Goal: Transaction & Acquisition: Book appointment/travel/reservation

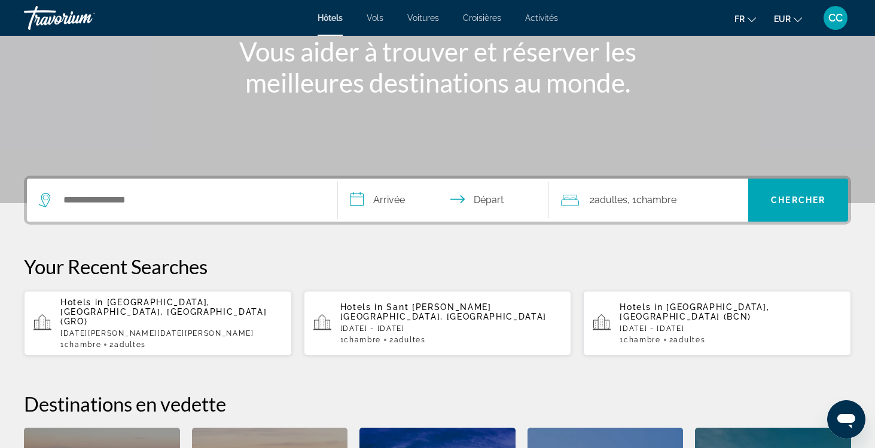
scroll to position [157, 1]
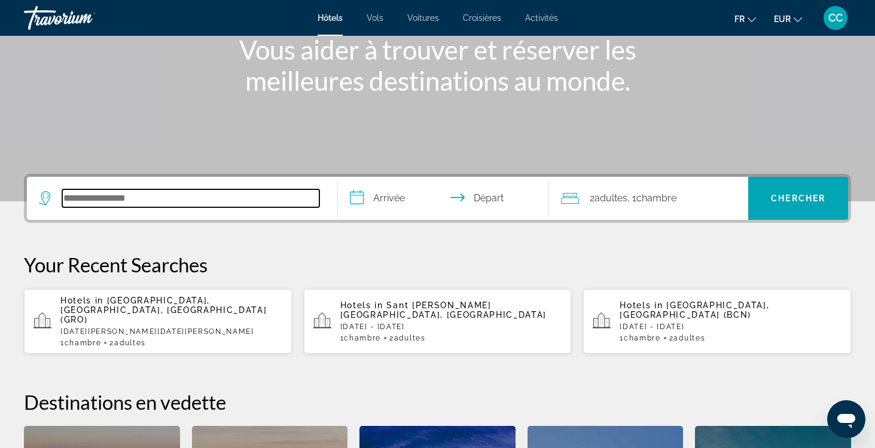
click at [225, 198] on input "Search hotel destination" at bounding box center [190, 199] width 257 height 18
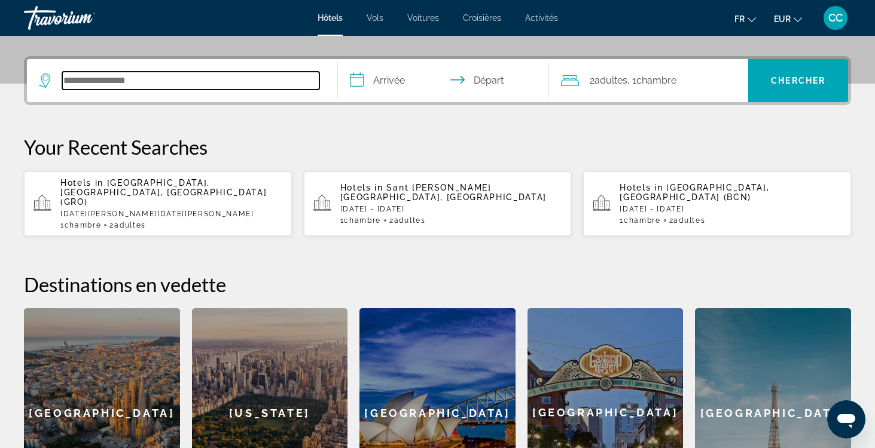
scroll to position [292, 0]
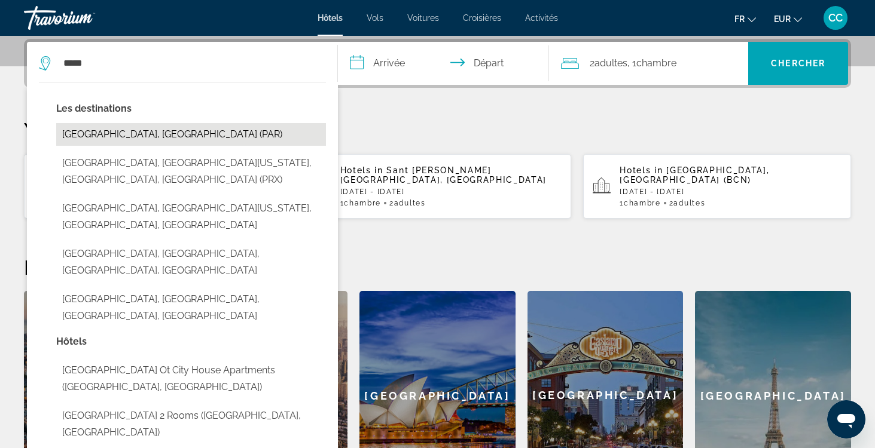
click at [215, 133] on button "[GEOGRAPHIC_DATA], [GEOGRAPHIC_DATA] (PAR)" at bounding box center [191, 134] width 270 height 23
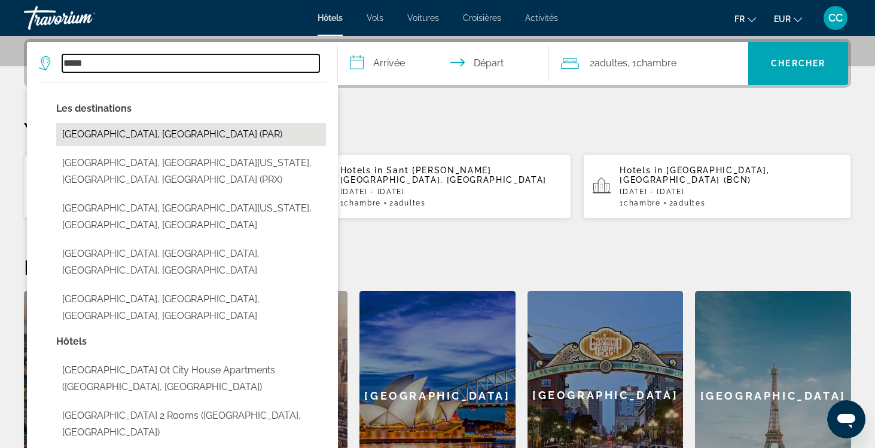
type input "**********"
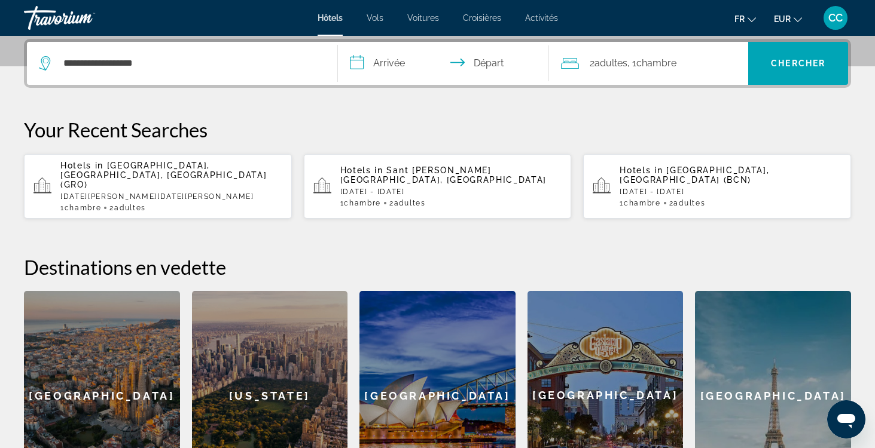
click at [399, 67] on input "**********" at bounding box center [446, 65] width 216 height 47
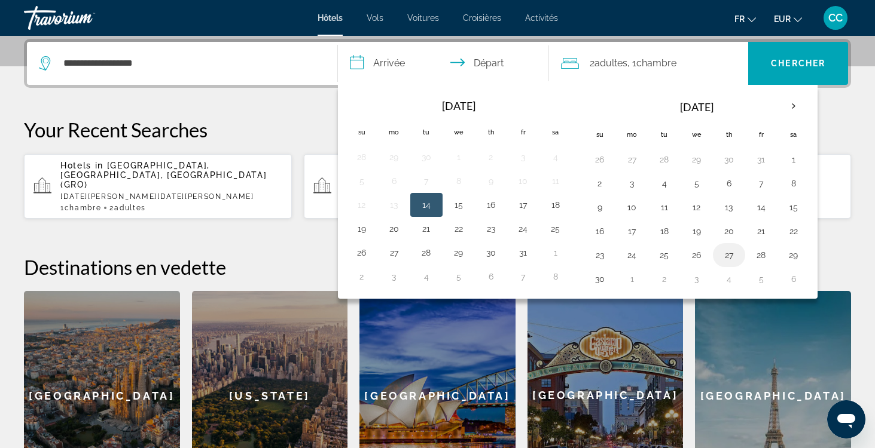
click at [728, 253] on button "27" at bounding box center [728, 255] width 19 height 17
click at [762, 255] on button "28" at bounding box center [761, 255] width 19 height 17
type input "**********"
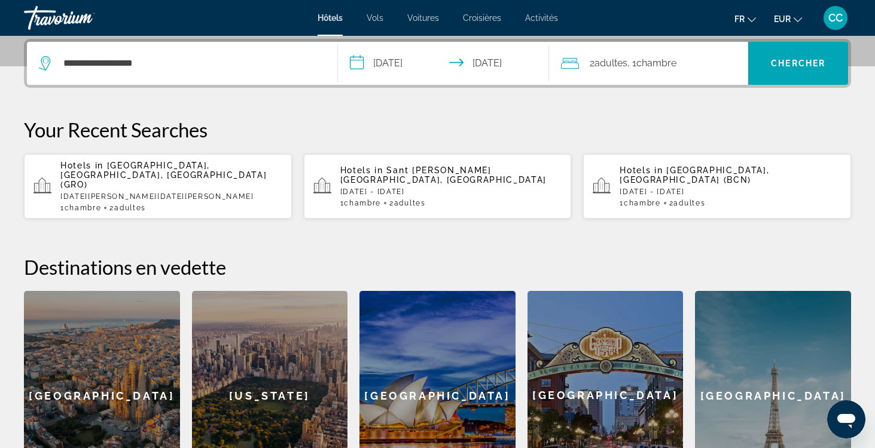
click at [661, 64] on span "Chambre" at bounding box center [656, 62] width 40 height 11
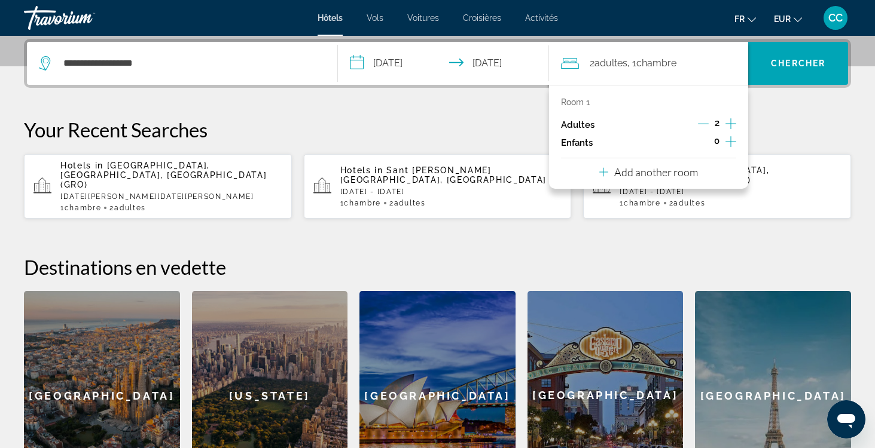
click at [700, 124] on icon "Decrement adults" at bounding box center [703, 124] width 11 height 1
click at [731, 122] on icon "Increment adults" at bounding box center [730, 124] width 11 height 14
click at [793, 66] on span "Chercher" at bounding box center [798, 64] width 54 height 10
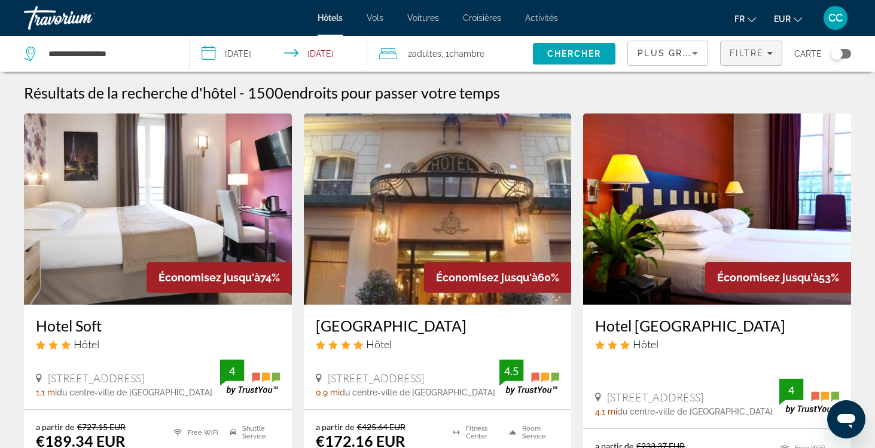
click at [756, 53] on span "Filtre" at bounding box center [746, 53] width 34 height 10
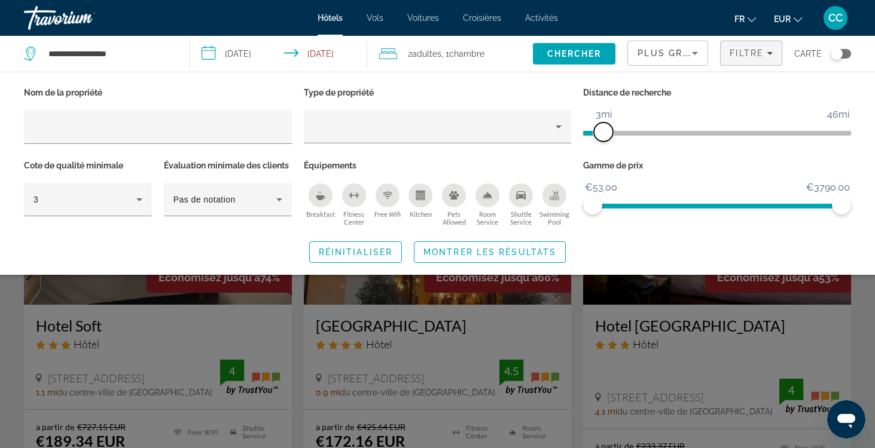
drag, startPoint x: 752, startPoint y: 133, endPoint x: 604, endPoint y: 133, distance: 147.1
click at [604, 133] on span "ngx-slider" at bounding box center [603, 132] width 19 height 19
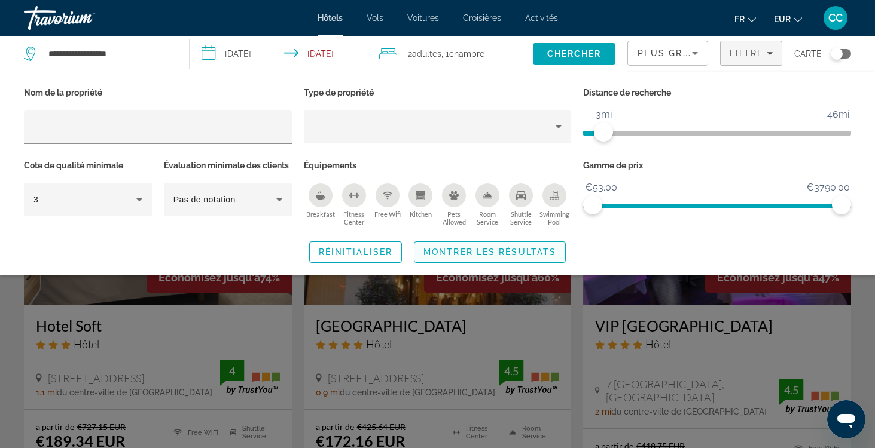
click at [537, 252] on span "Montrer les résultats" at bounding box center [489, 253] width 133 height 10
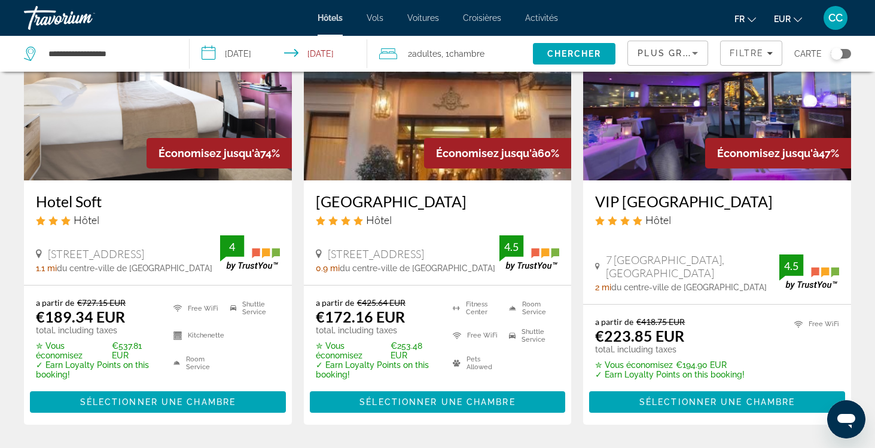
scroll to position [125, 0]
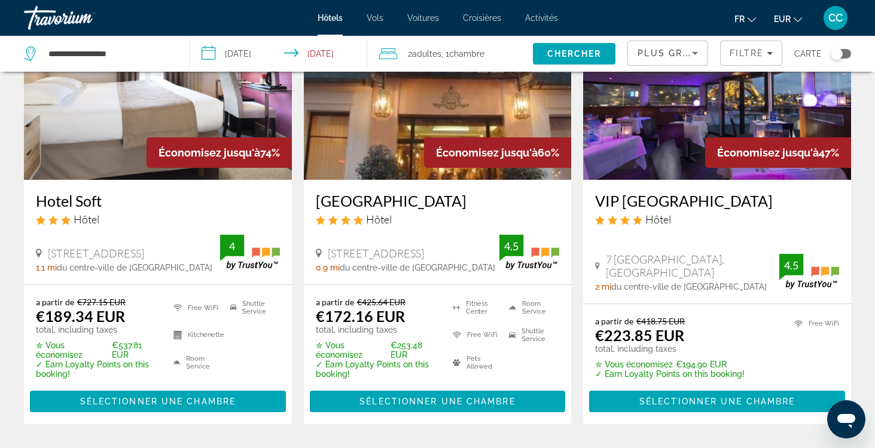
click at [407, 200] on h3 "[GEOGRAPHIC_DATA]" at bounding box center [438, 201] width 244 height 18
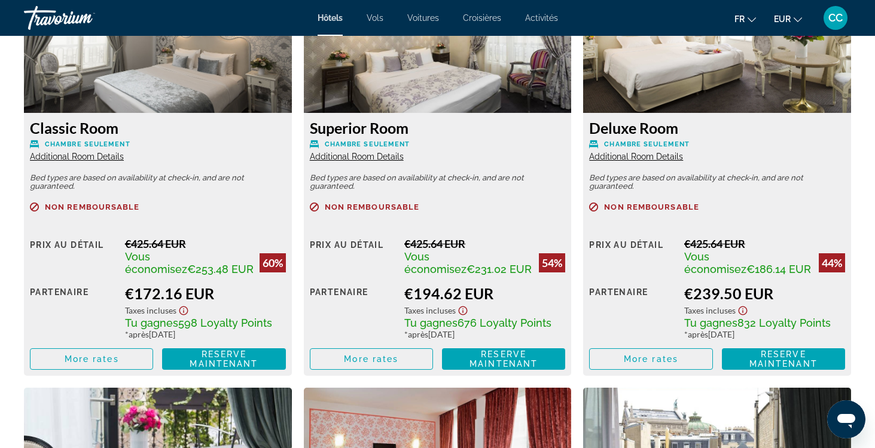
scroll to position [1733, 0]
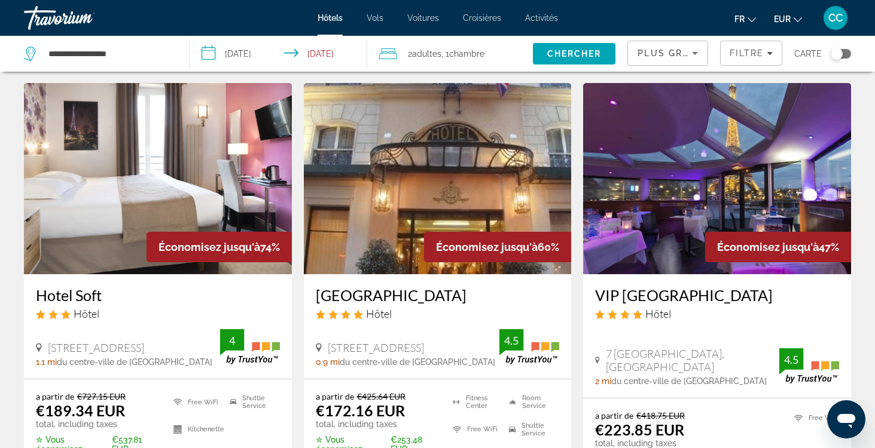
scroll to position [29, 0]
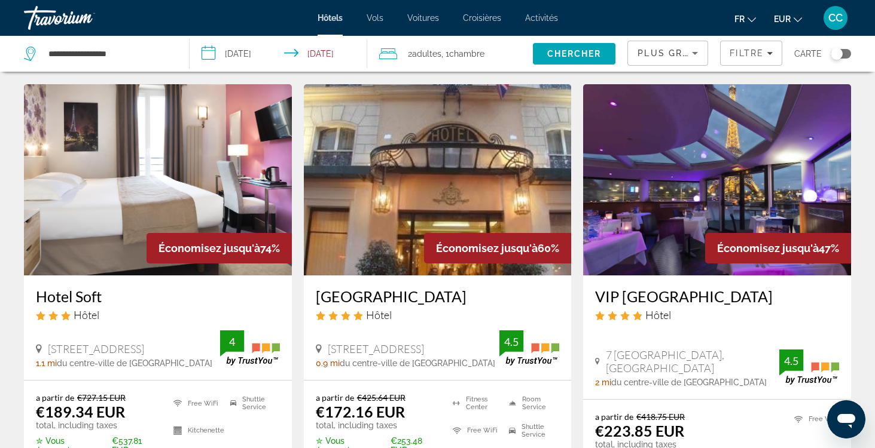
click at [453, 56] on span "Chambre" at bounding box center [466, 54] width 35 height 10
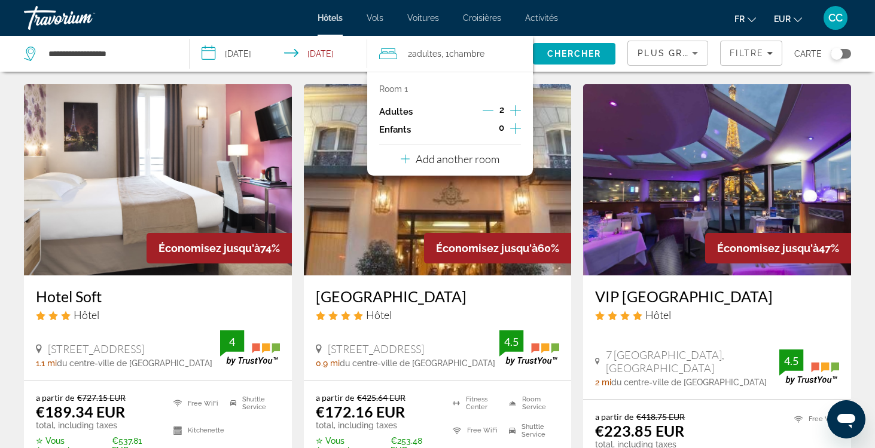
click at [486, 111] on icon "Decrement adults" at bounding box center [487, 111] width 11 height 1
click at [576, 59] on span "Search" at bounding box center [574, 53] width 83 height 29
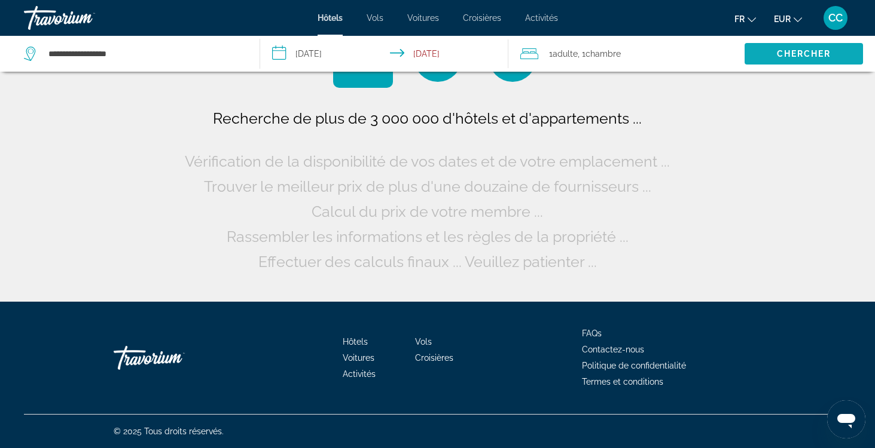
scroll to position [0, 0]
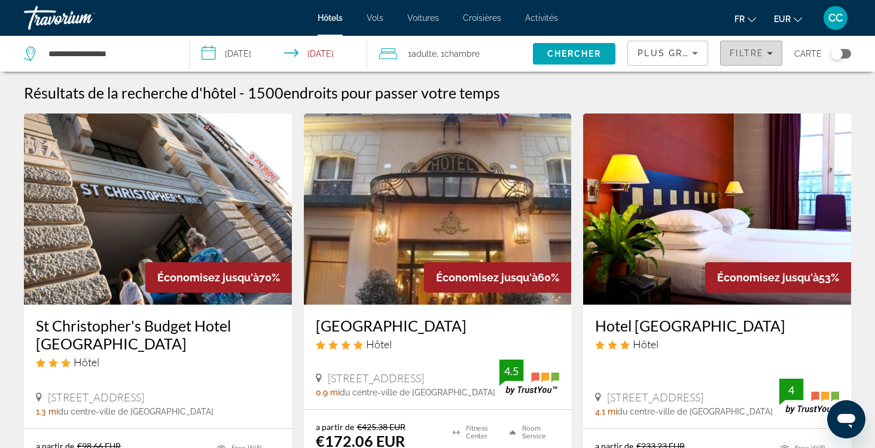
click at [766, 58] on span "Filters" at bounding box center [750, 53] width 61 height 29
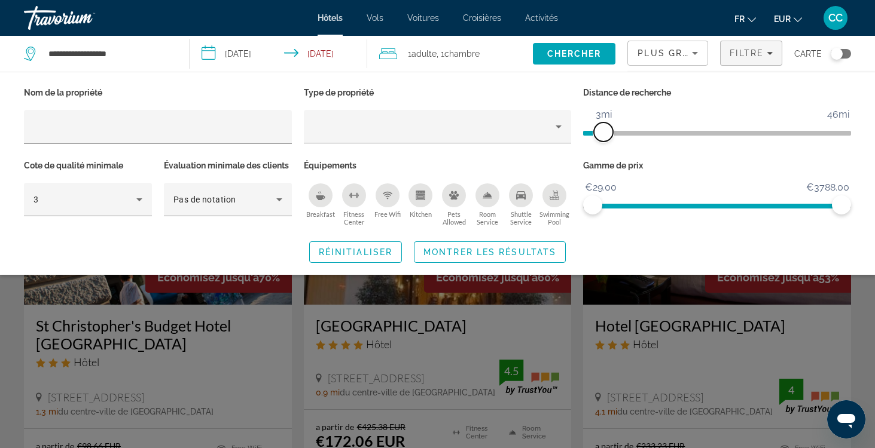
drag, startPoint x: 753, startPoint y: 131, endPoint x: 604, endPoint y: 132, distance: 148.9
click at [604, 132] on span "ngx-slider" at bounding box center [603, 132] width 19 height 19
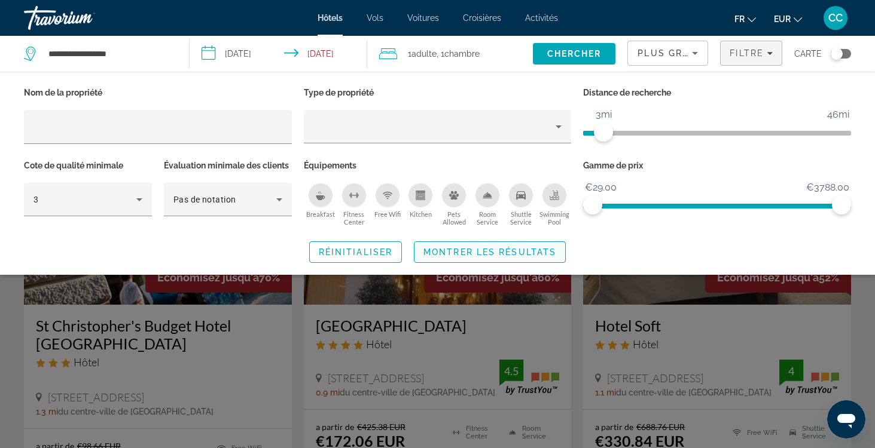
click at [546, 248] on span "Montrer les résultats" at bounding box center [489, 253] width 133 height 10
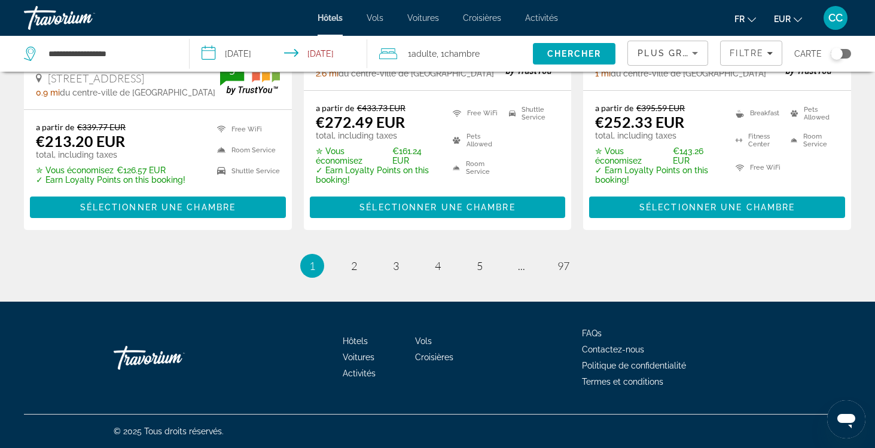
scroll to position [1735, 0]
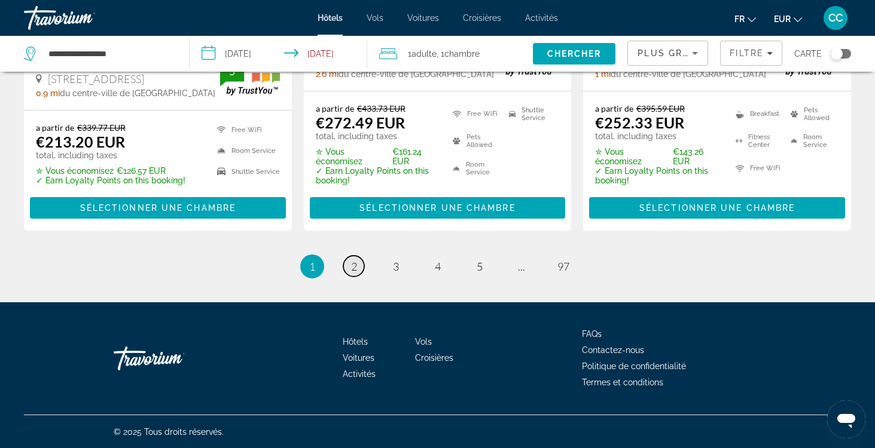
click at [353, 264] on span "2" at bounding box center [354, 266] width 6 height 13
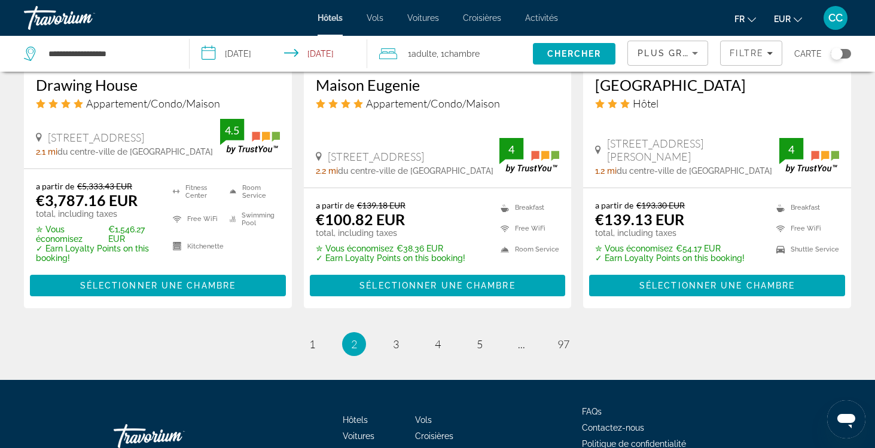
scroll to position [1654, 0]
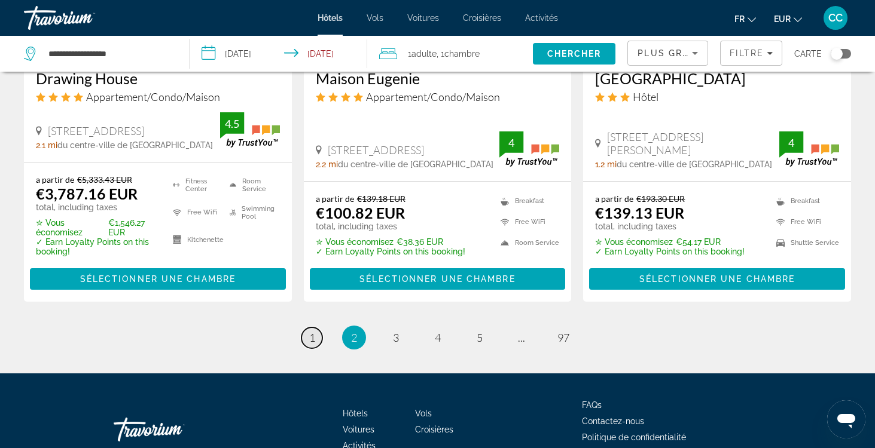
click at [313, 331] on span "1" at bounding box center [312, 337] width 6 height 13
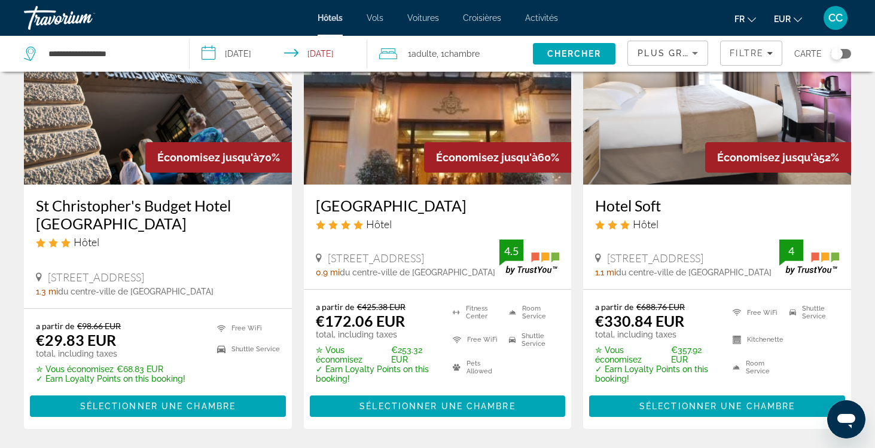
scroll to position [134, 0]
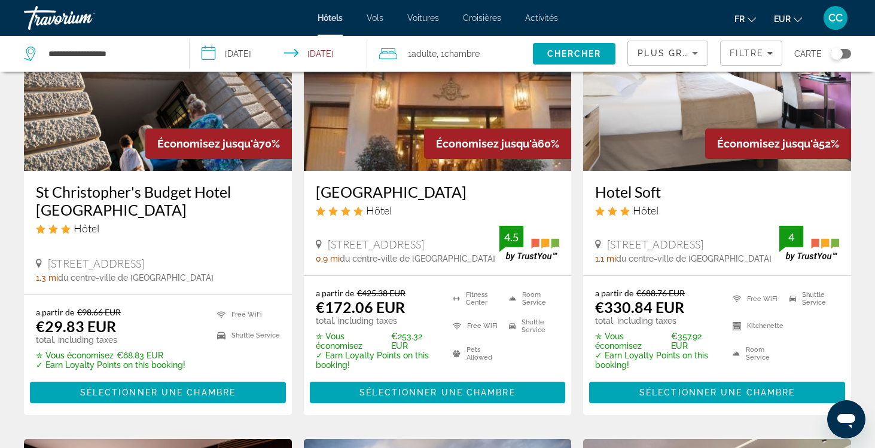
click at [434, 191] on h3 "[GEOGRAPHIC_DATA]" at bounding box center [438, 192] width 244 height 18
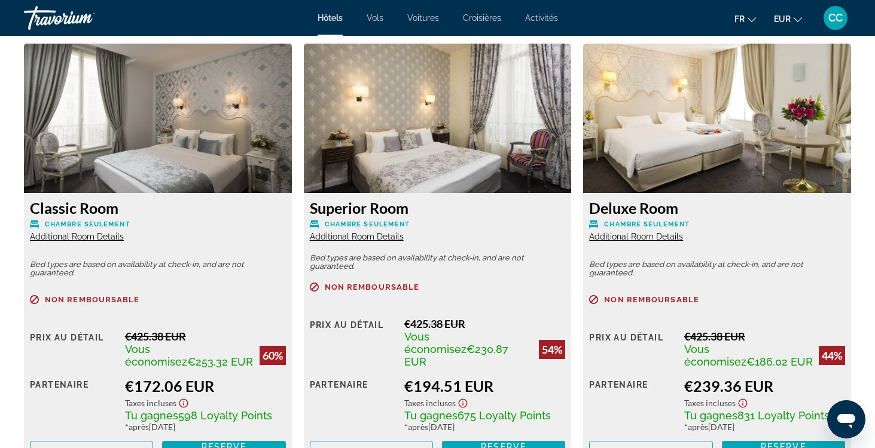
scroll to position [1673, 0]
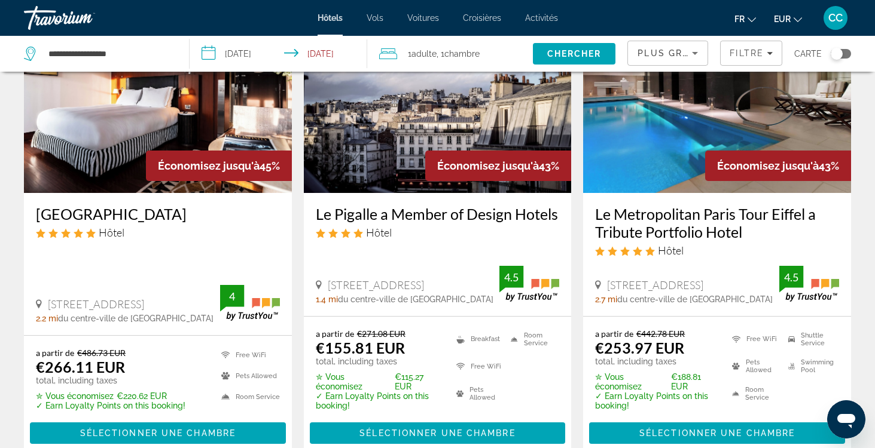
scroll to position [573, 0]
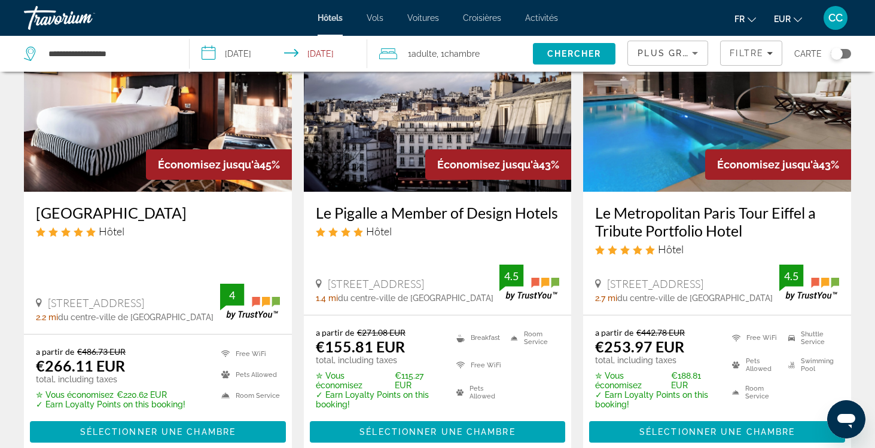
click at [433, 213] on h3 "Le Pigalle a Member of Design Hotels" at bounding box center [438, 213] width 244 height 18
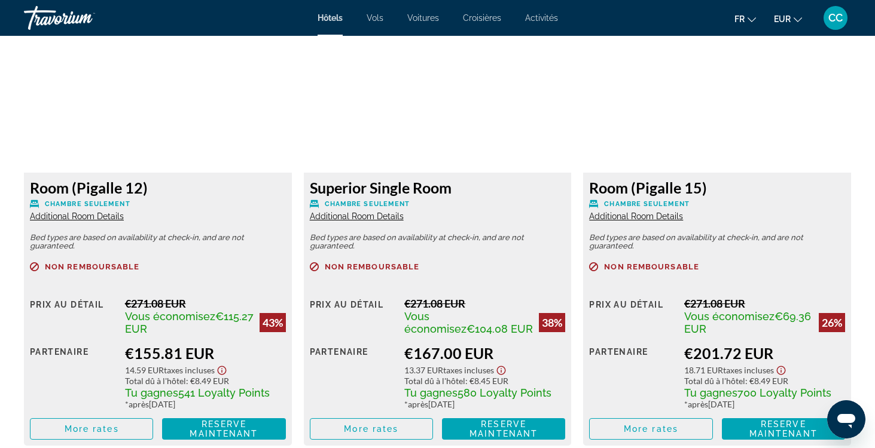
scroll to position [1609, 0]
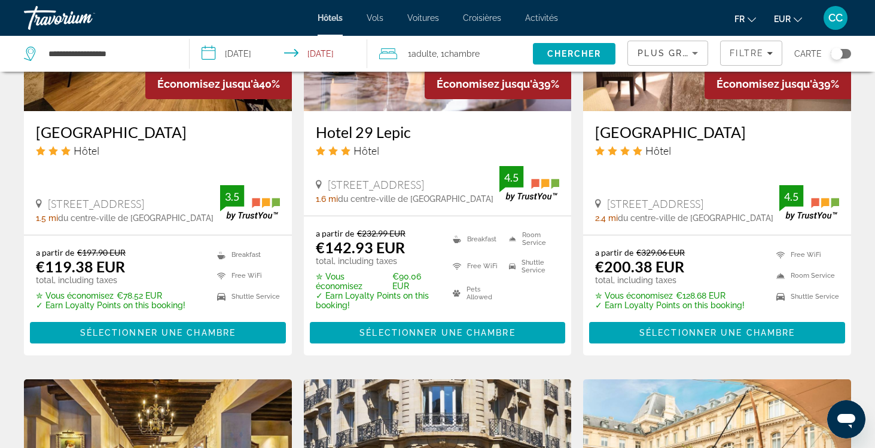
scroll to position [1133, 0]
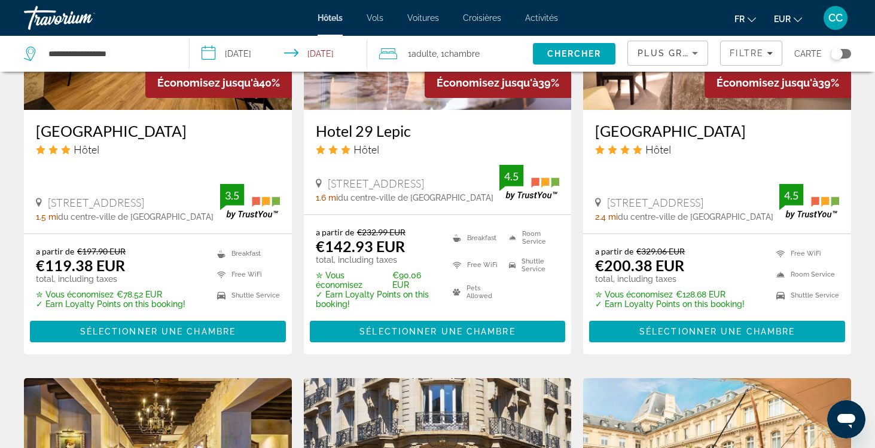
click at [384, 138] on h3 "Hotel 29 Lepic" at bounding box center [438, 131] width 244 height 18
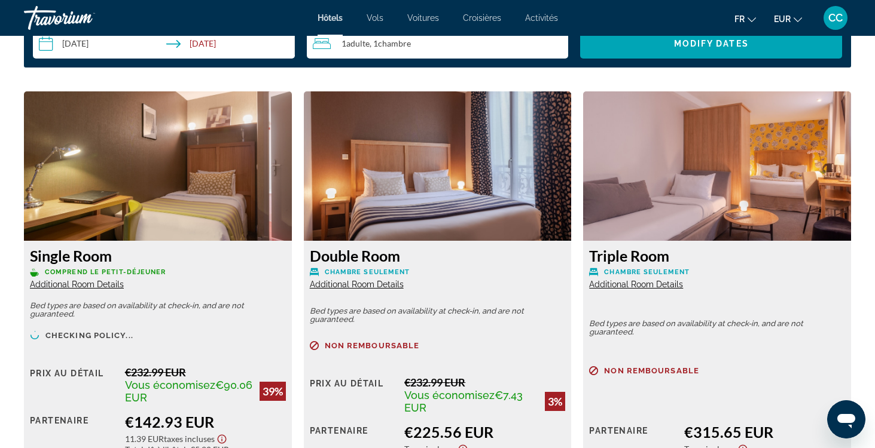
scroll to position [1584, 0]
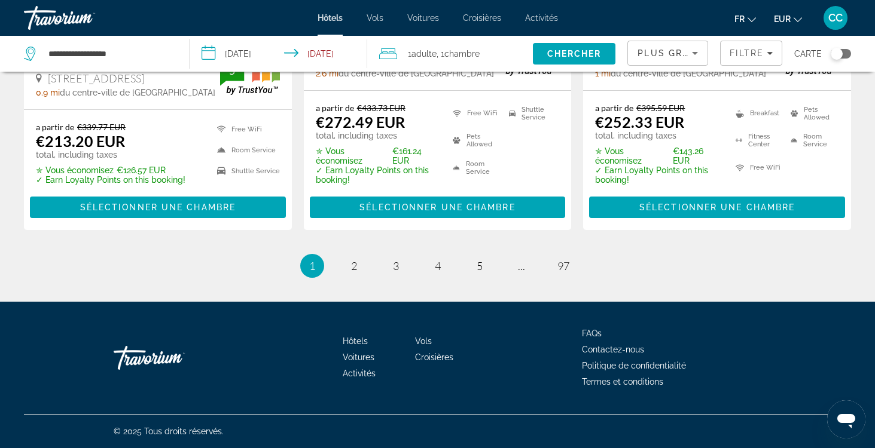
scroll to position [1735, 0]
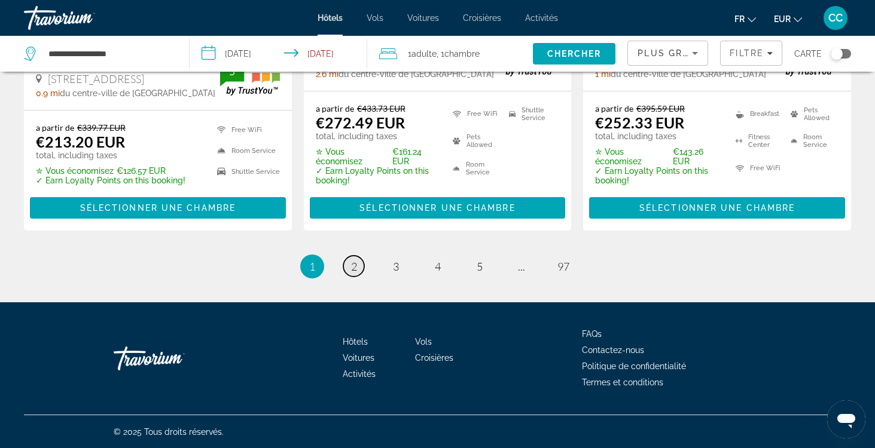
click at [347, 268] on link "page 2" at bounding box center [353, 266] width 21 height 21
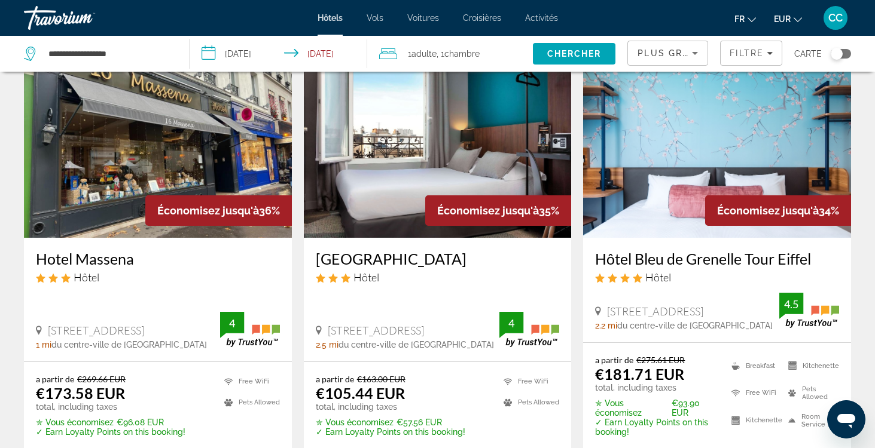
scroll to position [71, 0]
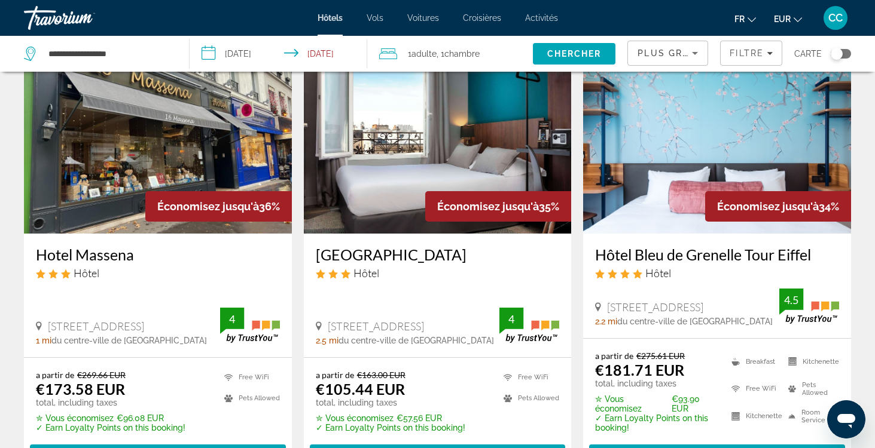
click at [109, 255] on h3 "Hotel Massena" at bounding box center [158, 255] width 244 height 18
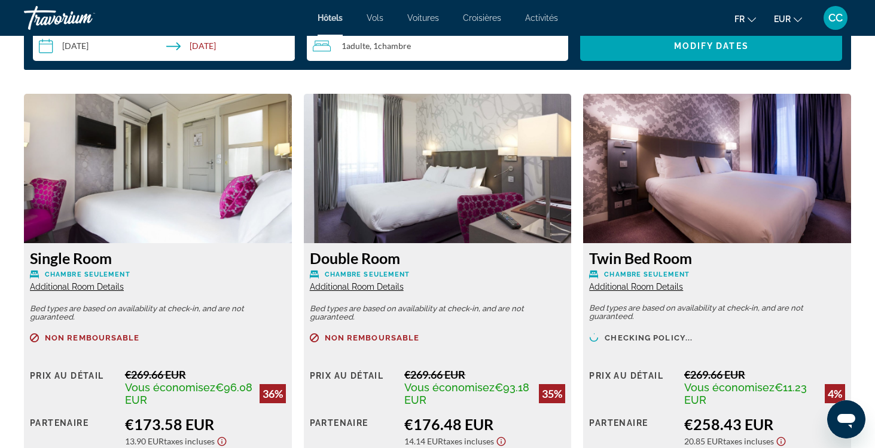
scroll to position [1536, 0]
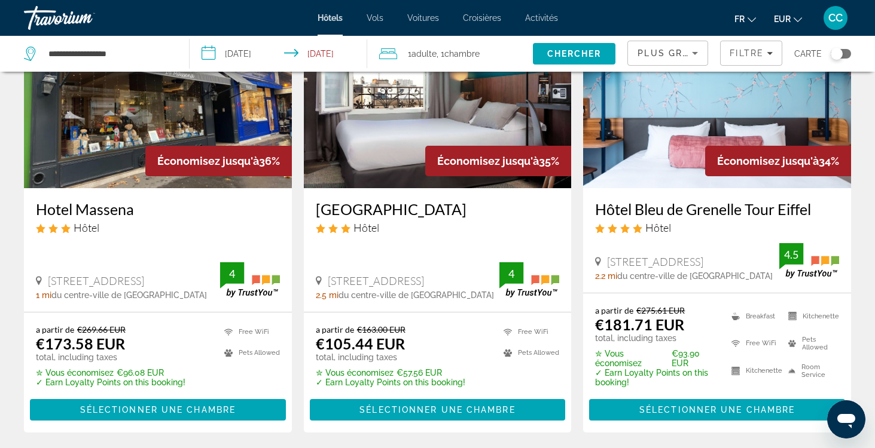
scroll to position [139, 0]
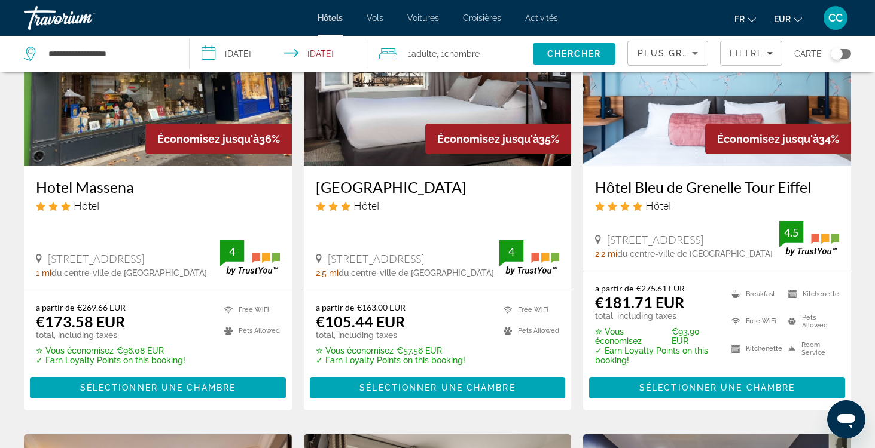
click at [395, 188] on h3 "[GEOGRAPHIC_DATA]" at bounding box center [438, 187] width 244 height 18
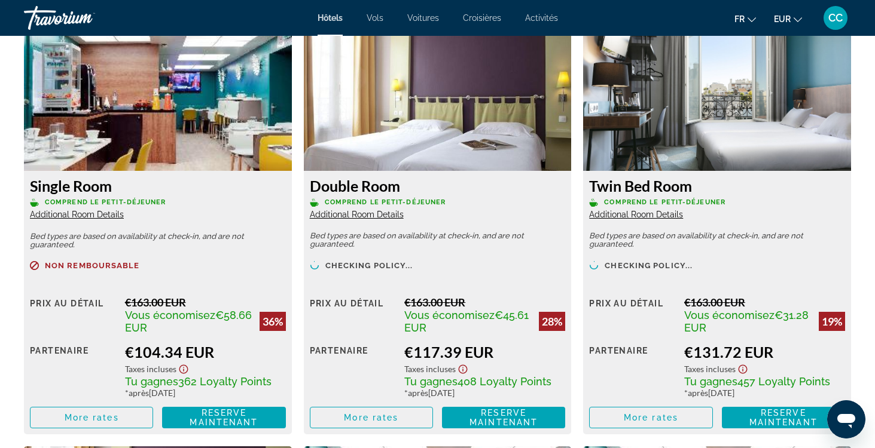
scroll to position [1672, 0]
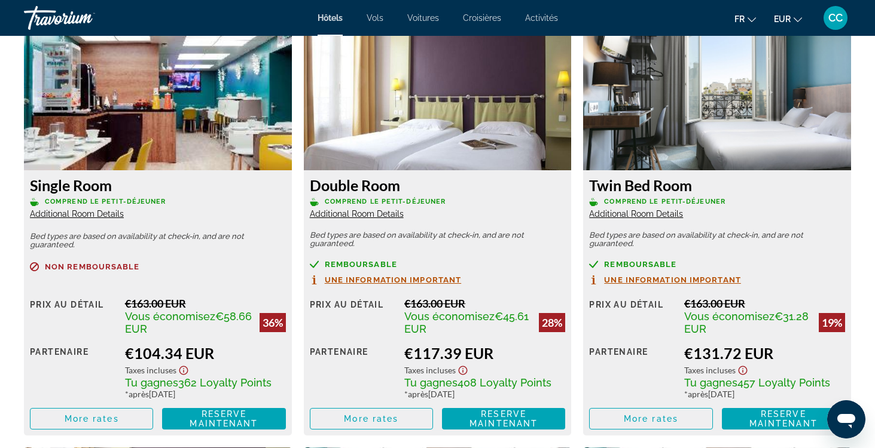
click at [104, 214] on span "Additional Room Details" at bounding box center [77, 214] width 94 height 10
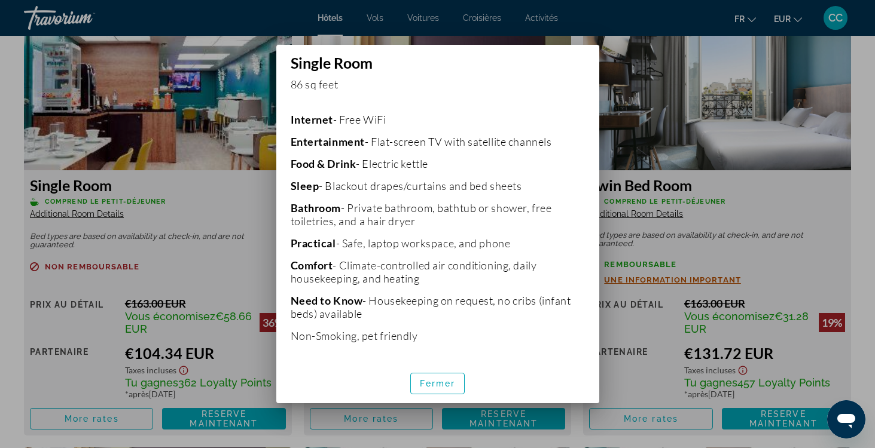
scroll to position [251, 0]
click at [445, 383] on span "Fermer" at bounding box center [438, 384] width 36 height 10
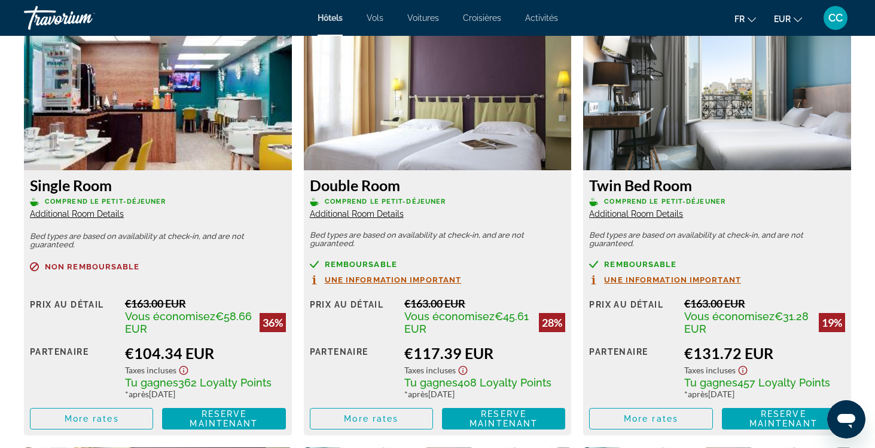
scroll to position [1672, 0]
click at [126, 426] on span "Main content" at bounding box center [91, 419] width 122 height 29
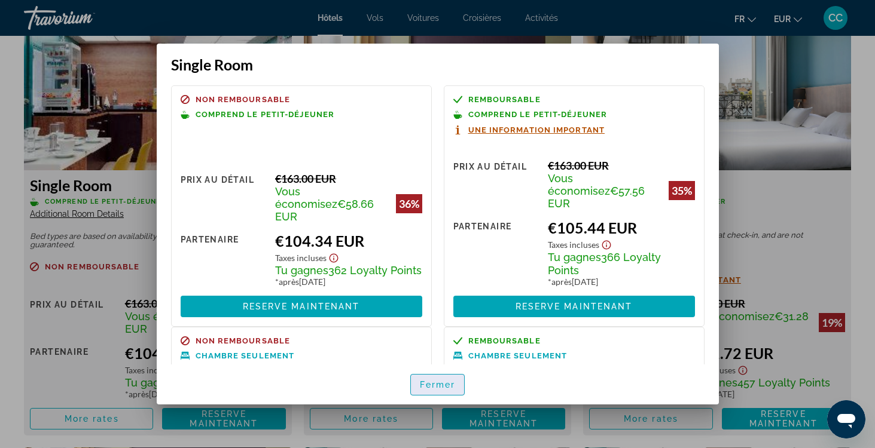
click at [439, 383] on span "Fermer" at bounding box center [438, 385] width 36 height 10
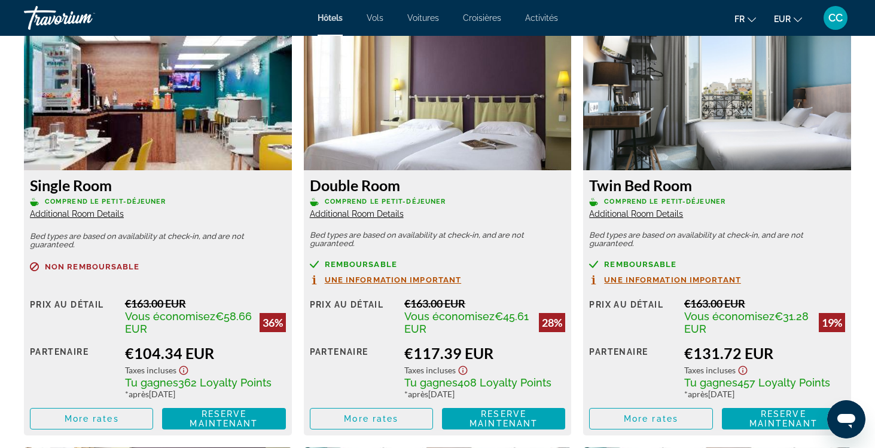
click at [386, 214] on span "Additional Room Details" at bounding box center [357, 214] width 94 height 10
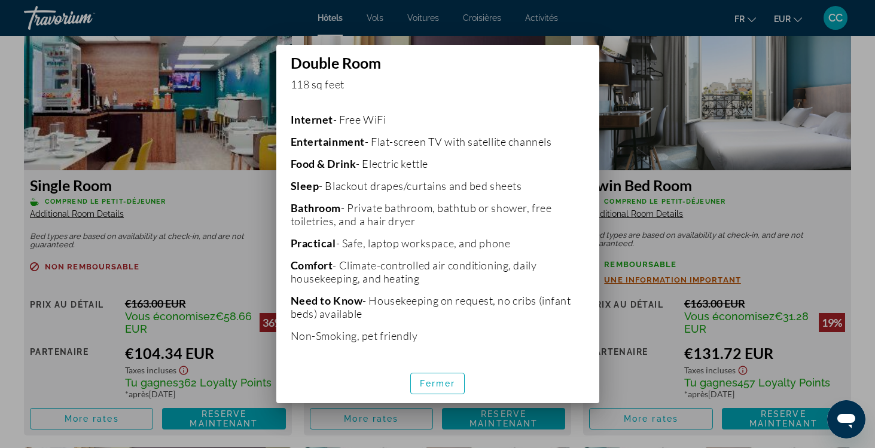
scroll to position [275, 0]
click at [435, 383] on span "Fermer" at bounding box center [438, 384] width 36 height 10
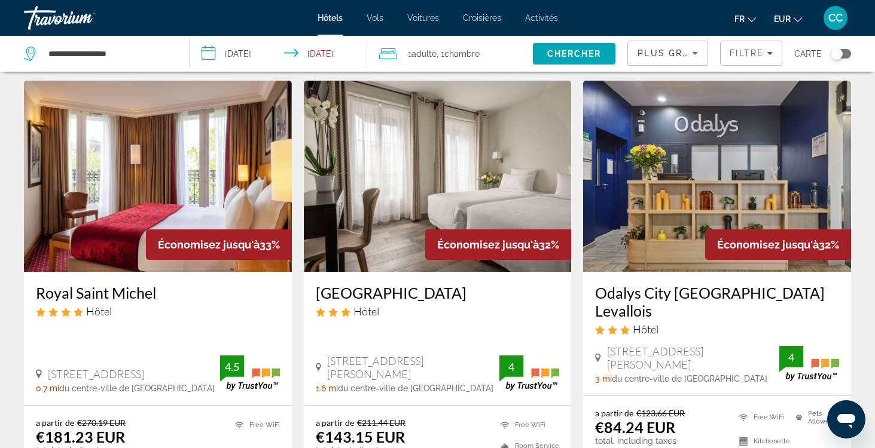
scroll to position [520, 0]
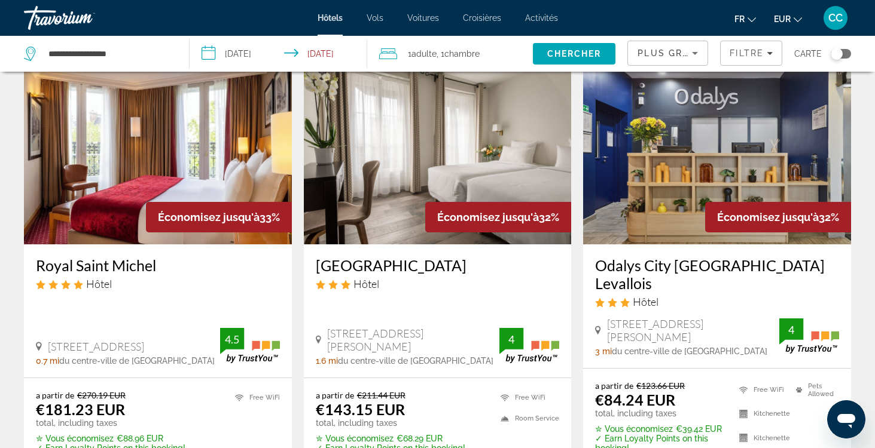
click at [132, 268] on h3 "Royal Saint Michel" at bounding box center [158, 265] width 244 height 18
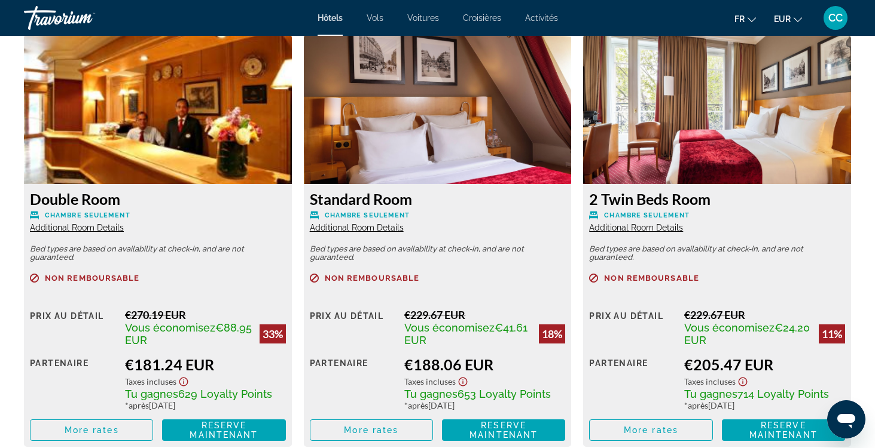
scroll to position [1678, 0]
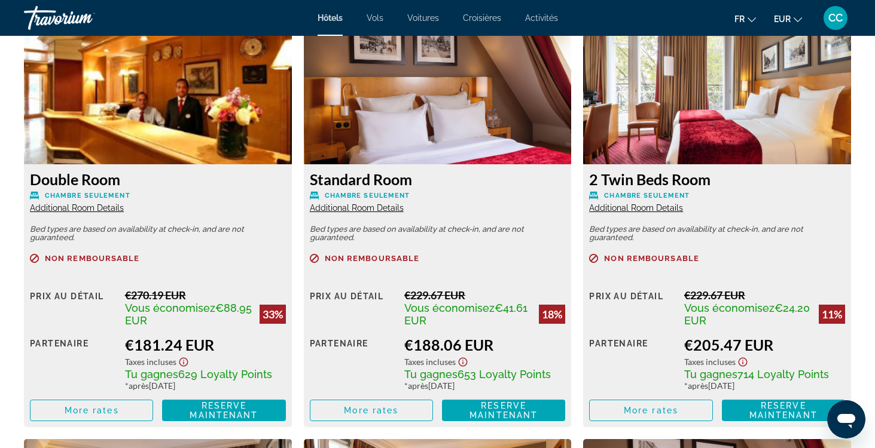
click at [109, 208] on span "Additional Room Details" at bounding box center [77, 208] width 94 height 10
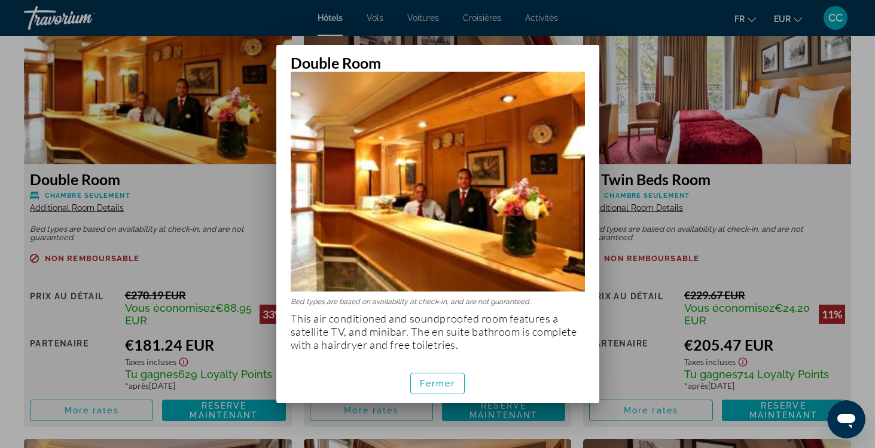
scroll to position [20, 0]
click at [427, 385] on span "Fermer" at bounding box center [438, 384] width 36 height 10
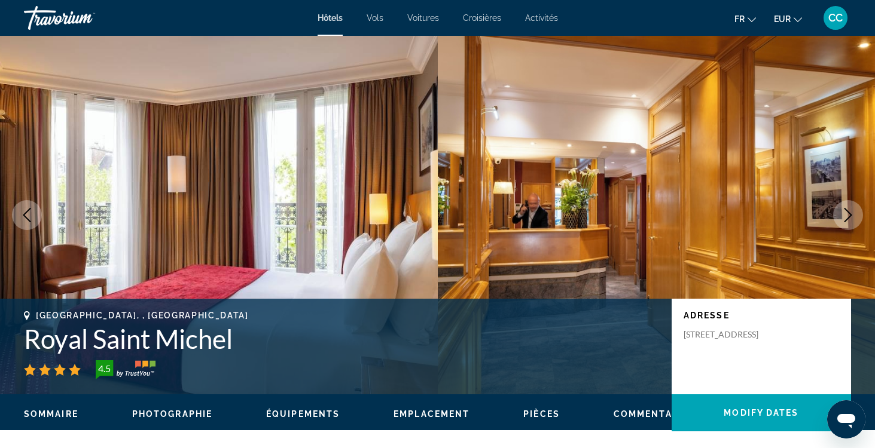
scroll to position [1678, 0]
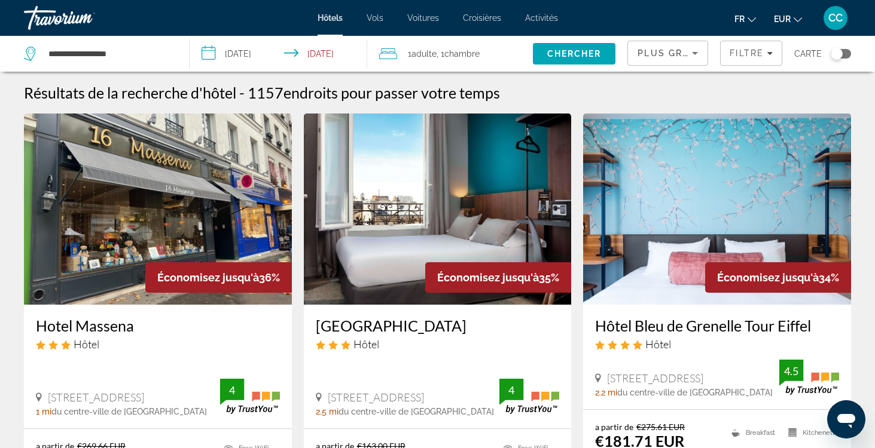
click at [846, 55] on div "Toggle map" at bounding box center [840, 54] width 20 height 10
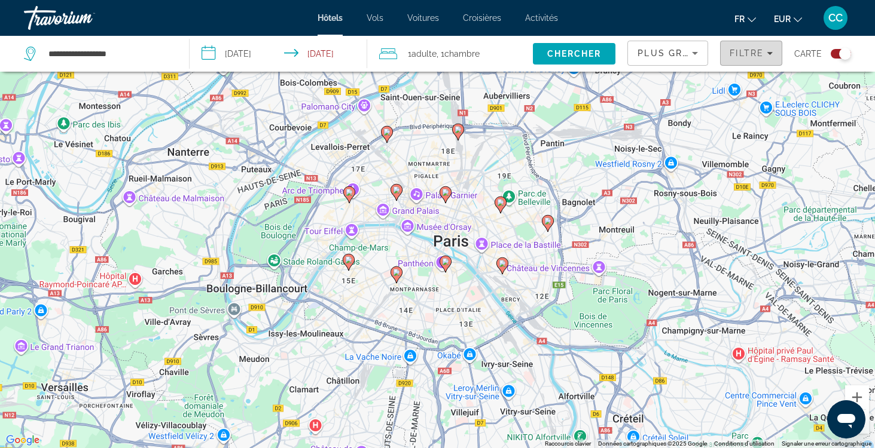
click at [743, 54] on span "Filtre" at bounding box center [746, 53] width 34 height 10
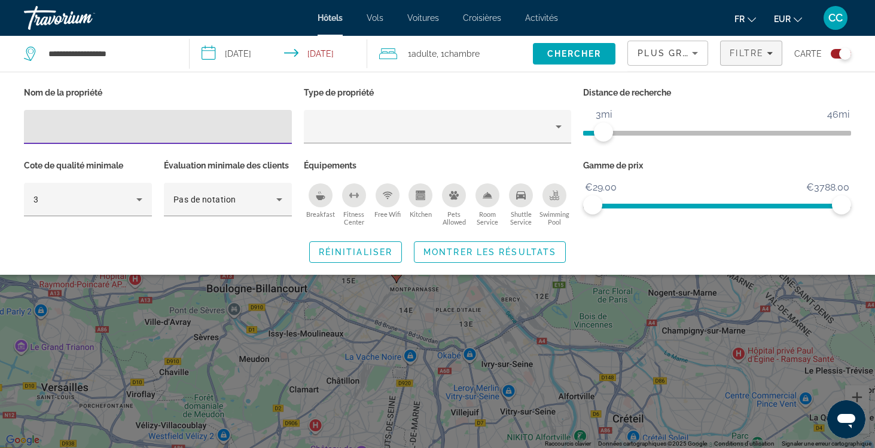
click at [703, 341] on div "Search widget" at bounding box center [437, 313] width 875 height 269
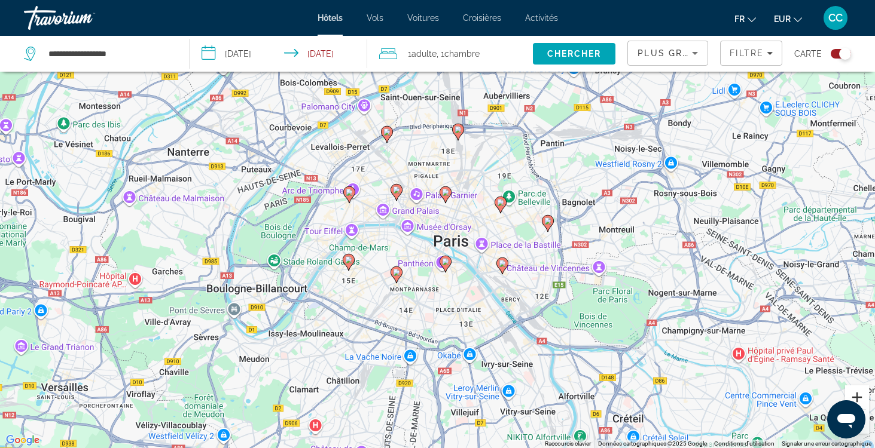
click at [857, 396] on button "Zoom avant" at bounding box center [857, 398] width 24 height 24
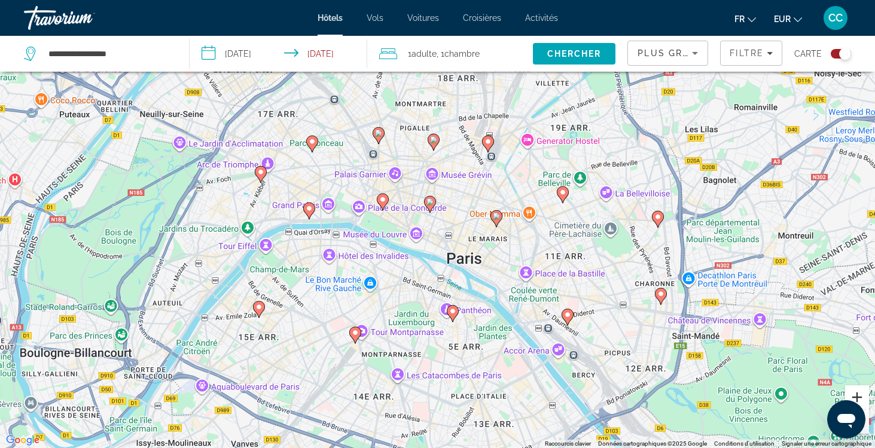
click at [857, 397] on button "Zoom avant" at bounding box center [857, 398] width 24 height 24
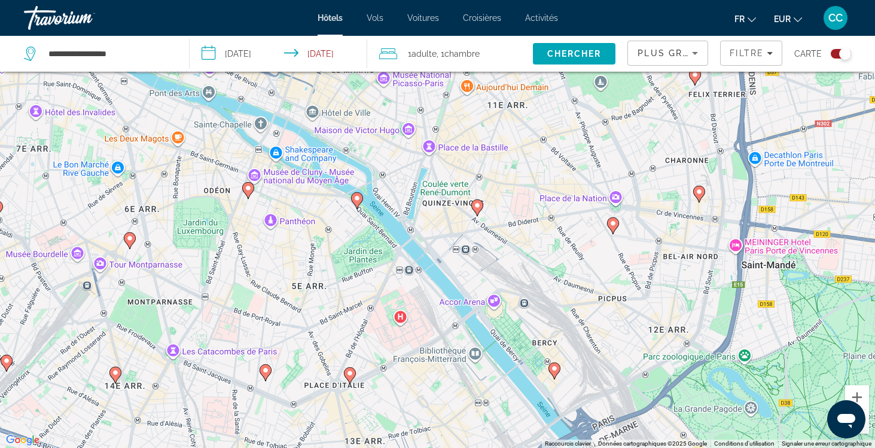
drag, startPoint x: 617, startPoint y: 368, endPoint x: 430, endPoint y: 184, distance: 262.5
click at [429, 184] on div "Pour activer le glissement avec le clavier, appuyez sur Alt+Entrée. Une fois ce…" at bounding box center [437, 224] width 875 height 448
click at [474, 205] on image "Main content" at bounding box center [476, 204] width 7 height 7
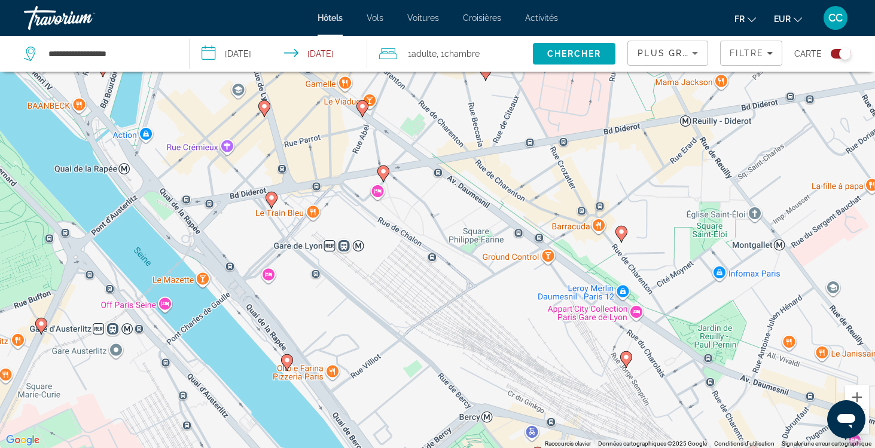
drag, startPoint x: 472, startPoint y: 366, endPoint x: 425, endPoint y: 257, distance: 118.9
click at [425, 257] on div "Pour activer le glissement avec le clavier, appuyez sur Alt+Entrée. Une fois ce…" at bounding box center [437, 224] width 875 height 448
click at [626, 360] on image "Main content" at bounding box center [625, 357] width 7 height 7
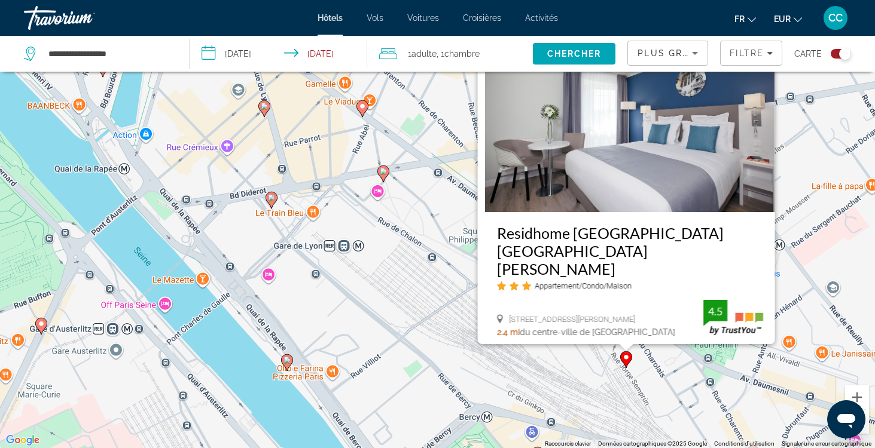
scroll to position [64, 0]
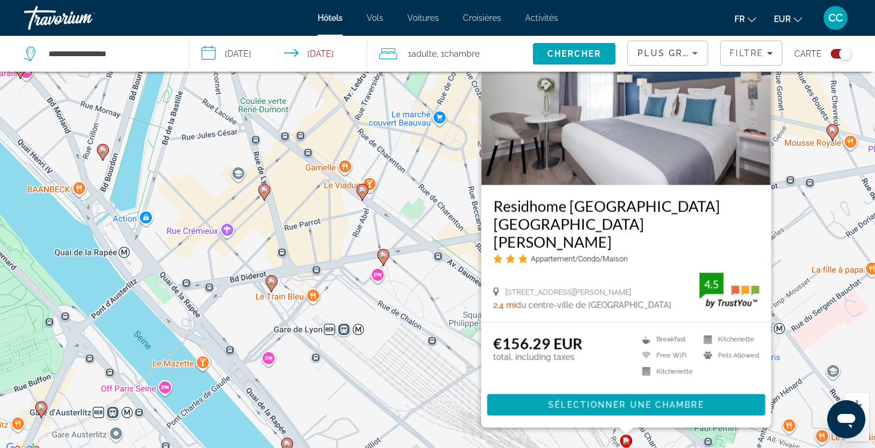
click at [465, 359] on div "Pour activer le glissement avec le clavier, appuyez sur Alt+Entrée. Une fois ce…" at bounding box center [437, 232] width 875 height 448
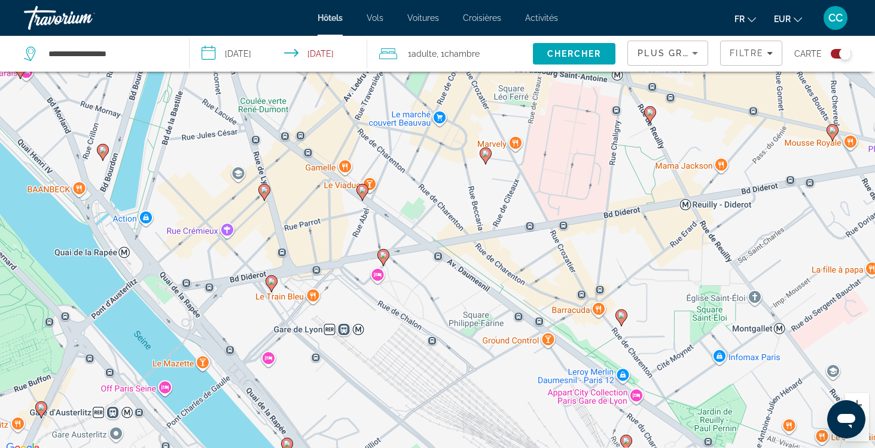
click at [386, 259] on icon "Main content" at bounding box center [382, 258] width 11 height 16
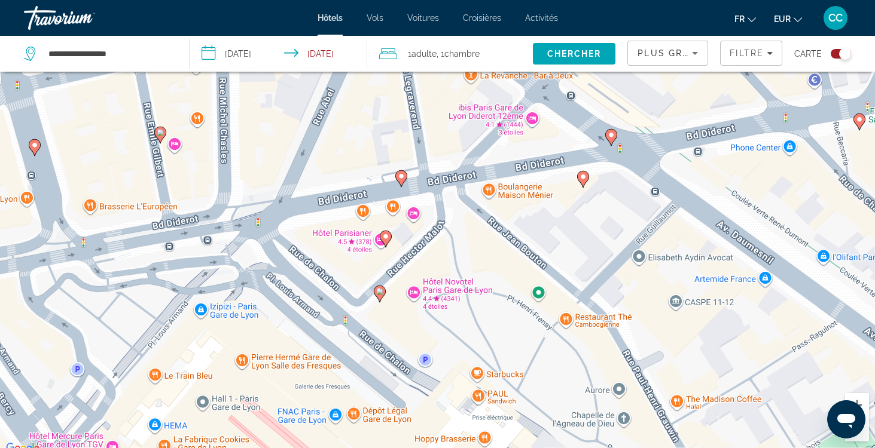
click at [384, 296] on gmp-advanced-marker "Main content" at bounding box center [380, 294] width 12 height 18
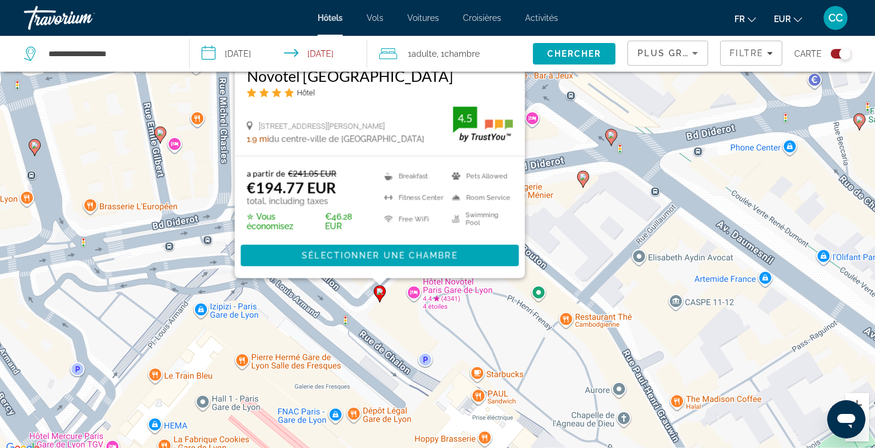
scroll to position [0, 0]
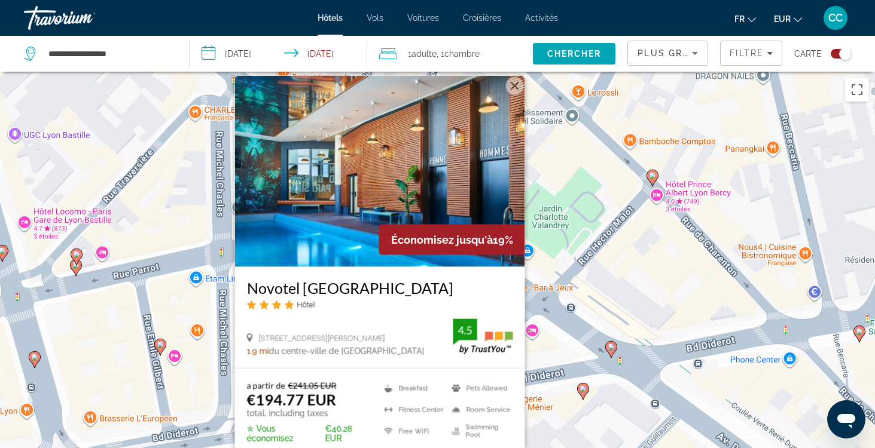
click at [552, 350] on div "Pour activer le glissement avec le clavier, appuyez sur Alt+Entrée. Une fois ce…" at bounding box center [437, 296] width 875 height 448
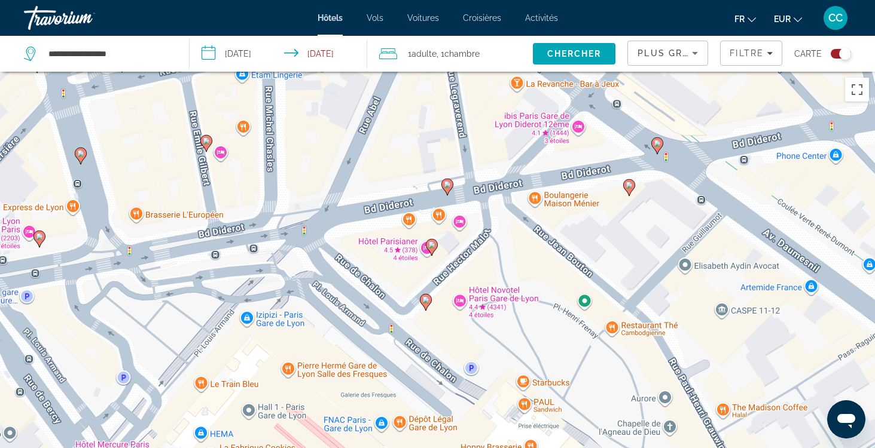
drag, startPoint x: 401, startPoint y: 355, endPoint x: 447, endPoint y: 149, distance: 210.8
click at [447, 149] on div "Pour activer le glissement avec le clavier, appuyez sur Alt+Entrée. Une fois ce…" at bounding box center [437, 296] width 875 height 448
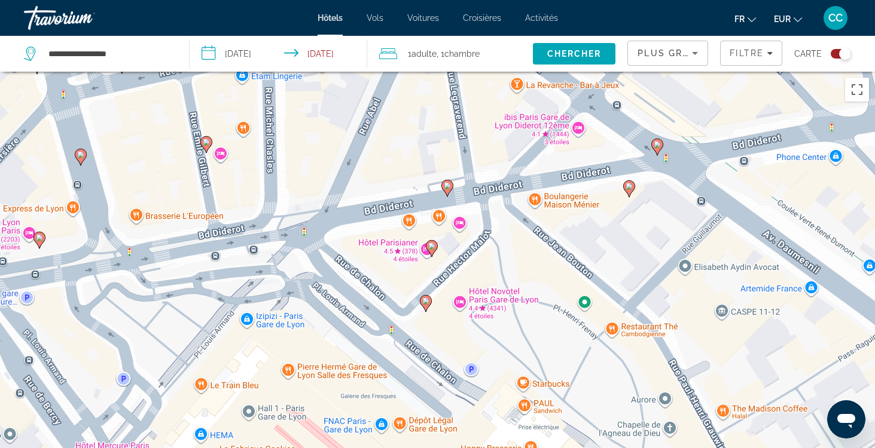
click at [446, 185] on image "Main content" at bounding box center [447, 185] width 7 height 7
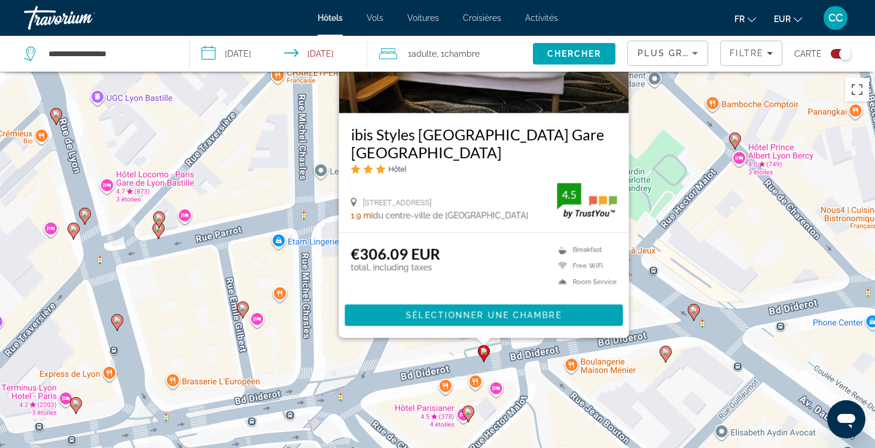
drag, startPoint x: 687, startPoint y: 376, endPoint x: 723, endPoint y: 228, distance: 152.1
click at [723, 228] on div "Pour activer le glissement avec le clavier, appuyez sur Alt+Entrée. Une fois ce…" at bounding box center [437, 296] width 875 height 448
click at [542, 401] on div "Pour activer le glissement avec le clavier, appuyez sur Alt+Entrée. Une fois ce…" at bounding box center [437, 296] width 875 height 448
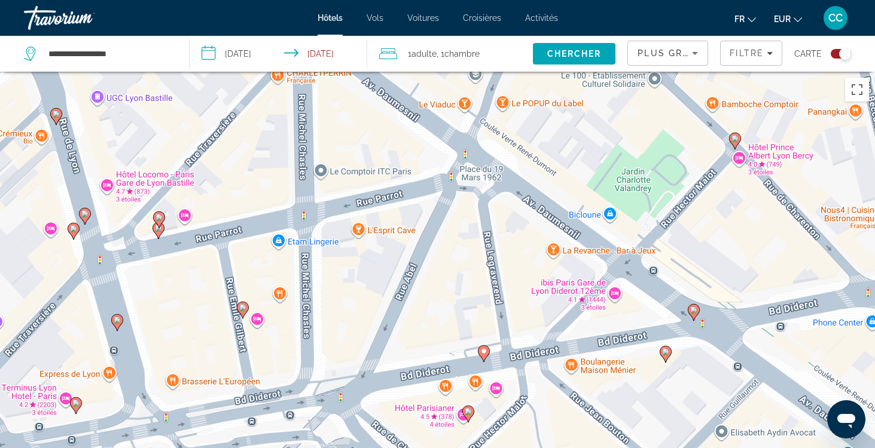
click at [242, 307] on image "Main content" at bounding box center [242, 307] width 7 height 7
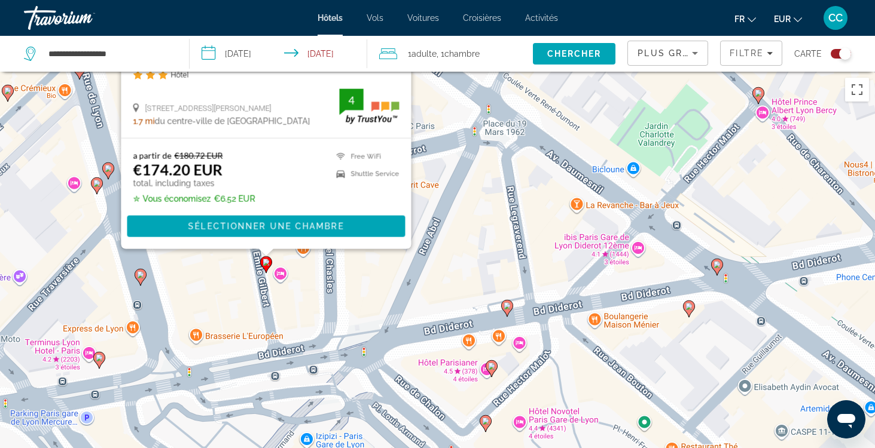
drag, startPoint x: 457, startPoint y: 421, endPoint x: 481, endPoint y: 182, distance: 240.3
click at [481, 182] on div "Pour activer le glissement avec le clavier, appuyez sur Alt+Entrée. Une fois ce…" at bounding box center [437, 296] width 875 height 448
click at [435, 366] on div "Pour activer le glissement avec le clavier, appuyez sur Alt+Entrée. Une fois ce…" at bounding box center [437, 296] width 875 height 448
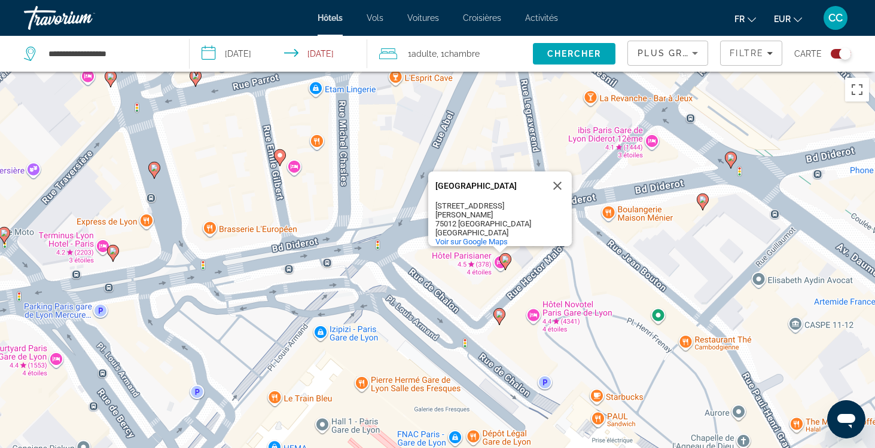
drag, startPoint x: 425, startPoint y: 364, endPoint x: 439, endPoint y: 253, distance: 112.1
click at [439, 253] on div "Pour activer le glissement avec le clavier, appuyez sur Alt+Entrée. Une fois ce…" at bounding box center [437, 296] width 875 height 448
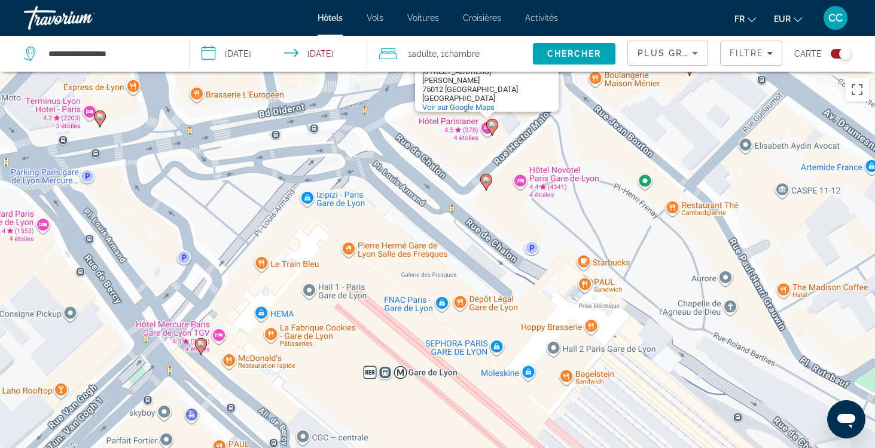
drag, startPoint x: 387, startPoint y: 383, endPoint x: 376, endPoint y: 248, distance: 135.6
click at [374, 247] on div "Pour activer le glissement avec le clavier, appuyez sur Alt+Entrée. Une fois ce…" at bounding box center [437, 296] width 875 height 448
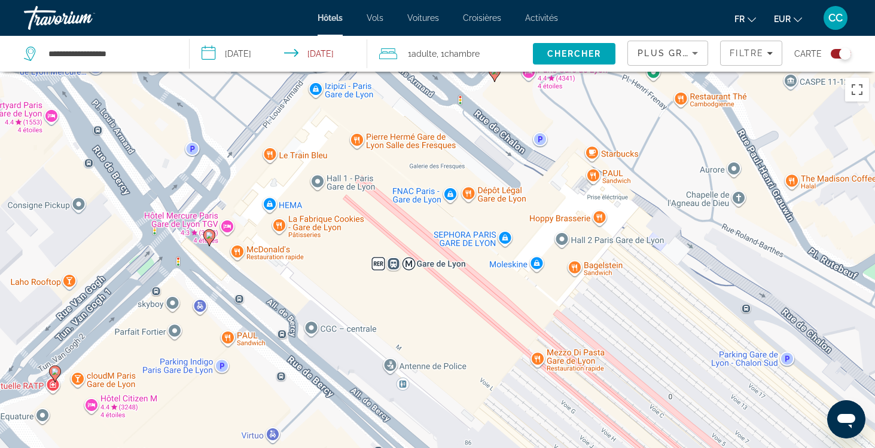
drag, startPoint x: 322, startPoint y: 357, endPoint x: 329, endPoint y: 246, distance: 111.4
click at [329, 246] on div "Pour activer le glissement avec le clavier, appuyez sur Alt+Entrée. Une fois ce…" at bounding box center [437, 296] width 875 height 448
click at [208, 234] on image "Main content" at bounding box center [207, 235] width 7 height 7
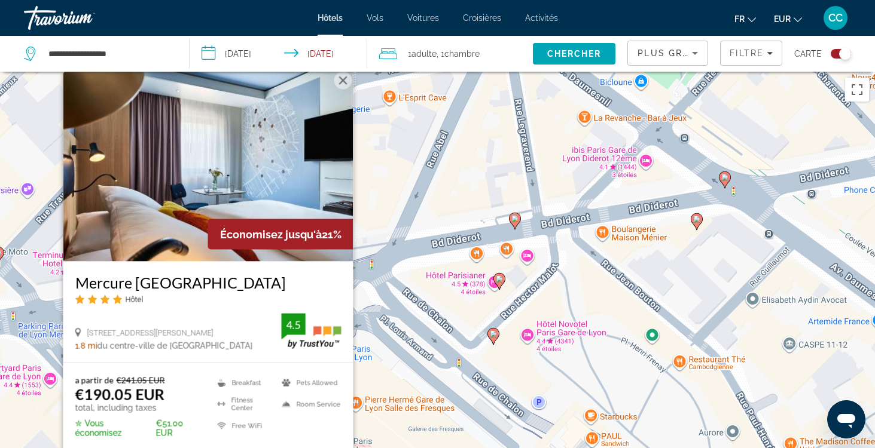
click at [410, 311] on div "Pour activer le glissement avec le clavier, appuyez sur Alt+Entrée. Une fois ce…" at bounding box center [437, 296] width 875 height 448
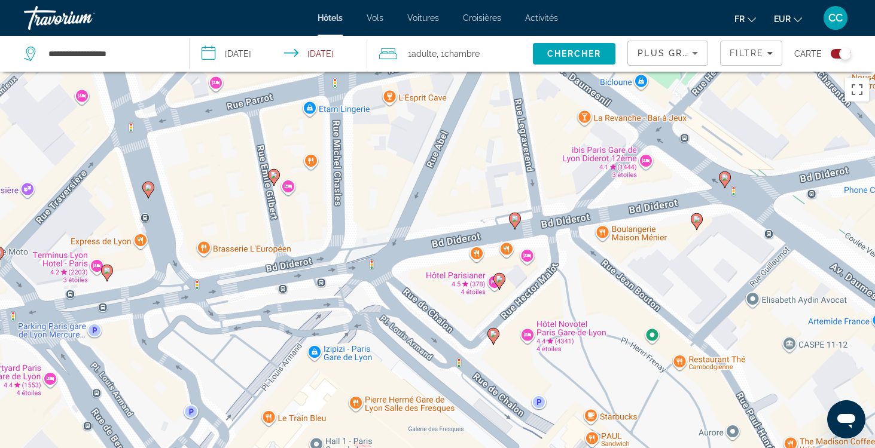
click at [108, 273] on image "Main content" at bounding box center [106, 270] width 7 height 7
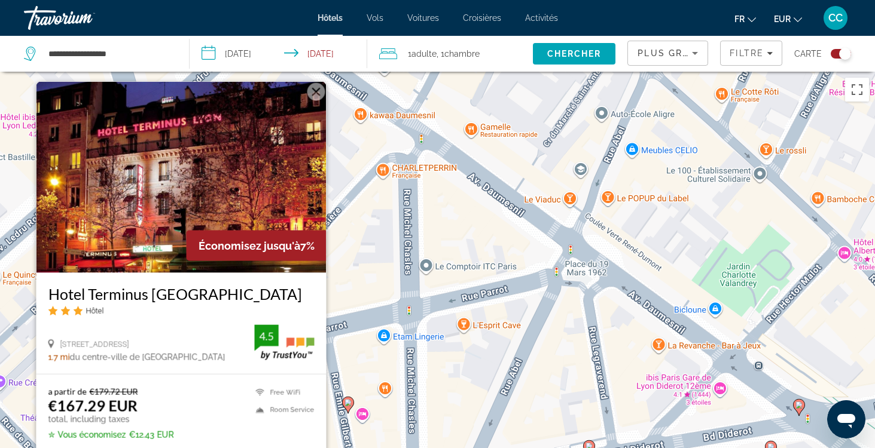
click at [359, 282] on div "Pour activer le glissement avec le clavier, appuyez sur Alt+Entrée. Une fois ce…" at bounding box center [437, 296] width 875 height 448
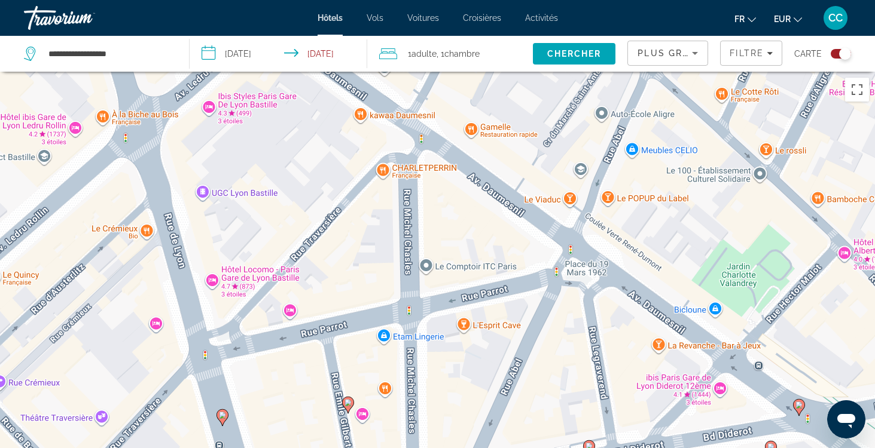
click at [224, 414] on image "Main content" at bounding box center [222, 415] width 7 height 7
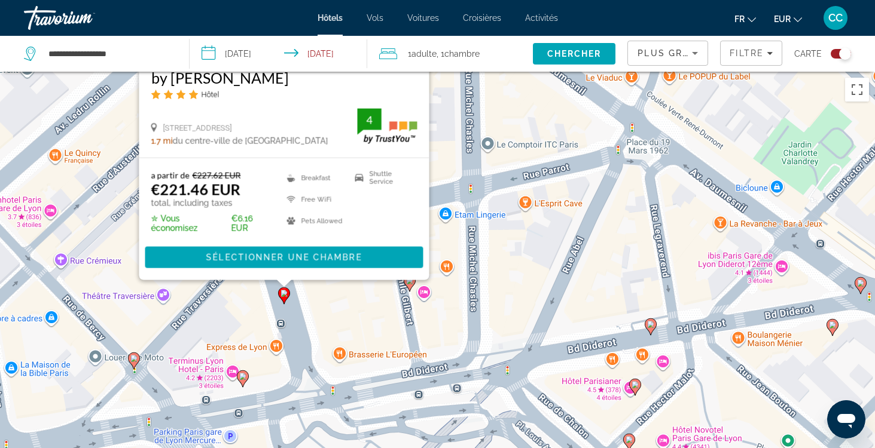
drag, startPoint x: 404, startPoint y: 328, endPoint x: 465, endPoint y: 103, distance: 232.3
click at [465, 103] on div "Pour activer le glissement avec le clavier, appuyez sur Alt+Entrée. Une fois ce…" at bounding box center [437, 296] width 875 height 448
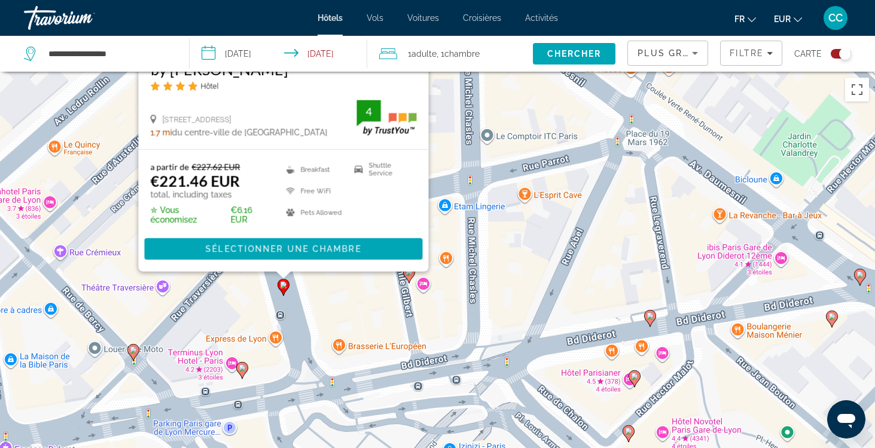
click at [444, 309] on div "Pour activer le glissement avec le clavier, appuyez sur Alt+Entrée. Une fois ce…" at bounding box center [437, 296] width 875 height 448
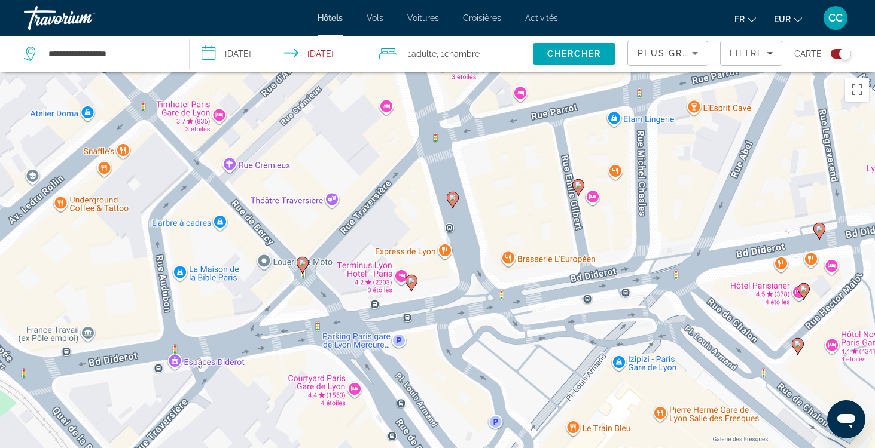
drag, startPoint x: 388, startPoint y: 380, endPoint x: 557, endPoint y: 292, distance: 190.4
click at [557, 292] on div "Pour activer le glissement avec le clavier, appuyez sur Alt+Entrée. Une fois ce…" at bounding box center [437, 296] width 875 height 448
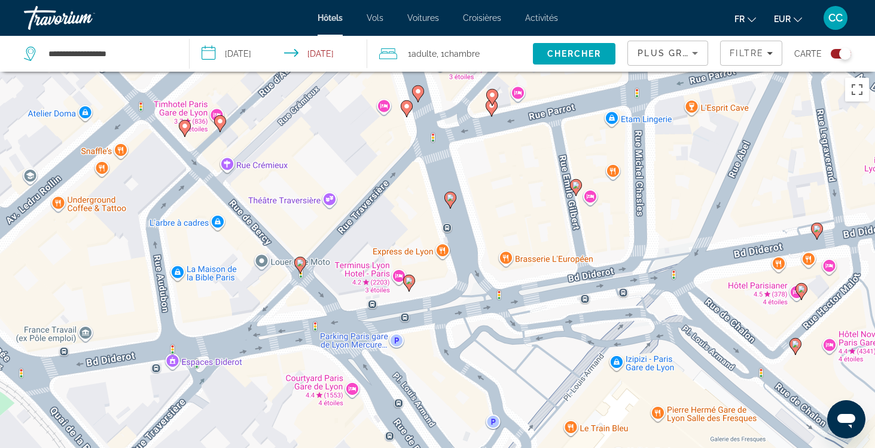
click at [304, 268] on gmp-advanced-marker "Main content" at bounding box center [300, 265] width 12 height 18
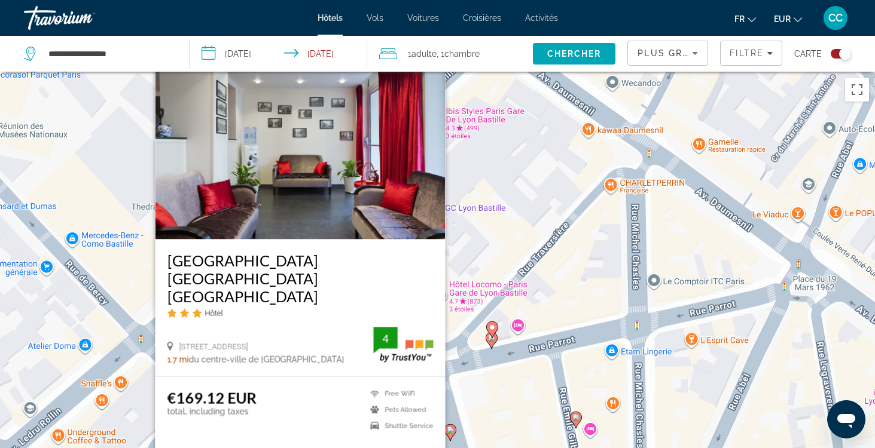
click at [569, 303] on div "Pour activer le glissement avec le clavier, appuyez sur Alt+Entrée. Une fois ce…" at bounding box center [437, 296] width 875 height 448
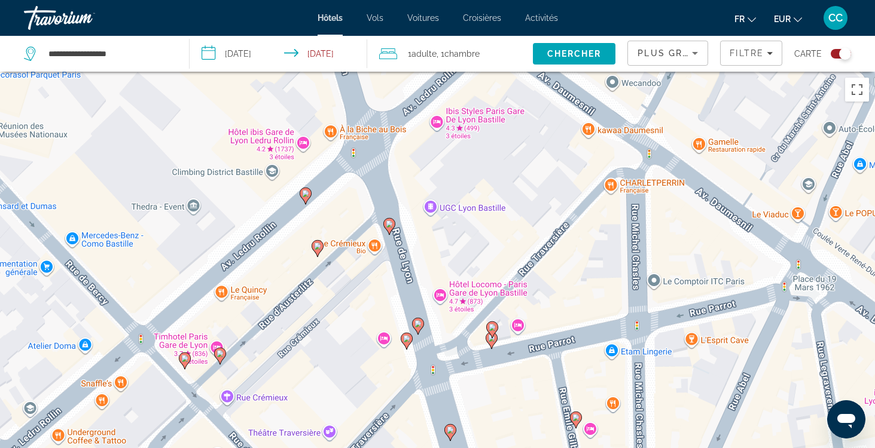
click at [420, 327] on image "Main content" at bounding box center [417, 323] width 7 height 7
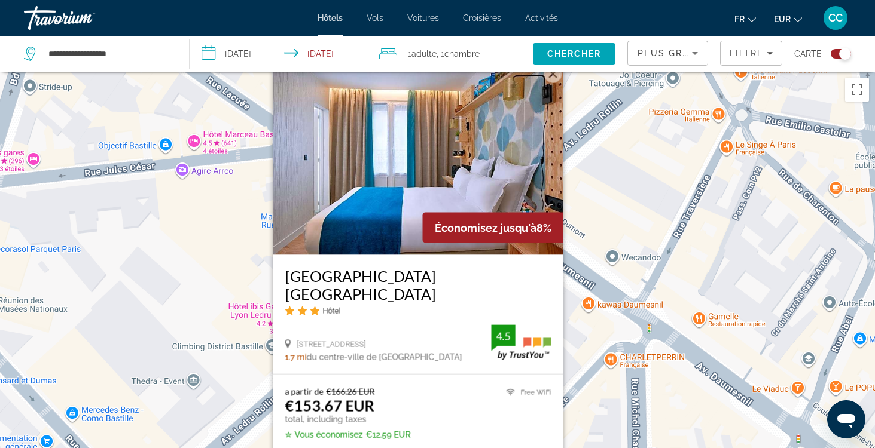
click at [610, 392] on div "Pour activer le glissement avec le clavier, appuyez sur Alt+Entrée. Une fois ce…" at bounding box center [437, 296] width 875 height 448
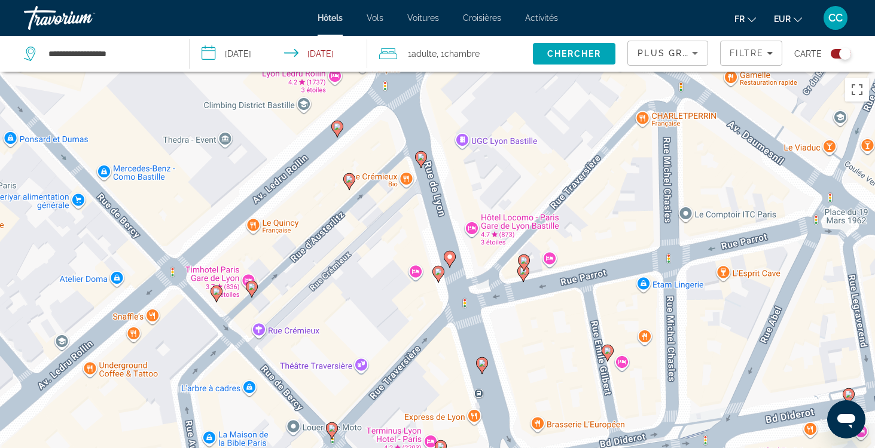
drag, startPoint x: 460, startPoint y: 397, endPoint x: 491, endPoint y: 151, distance: 247.8
click at [491, 151] on div "Pour activer le glissement avec le clavier, appuyez sur Alt+Entrée. Une fois ce…" at bounding box center [437, 296] width 875 height 448
click at [424, 164] on gmp-advanced-marker "Main content" at bounding box center [421, 160] width 12 height 18
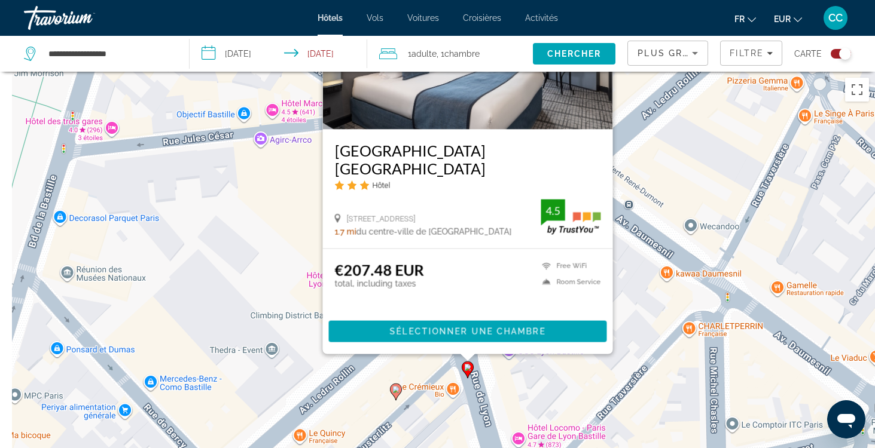
drag, startPoint x: 240, startPoint y: 358, endPoint x: 285, endPoint y: 225, distance: 140.1
click at [285, 225] on div "Pour activer le glissement avec le clavier, appuyez sur Alt+Entrée. Une fois ce…" at bounding box center [437, 296] width 875 height 448
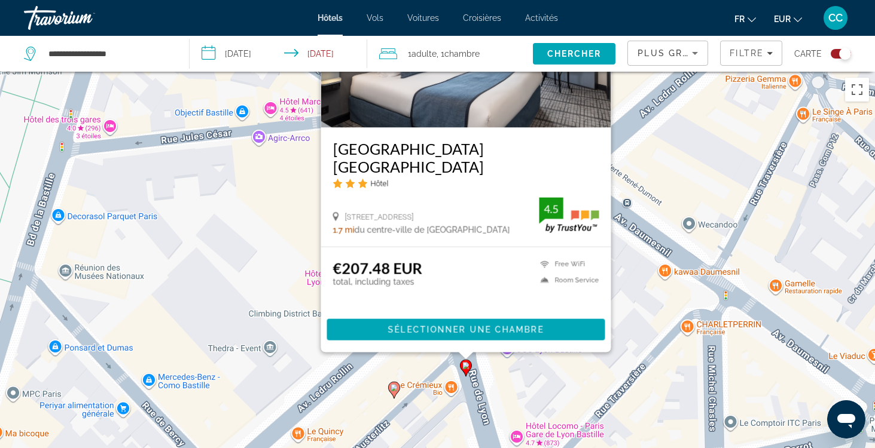
click at [285, 225] on div "Pour activer le glissement avec le clavier, appuyez sur Alt+Entrée. Une fois ce…" at bounding box center [437, 296] width 875 height 448
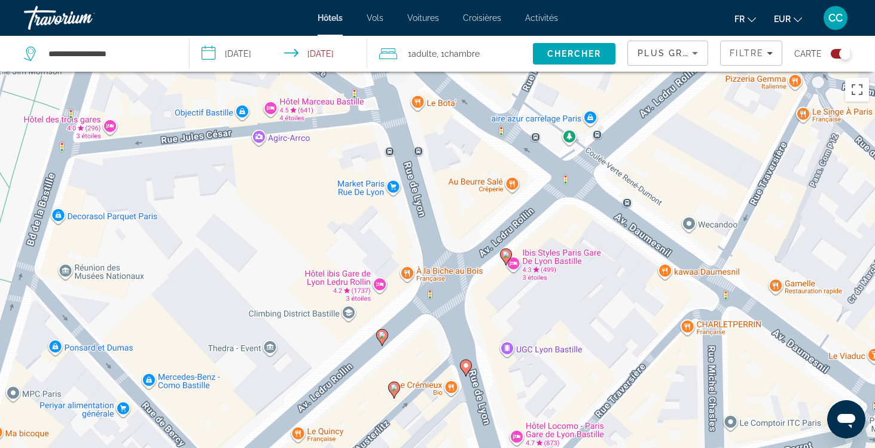
click at [384, 344] on gmp-advanced-marker "Main content" at bounding box center [382, 338] width 12 height 18
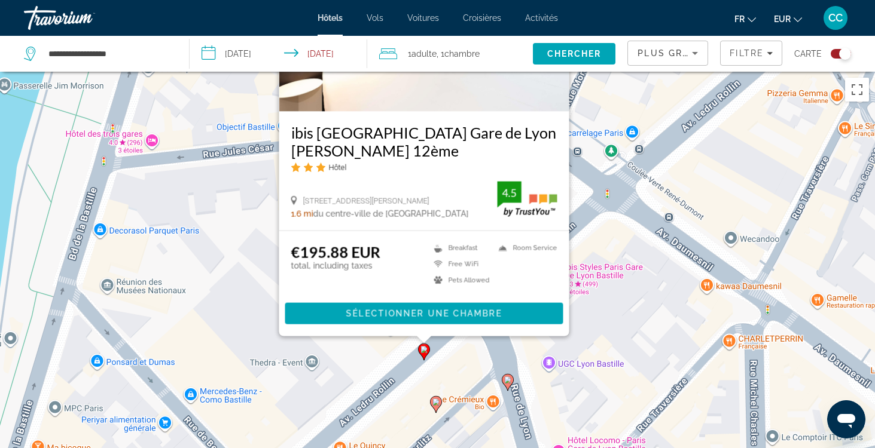
drag, startPoint x: 203, startPoint y: 378, endPoint x: 256, endPoint y: 185, distance: 200.3
click at [256, 185] on div "Pour activer le glissement avec le clavier, appuyez sur Alt+Entrée. Une fois ce…" at bounding box center [437, 296] width 875 height 448
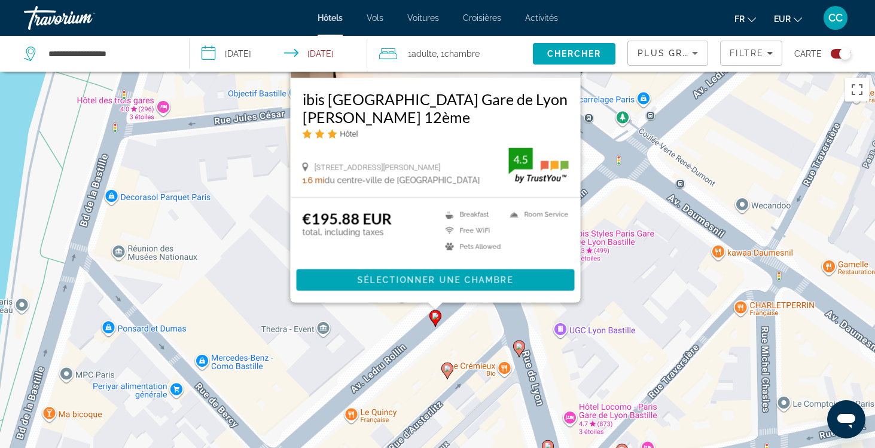
click at [447, 370] on image "Main content" at bounding box center [447, 368] width 7 height 7
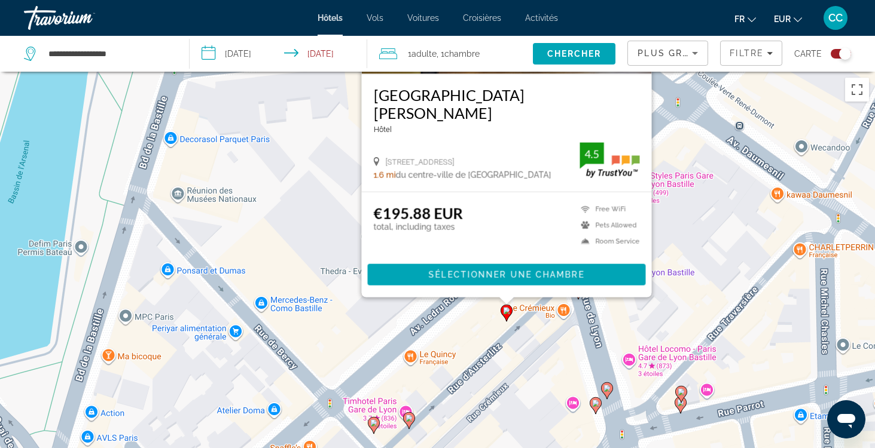
drag, startPoint x: 283, startPoint y: 372, endPoint x: 346, endPoint y: 173, distance: 208.8
click at [346, 173] on div "Pour activer le glissement avec le clavier, appuyez sur Alt+Entrée. Une fois ce…" at bounding box center [437, 296] width 875 height 448
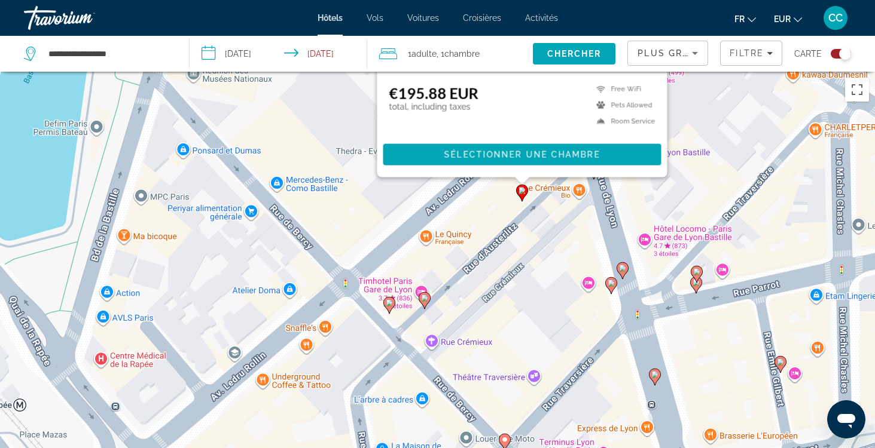
drag, startPoint x: 475, startPoint y: 347, endPoint x: 487, endPoint y: 236, distance: 111.8
click at [487, 235] on div "Pour activer le glissement avec le clavier, appuyez sur Alt+Entrée. Une fois ce…" at bounding box center [437, 296] width 875 height 448
click at [425, 308] on gmp-advanced-marker "Main content" at bounding box center [425, 301] width 12 height 18
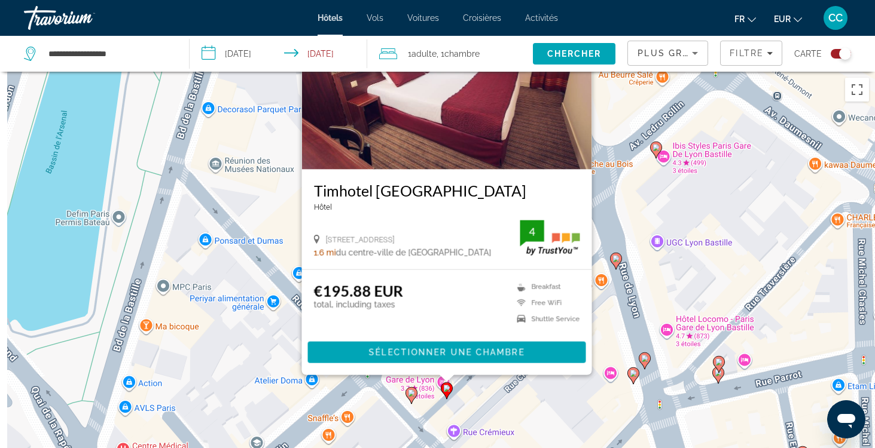
drag, startPoint x: 263, startPoint y: 320, endPoint x: 299, endPoint y: 158, distance: 165.9
click at [299, 158] on div "Pour activer le glissement avec le clavier, appuyez sur Alt+Entrée. Une fois ce…" at bounding box center [437, 296] width 875 height 448
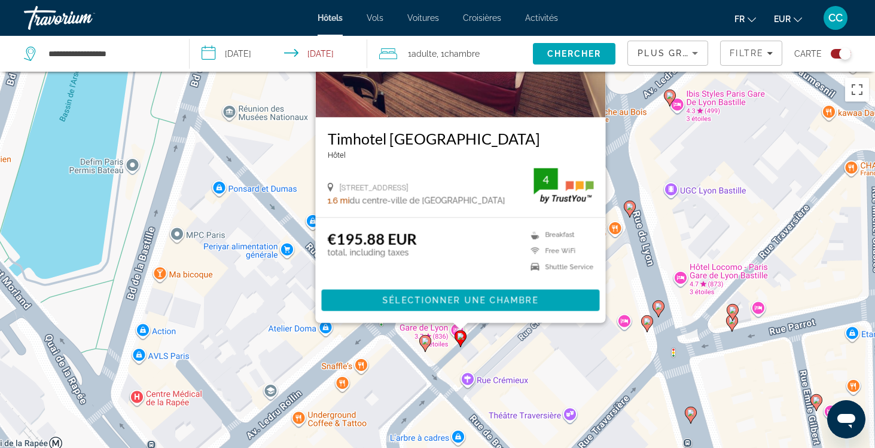
click at [426, 347] on icon "Main content" at bounding box center [424, 344] width 11 height 16
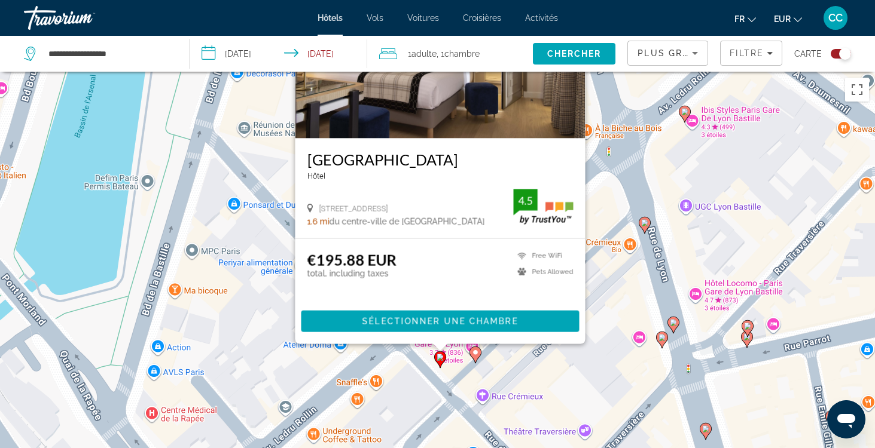
drag, startPoint x: 598, startPoint y: 367, endPoint x: 615, endPoint y: 199, distance: 168.8
click at [615, 199] on div "Pour activer le glissement avec le clavier, appuyez sur Alt+Entrée. Une fois ce…" at bounding box center [437, 296] width 875 height 448
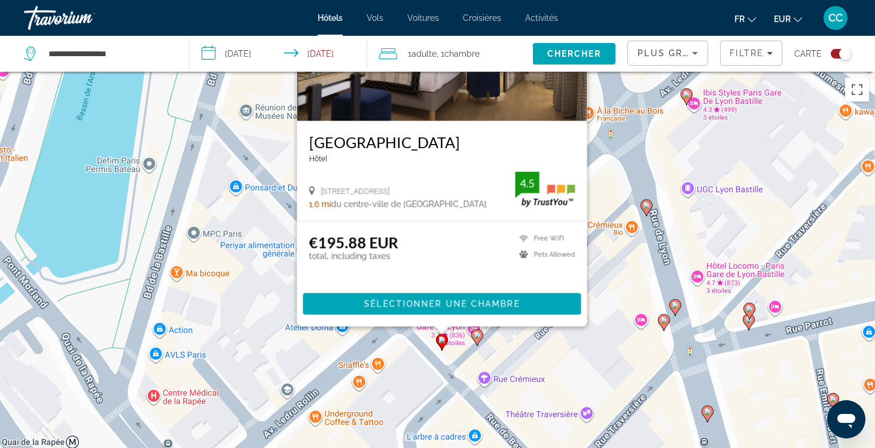
click at [413, 374] on div "Pour activer le glissement avec le clavier, appuyez sur Alt+Entrée. Une fois ce…" at bounding box center [437, 296] width 875 height 448
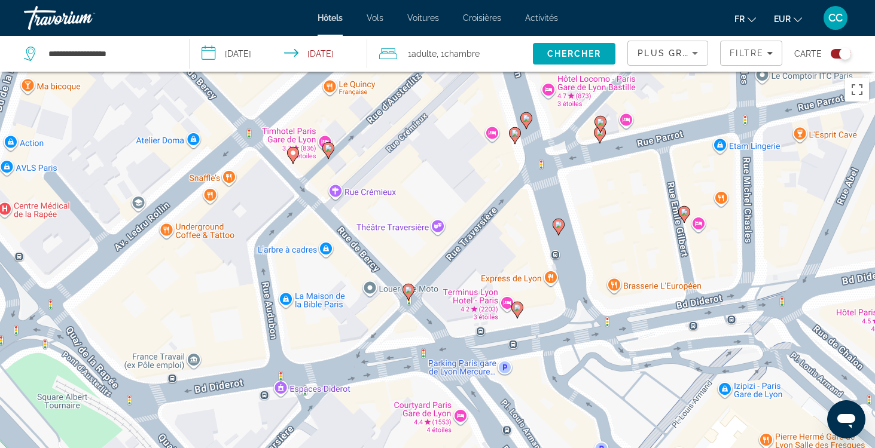
drag, startPoint x: 584, startPoint y: 374, endPoint x: 430, endPoint y: 181, distance: 245.9
click at [430, 181] on div "Pour activer le glissement avec le clavier, appuyez sur Alt+Entrée. Une fois ce…" at bounding box center [437, 296] width 875 height 448
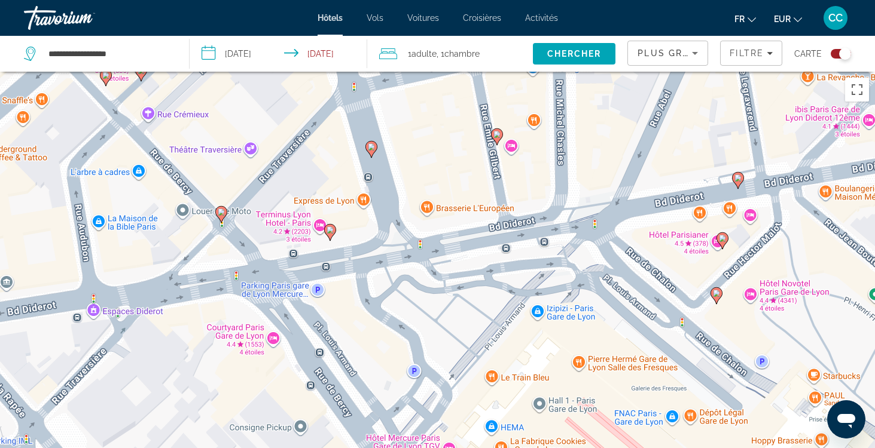
drag, startPoint x: 534, startPoint y: 353, endPoint x: 348, endPoint y: 282, distance: 199.6
click at [347, 282] on div "Pour activer le glissement avec le clavier, appuyez sur Alt+Entrée. Une fois ce…" at bounding box center [437, 296] width 875 height 448
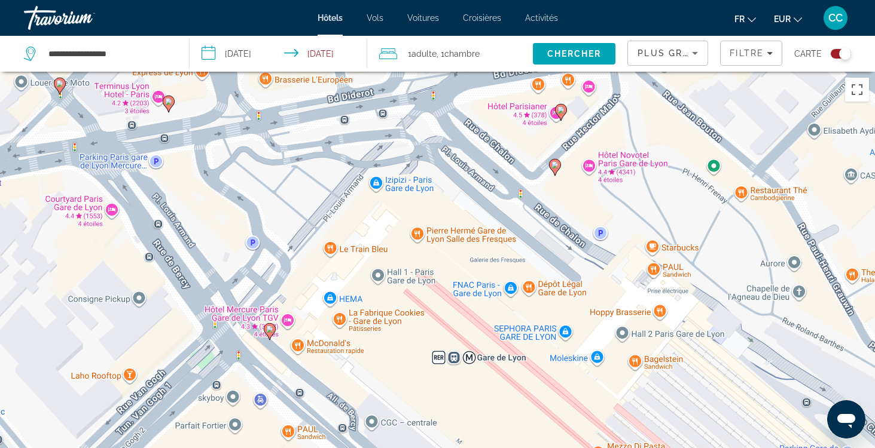
drag, startPoint x: 518, startPoint y: 329, endPoint x: 355, endPoint y: 197, distance: 210.4
click at [355, 197] on div "Pour activer le glissement avec le clavier, appuyez sur Alt+Entrée. Une fois ce…" at bounding box center [437, 296] width 875 height 448
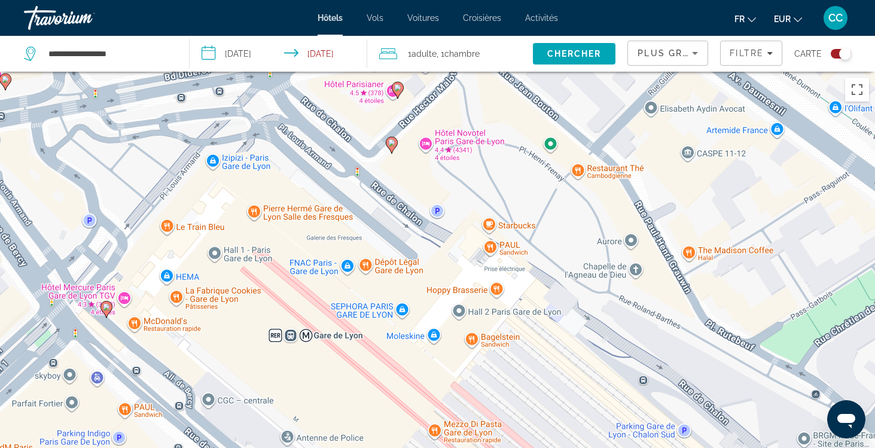
drag, startPoint x: 491, startPoint y: 273, endPoint x: 327, endPoint y: 253, distance: 165.6
click at [327, 253] on div "Pour activer le glissement avec le clavier, appuyez sur Alt+Entrée. Une fois ce…" at bounding box center [437, 296] width 875 height 448
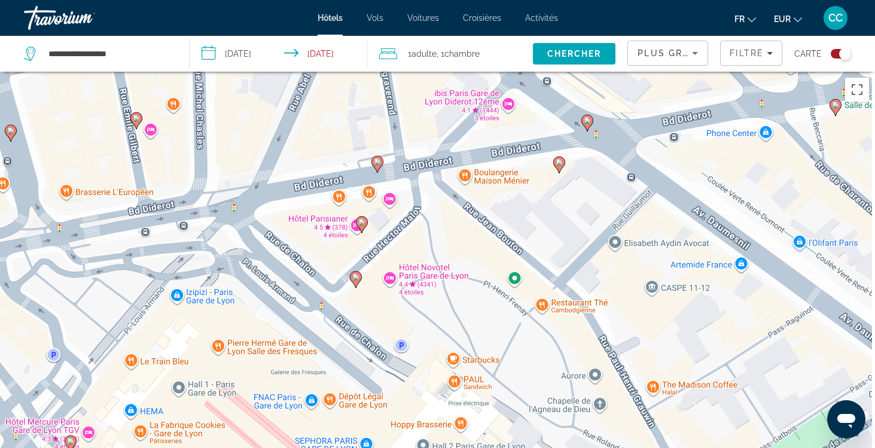
drag, startPoint x: 420, startPoint y: 187, endPoint x: 382, endPoint y: 323, distance: 141.6
click at [382, 323] on div "Pour activer le glissement avec le clavier, appuyez sur Alt+Entrée. Une fois ce…" at bounding box center [437, 296] width 875 height 448
click at [355, 282] on icon "Main content" at bounding box center [355, 281] width 11 height 16
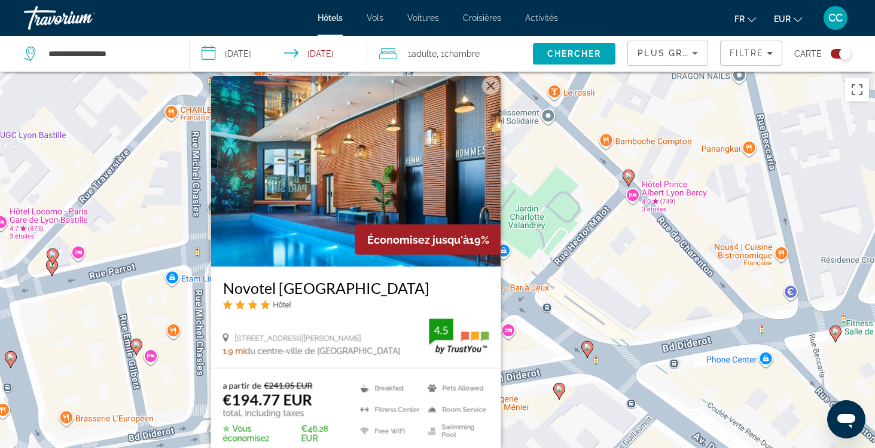
click at [523, 353] on div "Pour activer le glissement avec le clavier, appuyez sur Alt+Entrée. Une fois ce…" at bounding box center [437, 296] width 875 height 448
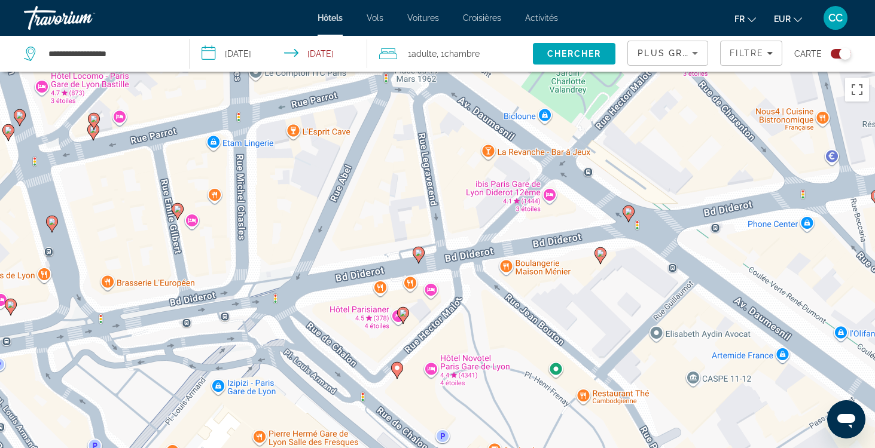
drag, startPoint x: 405, startPoint y: 389, endPoint x: 447, endPoint y: 253, distance: 141.8
click at [447, 253] on div "Pour activer le glissement avec le clavier, appuyez sur Alt+Entrée. Une fois ce…" at bounding box center [437, 296] width 875 height 448
click at [406, 312] on image "Main content" at bounding box center [402, 313] width 7 height 7
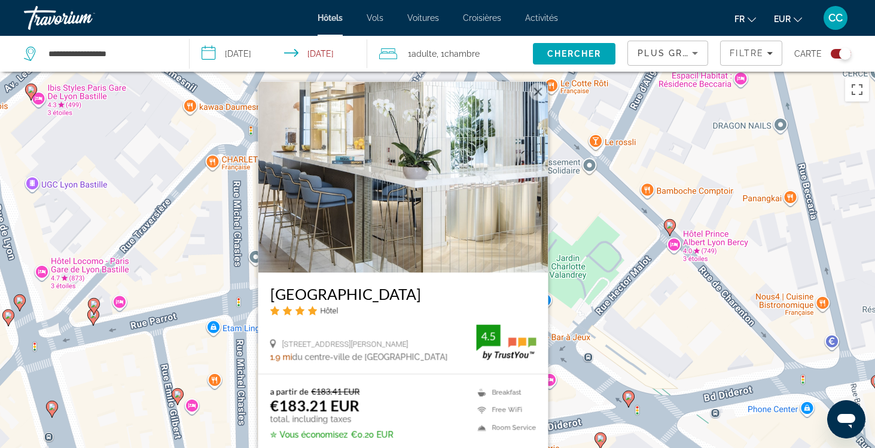
click at [566, 323] on div "Pour activer le glissement avec le clavier, appuyez sur Alt+Entrée. Une fois ce…" at bounding box center [437, 296] width 875 height 448
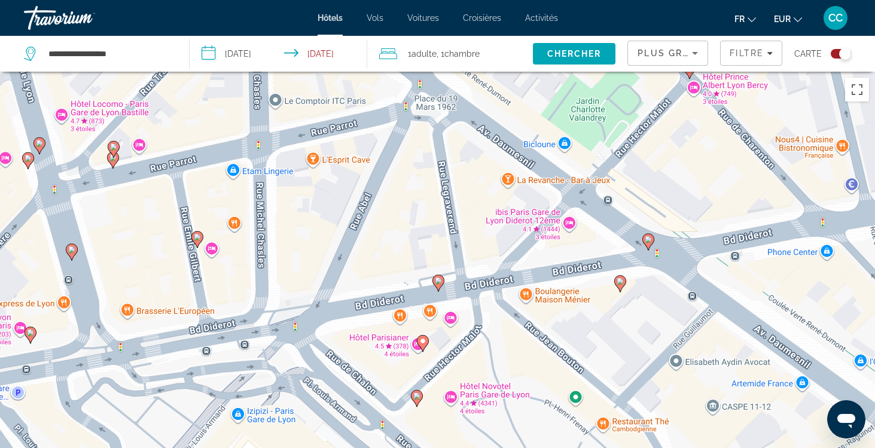
drag, startPoint x: 433, startPoint y: 396, endPoint x: 453, endPoint y: 237, distance: 159.6
click at [453, 237] on div "Pour activer le glissement avec le clavier, appuyez sur Alt+Entrée. Une fois ce…" at bounding box center [437, 296] width 875 height 448
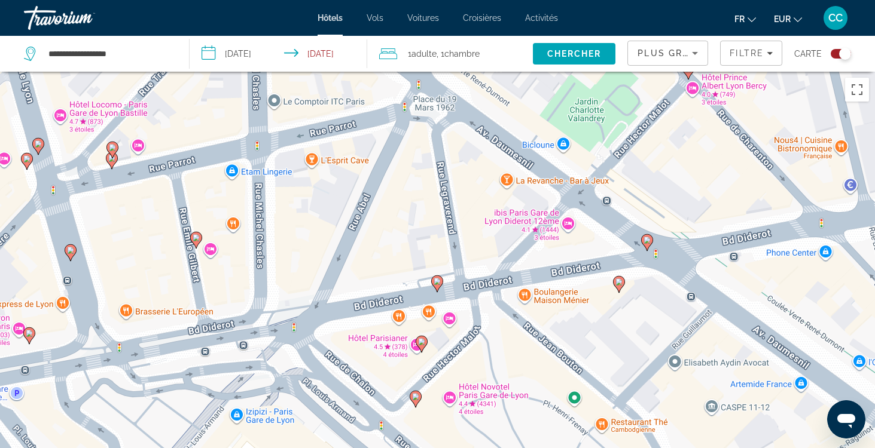
click at [436, 281] on image "Main content" at bounding box center [436, 281] width 7 height 7
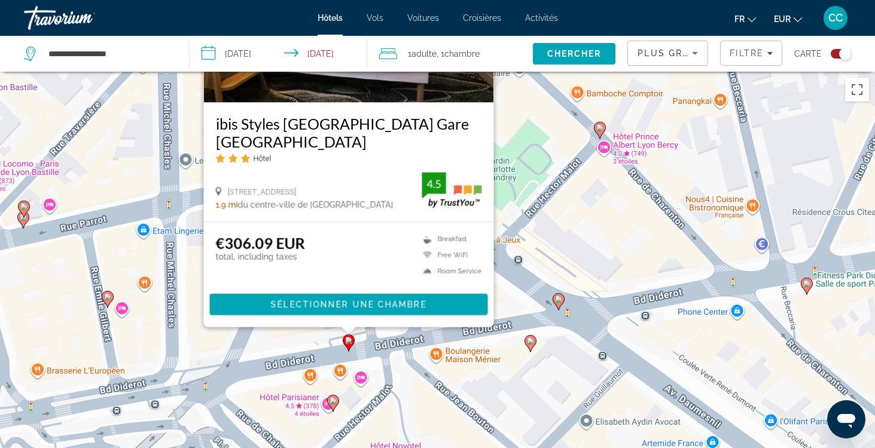
drag, startPoint x: 655, startPoint y: 372, endPoint x: 563, endPoint y: 211, distance: 185.5
click at [563, 211] on div "Pour activer le glissement avec le clavier, appuyez sur Alt+Entrée. Une fois ce…" at bounding box center [437, 296] width 875 height 448
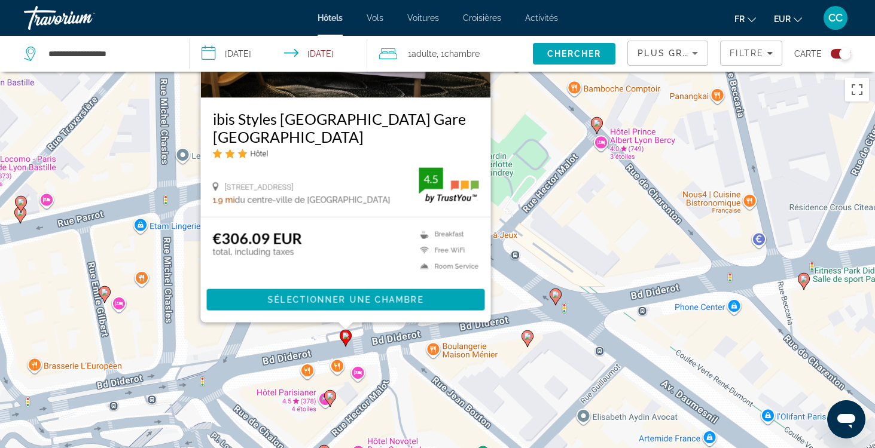
click at [597, 124] on image "Main content" at bounding box center [596, 123] width 7 height 7
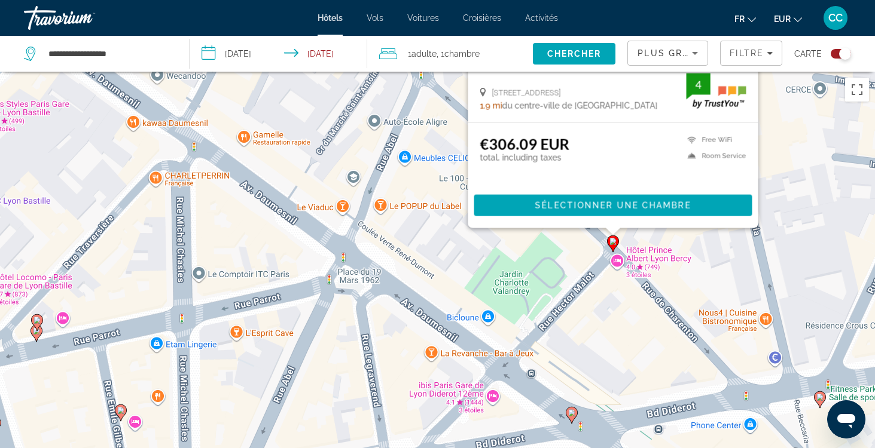
drag, startPoint x: 429, startPoint y: 395, endPoint x: 445, endPoint y: 138, distance: 257.6
click at [445, 138] on div "Pour activer le glissement avec le clavier, appuyez sur Alt+Entrée. Une fois ce…" at bounding box center [437, 296] width 875 height 448
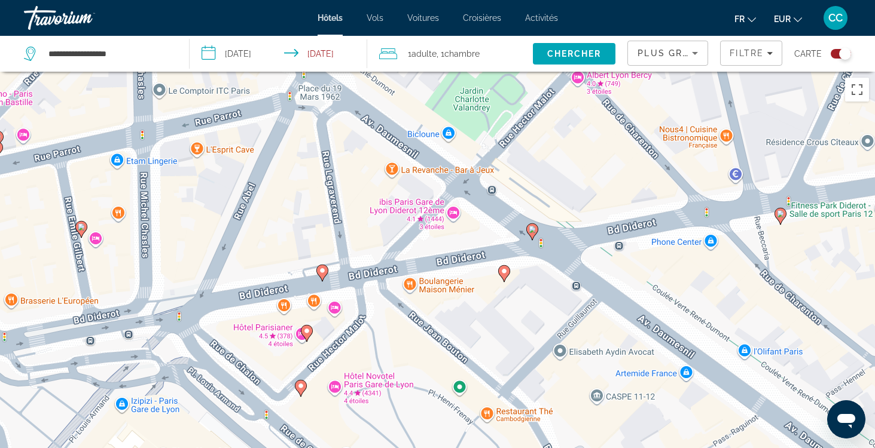
drag, startPoint x: 604, startPoint y: 338, endPoint x: 564, endPoint y: 149, distance: 192.5
click at [564, 149] on div "Pour activer le glissement avec le clavier, appuyez sur Alt+Entrée. Une fois ce…" at bounding box center [437, 296] width 875 height 448
click at [532, 233] on image "Main content" at bounding box center [532, 229] width 7 height 7
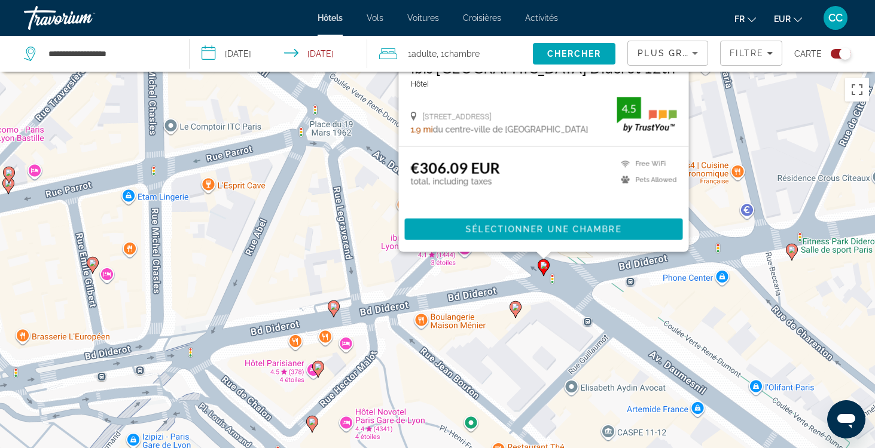
drag, startPoint x: 362, startPoint y: 424, endPoint x: 373, endPoint y: 190, distance: 234.6
click at [373, 190] on div "Pour activer le glissement avec le clavier, appuyez sur Alt+Entrée. Une fois ce…" at bounding box center [437, 296] width 875 height 448
click at [514, 310] on image "Main content" at bounding box center [514, 307] width 7 height 7
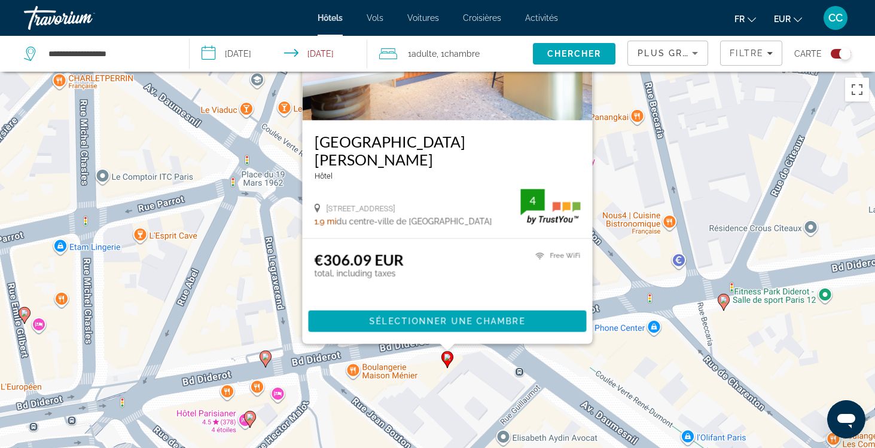
drag, startPoint x: 721, startPoint y: 399, endPoint x: 651, endPoint y: 255, distance: 160.2
click at [651, 255] on div "Pour activer le glissement avec le clavier, appuyez sur Alt+Entrée. Une fois ce…" at bounding box center [437, 296] width 875 height 448
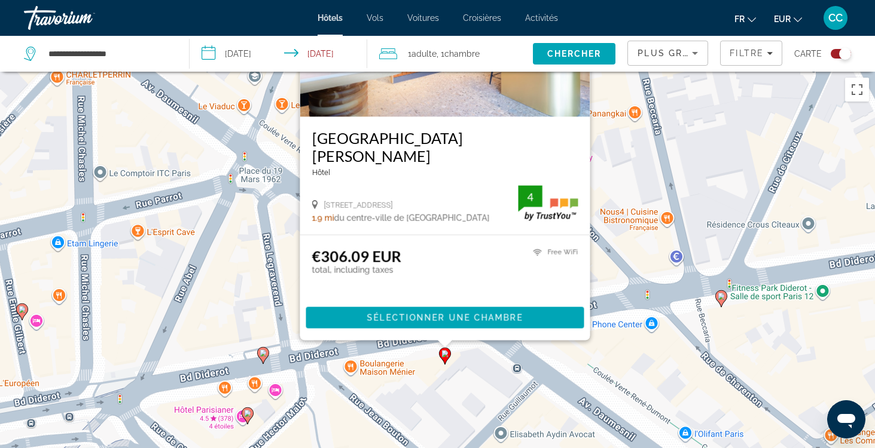
click at [639, 378] on div "Pour activer le glissement avec le clavier, appuyez sur Alt+Entrée. Une fois ce…" at bounding box center [437, 296] width 875 height 448
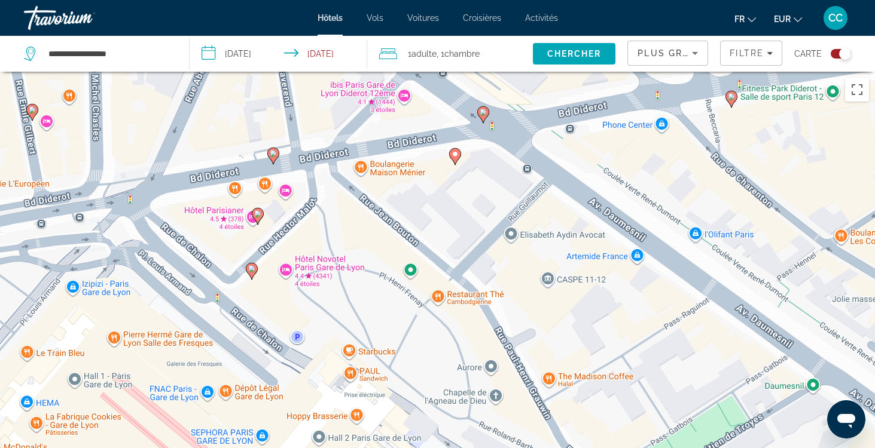
drag, startPoint x: 582, startPoint y: 426, endPoint x: 592, endPoint y: 226, distance: 200.5
click at [592, 226] on div "Pour activer le glissement avec le clavier, appuyez sur Alt+Entrée. Une fois ce…" at bounding box center [437, 296] width 875 height 448
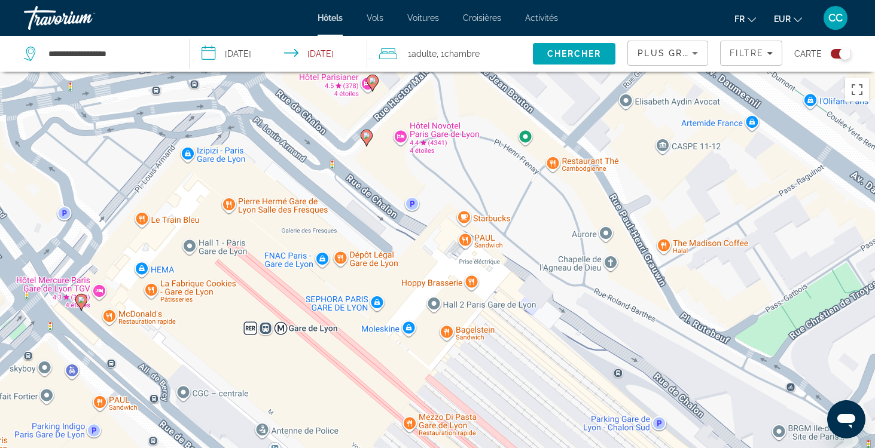
drag, startPoint x: 377, startPoint y: 357, endPoint x: 491, endPoint y: 220, distance: 177.9
click at [491, 220] on div "Pour activer le glissement avec le clavier, appuyez sur Alt+Entrée. Une fois ce…" at bounding box center [437, 296] width 875 height 448
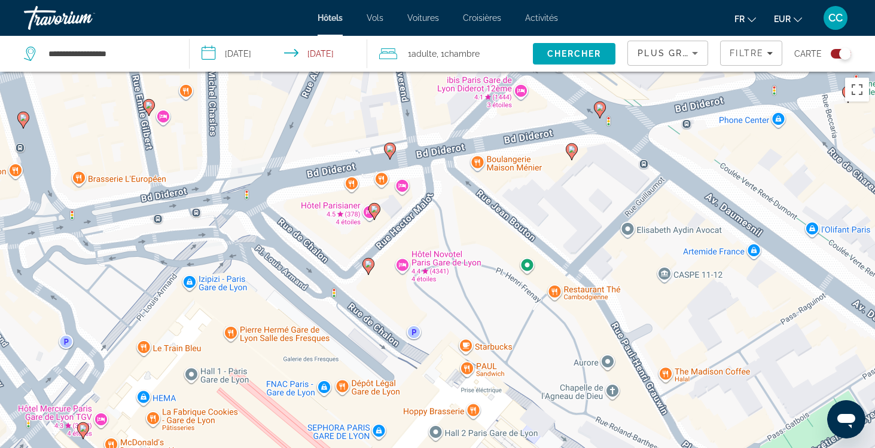
drag, startPoint x: 321, startPoint y: 276, endPoint x: 323, endPoint y: 408, distance: 132.7
click at [323, 408] on div "Pour activer le glissement avec le clavier, appuyez sur Alt+Entrée. Une fois ce…" at bounding box center [437, 296] width 875 height 448
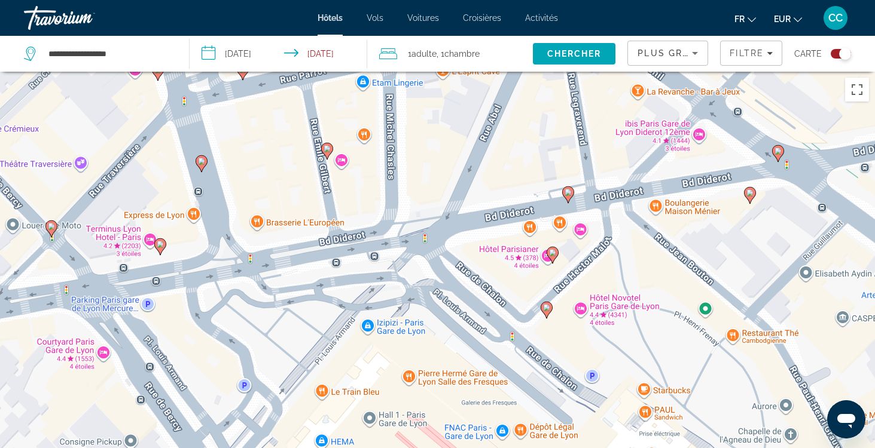
drag, startPoint x: 262, startPoint y: 184, endPoint x: 442, endPoint y: 234, distance: 186.8
click at [442, 234] on div "Pour activer le glissement avec le clavier, appuyez sur Alt+Entrée. Une fois ce…" at bounding box center [437, 296] width 875 height 448
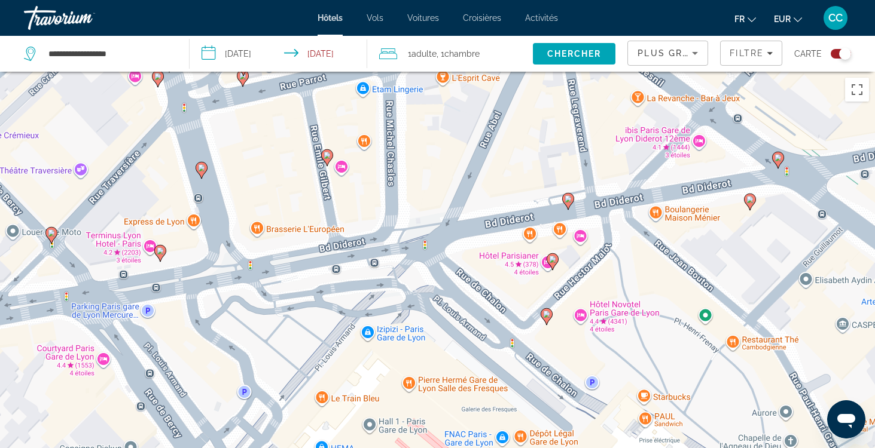
click at [325, 157] on image "Main content" at bounding box center [326, 155] width 7 height 7
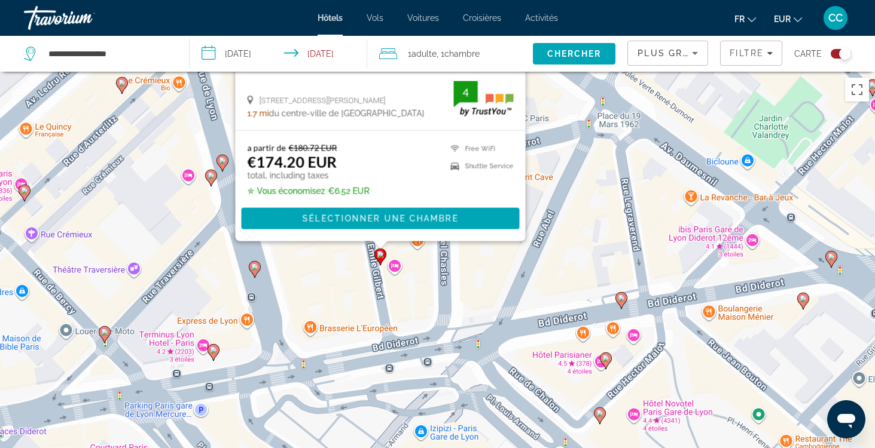
drag, startPoint x: 499, startPoint y: 340, endPoint x: 551, endPoint y: 94, distance: 251.9
click at [552, 94] on div "Pour activer le glissement avec le clavier, appuyez sur Alt+Entrée. Une fois ce…" at bounding box center [437, 296] width 875 height 448
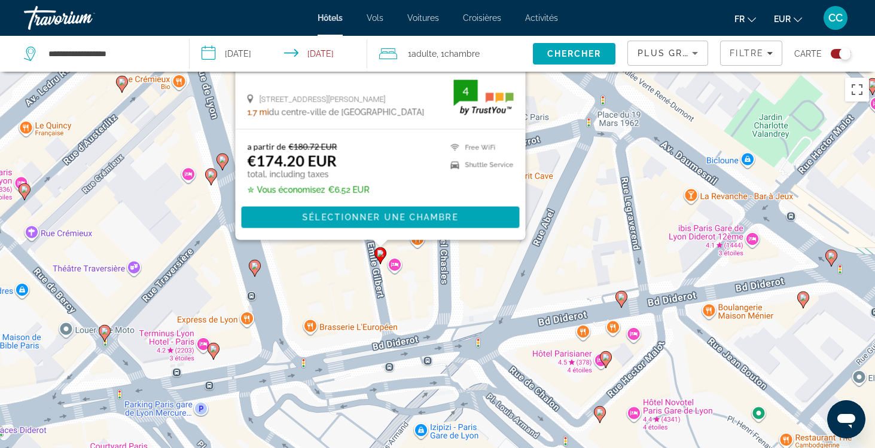
click at [260, 265] on icon "Main content" at bounding box center [255, 268] width 12 height 17
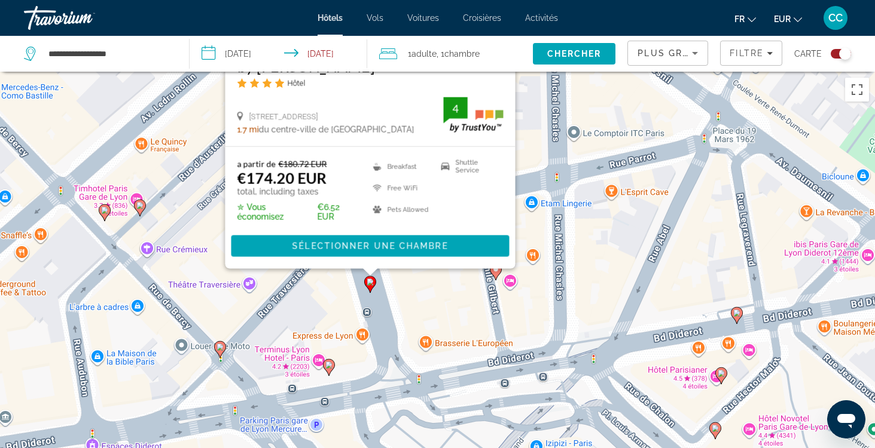
drag, startPoint x: 485, startPoint y: 341, endPoint x: 599, endPoint y: 113, distance: 254.8
click at [599, 113] on div "Pour activer le glissement avec le clavier, appuyez sur Alt+Entrée. Une fois ce…" at bounding box center [437, 296] width 875 height 448
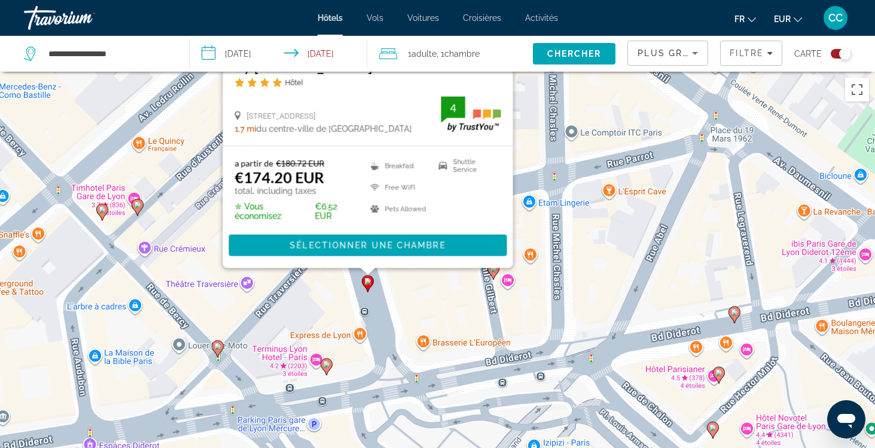
click at [410, 292] on div "Pour activer le glissement avec le clavier, appuyez sur Alt+Entrée. Une fois ce…" at bounding box center [437, 296] width 875 height 448
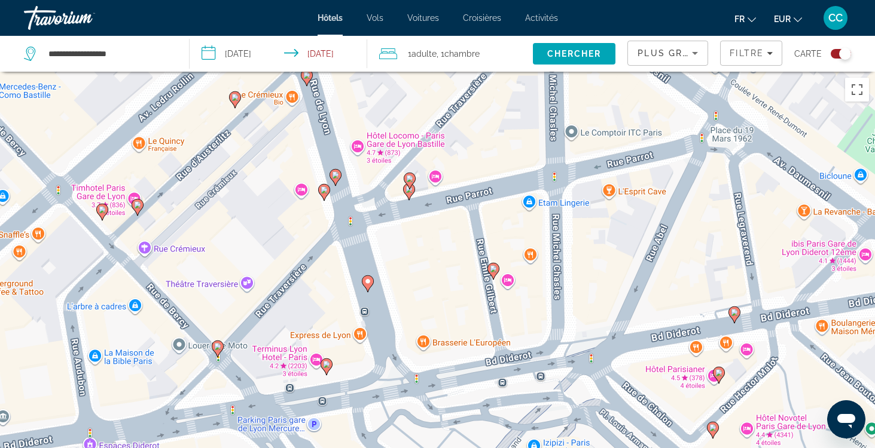
click at [410, 195] on icon "Main content" at bounding box center [408, 192] width 11 height 16
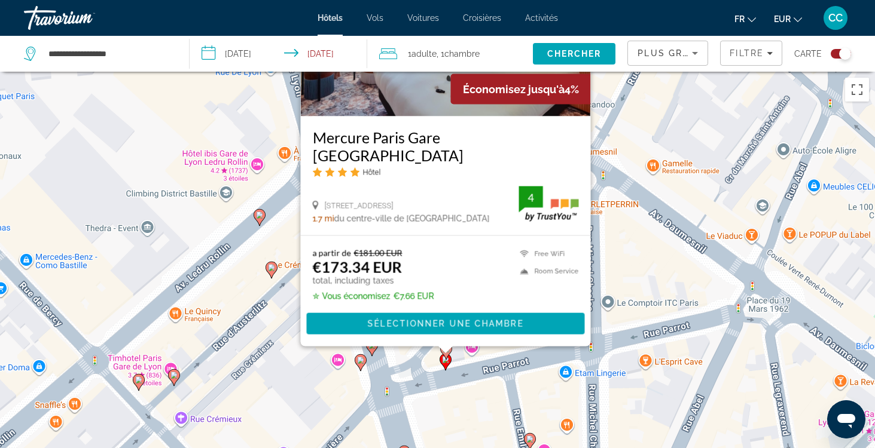
drag, startPoint x: 587, startPoint y: 289, endPoint x: 629, endPoint y: 116, distance: 177.9
click at [629, 116] on div "Pour activer le glissement avec le clavier, appuyez sur Alt+Entrée. Une fois ce…" at bounding box center [437, 296] width 875 height 448
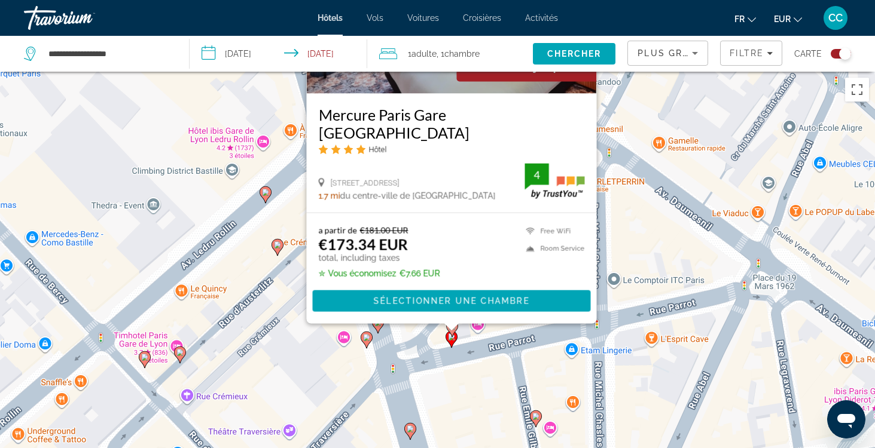
click at [478, 386] on div "Pour activer le glissement avec le clavier, appuyez sur Alt+Entrée. Une fois ce…" at bounding box center [437, 296] width 875 height 448
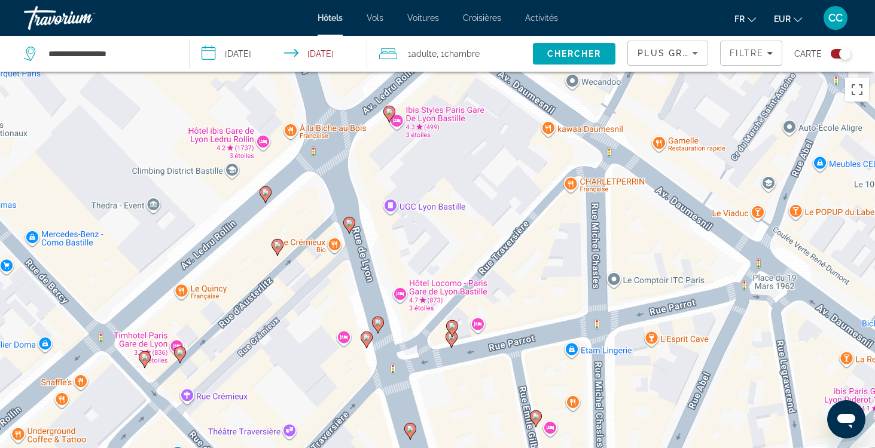
click at [452, 326] on image "Main content" at bounding box center [451, 326] width 7 height 7
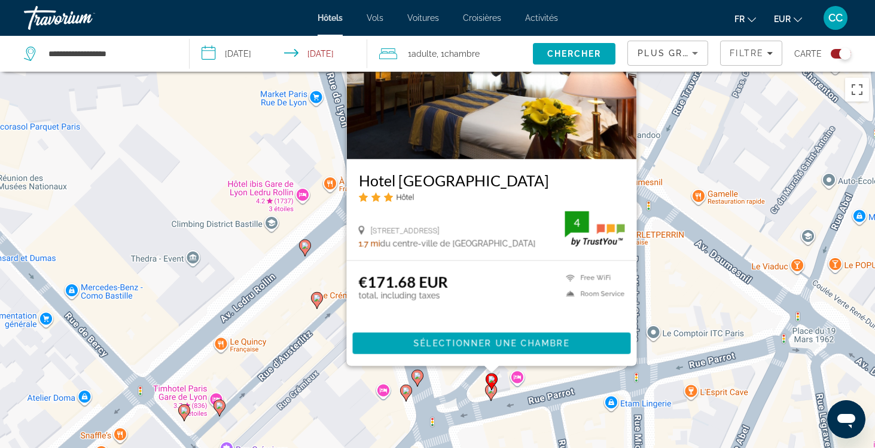
drag, startPoint x: 291, startPoint y: 381, endPoint x: 329, endPoint y: 264, distance: 123.8
click at [329, 264] on div "Pour activer le glissement avec le clavier, appuyez sur Alt+Entrée. Une fois ce…" at bounding box center [437, 296] width 875 height 448
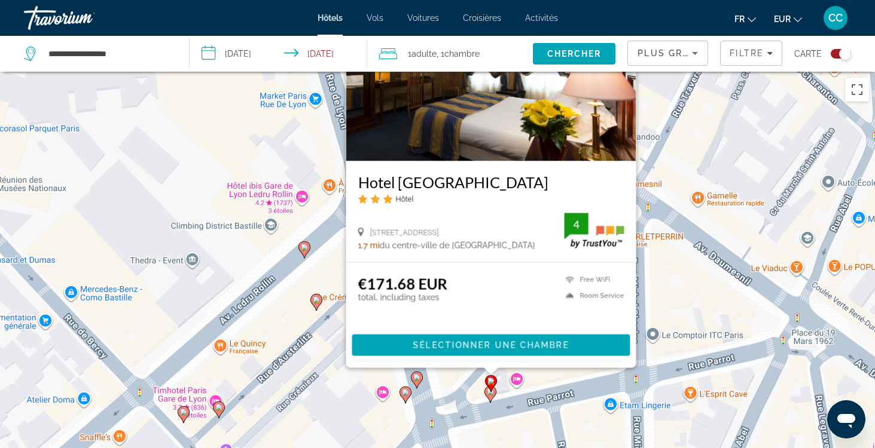
click at [329, 264] on div "Pour activer le glissement avec le clavier, appuyez sur Alt+Entrée. Une fois ce…" at bounding box center [437, 296] width 875 height 448
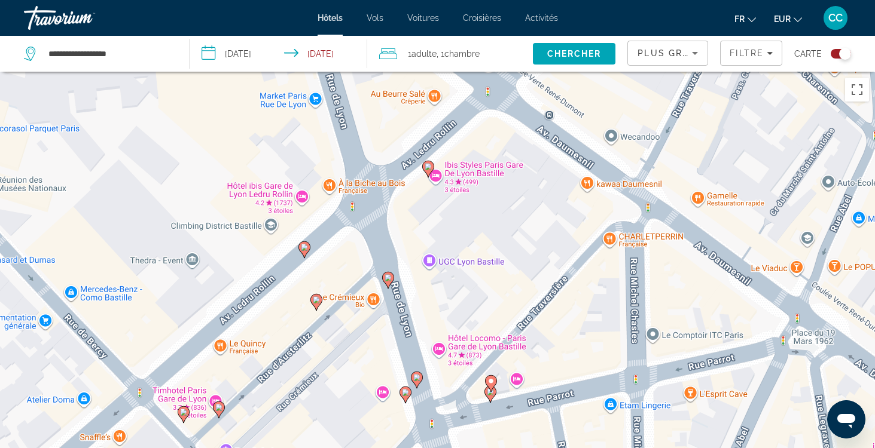
click at [388, 282] on icon "Main content" at bounding box center [387, 281] width 11 height 16
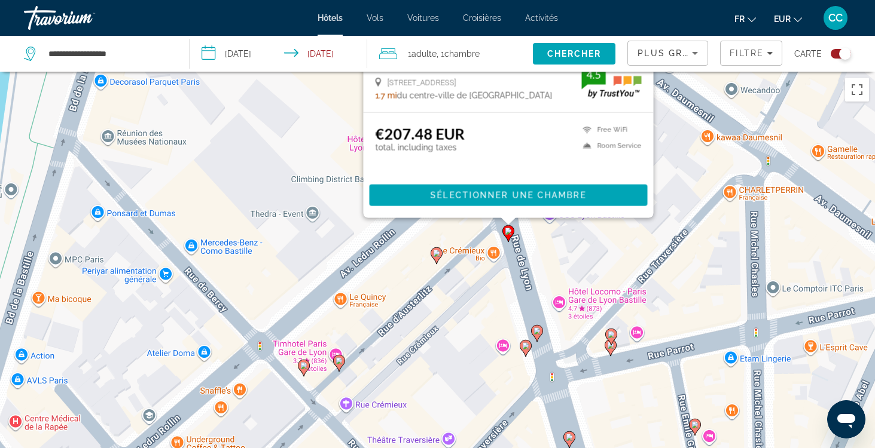
drag, startPoint x: 222, startPoint y: 397, endPoint x: 343, endPoint y: 129, distance: 293.8
click at [343, 129] on div "Pour activer le glissement avec le clavier, appuyez sur Alt+Entrée. Une fois ce…" at bounding box center [437, 296] width 875 height 448
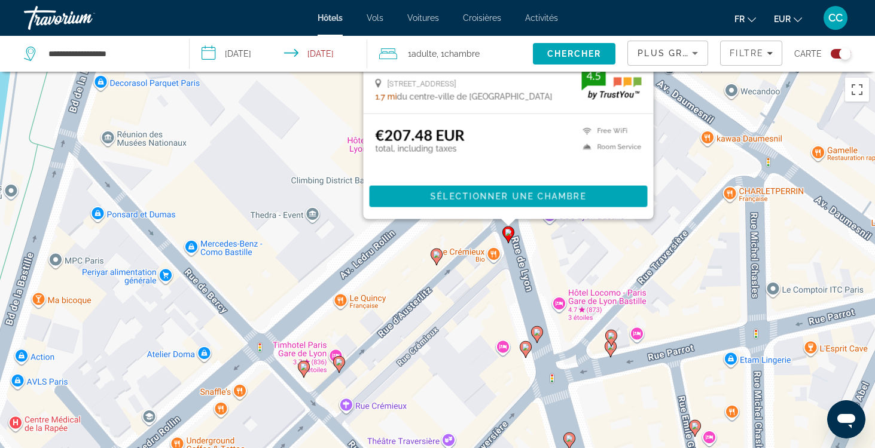
click at [437, 255] on image "Main content" at bounding box center [436, 254] width 7 height 7
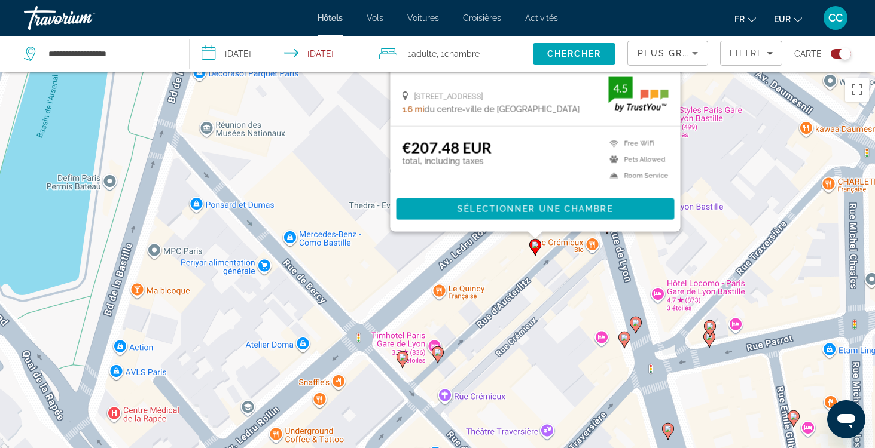
drag, startPoint x: 246, startPoint y: 386, endPoint x: 347, endPoint y: 129, distance: 276.2
click at [347, 128] on div "Pour activer le glissement avec le clavier, appuyez sur Alt+Entrée. Une fois ce…" at bounding box center [437, 296] width 875 height 448
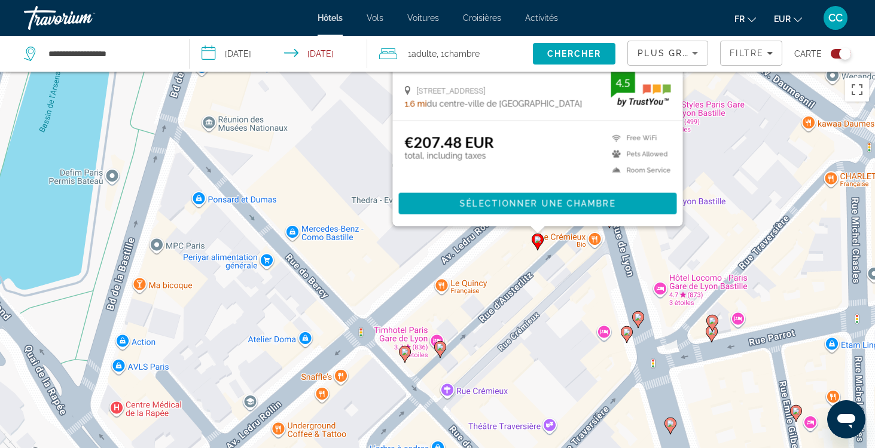
click at [444, 350] on icon "Main content" at bounding box center [439, 350] width 11 height 16
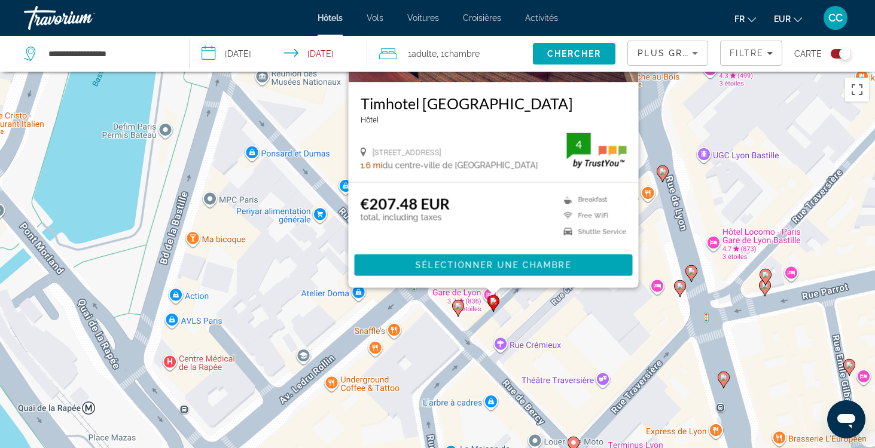
drag, startPoint x: 286, startPoint y: 366, endPoint x: 340, endPoint y: 171, distance: 202.6
click at [340, 171] on div "Pour activer le glissement avec le clavier, appuyez sur Alt+Entrée. Une fois ce…" at bounding box center [437, 296] width 875 height 448
click at [459, 306] on image "Main content" at bounding box center [457, 306] width 7 height 7
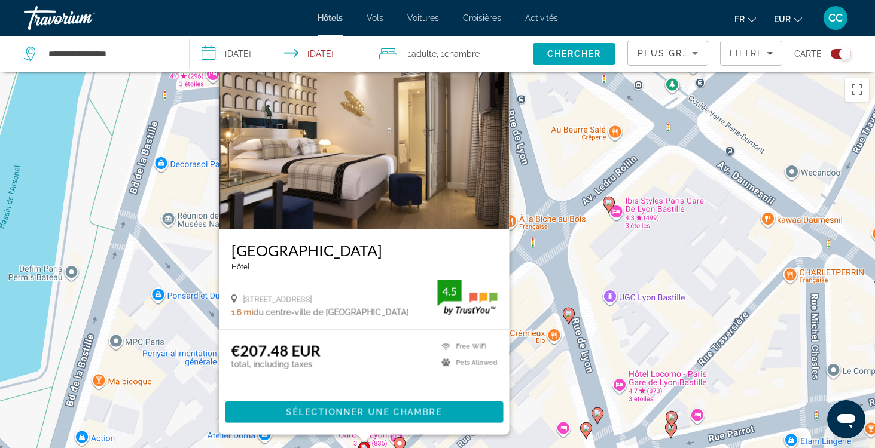
drag, startPoint x: 630, startPoint y: 341, endPoint x: 533, endPoint y: 284, distance: 111.8
click at [533, 284] on div "Pour activer le glissement avec le clavier, appuyez sur Alt+Entrée. Une fois ce…" at bounding box center [437, 296] width 875 height 448
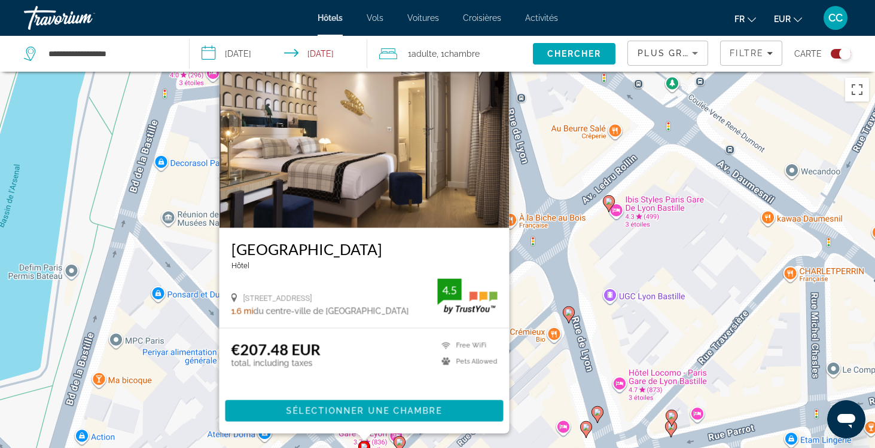
click at [533, 284] on div "Pour activer le glissement avec le clavier, appuyez sur Alt+Entrée. Une fois ce…" at bounding box center [437, 296] width 875 height 448
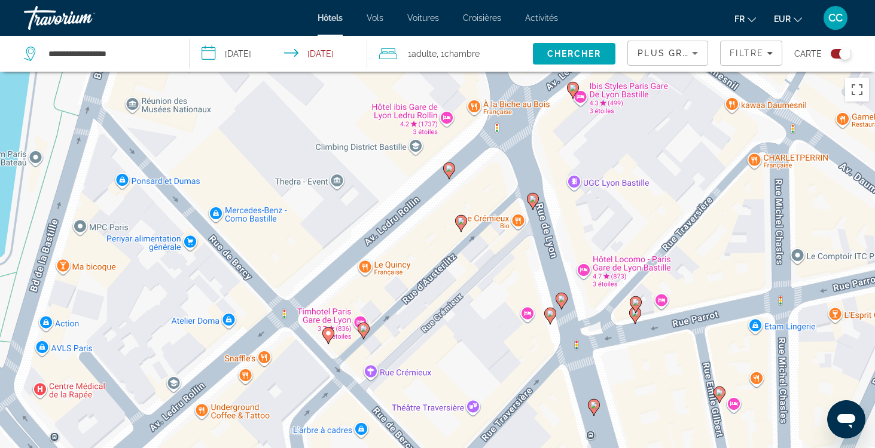
drag, startPoint x: 530, startPoint y: 405, endPoint x: 494, endPoint y: 288, distance: 121.8
click at [494, 288] on div "Pour activer le glissement avec le clavier, appuyez sur Alt+Entrée. Une fois ce…" at bounding box center [437, 296] width 875 height 448
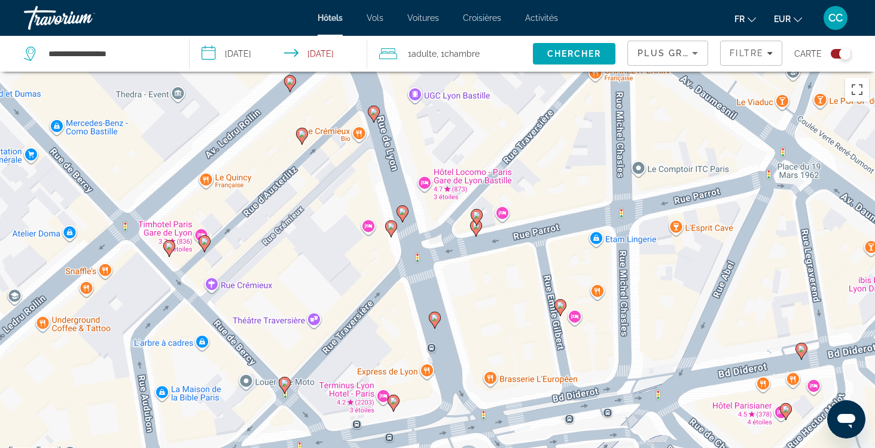
drag, startPoint x: 484, startPoint y: 366, endPoint x: 321, endPoint y: 279, distance: 184.8
click at [321, 279] on div "Pour activer le glissement avec le clavier, appuyez sur Alt+Entrée. Une fois ce…" at bounding box center [437, 296] width 875 height 448
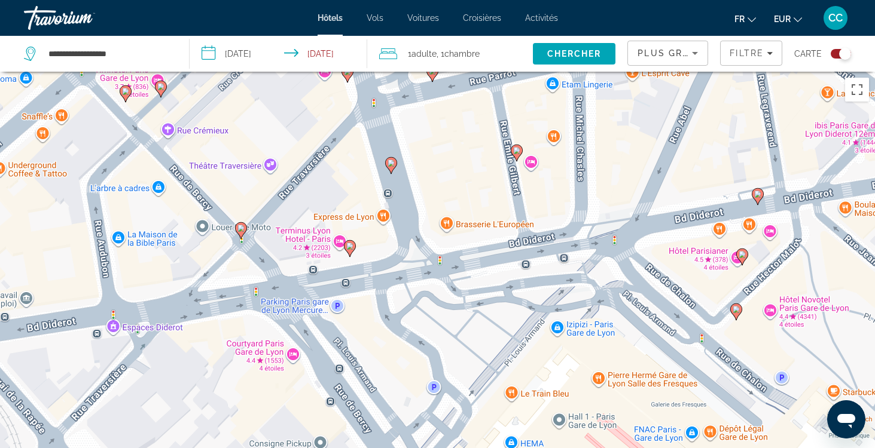
drag, startPoint x: 503, startPoint y: 355, endPoint x: 459, endPoint y: 198, distance: 162.0
click at [459, 198] on div "Pour activer le glissement avec le clavier, appuyez sur Alt+Entrée. Une fois ce…" at bounding box center [437, 296] width 875 height 448
click at [240, 229] on image "Main content" at bounding box center [240, 228] width 7 height 7
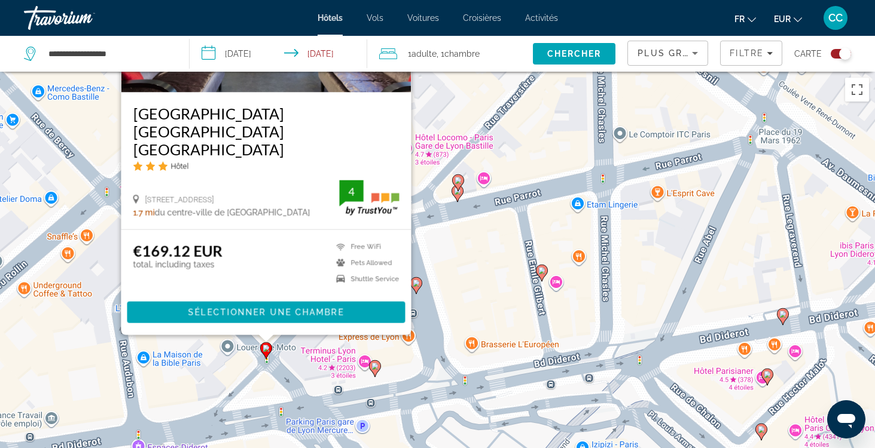
drag, startPoint x: 505, startPoint y: 304, endPoint x: 530, endPoint y: 155, distance: 151.0
click at [530, 155] on div "Pour activer le glissement avec le clavier, appuyez sur Alt+Entrée. Une fois ce…" at bounding box center [437, 296] width 875 height 448
click at [400, 364] on div "Pour activer le glissement avec le clavier, appuyez sur Alt+Entrée. Une fois ce…" at bounding box center [437, 296] width 875 height 448
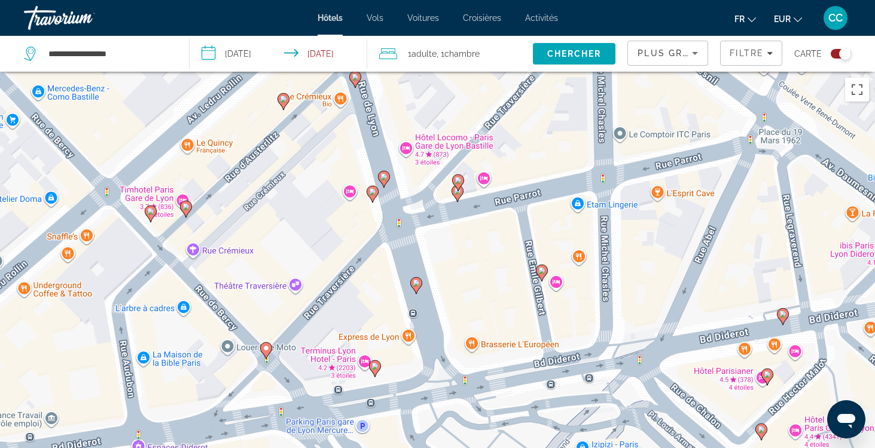
click at [378, 368] on image "Main content" at bounding box center [374, 366] width 7 height 7
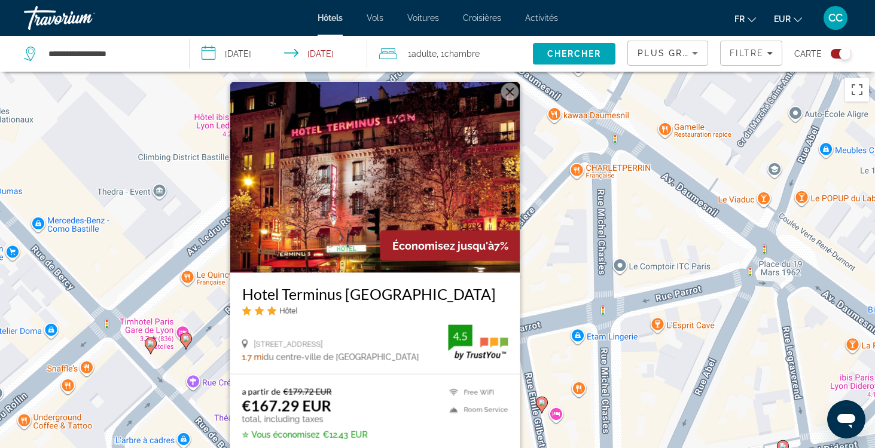
click at [332, 294] on h3 "Hotel Terminus [GEOGRAPHIC_DATA]" at bounding box center [375, 294] width 266 height 18
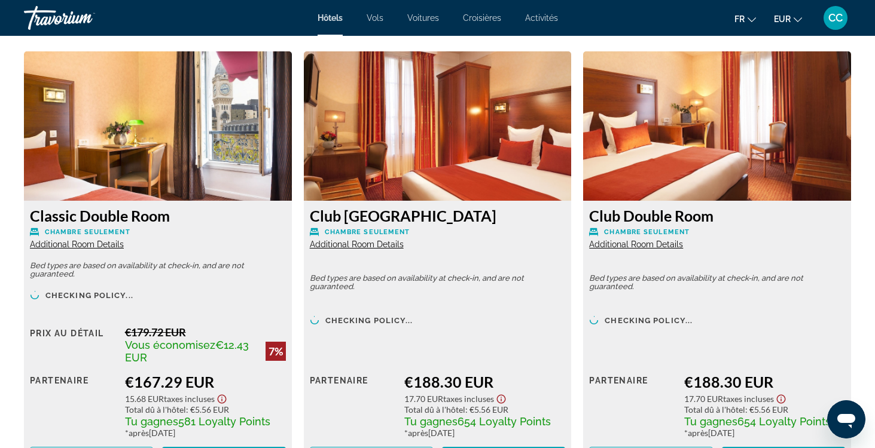
scroll to position [1650, 0]
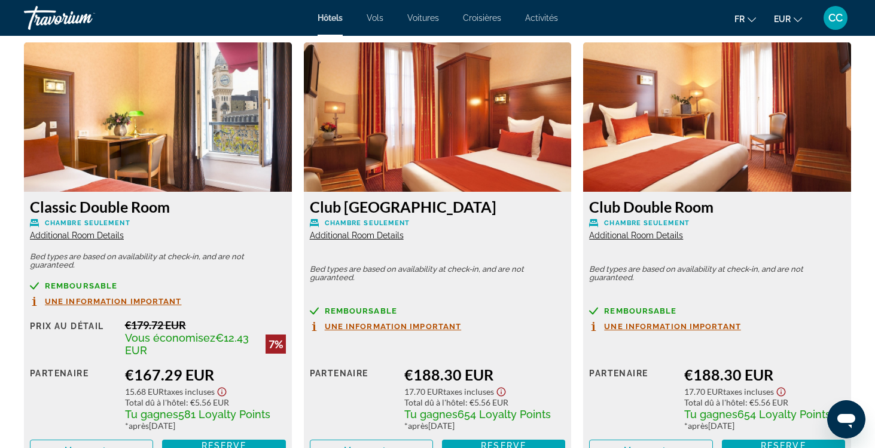
click at [107, 234] on span "Additional Room Details" at bounding box center [77, 236] width 94 height 10
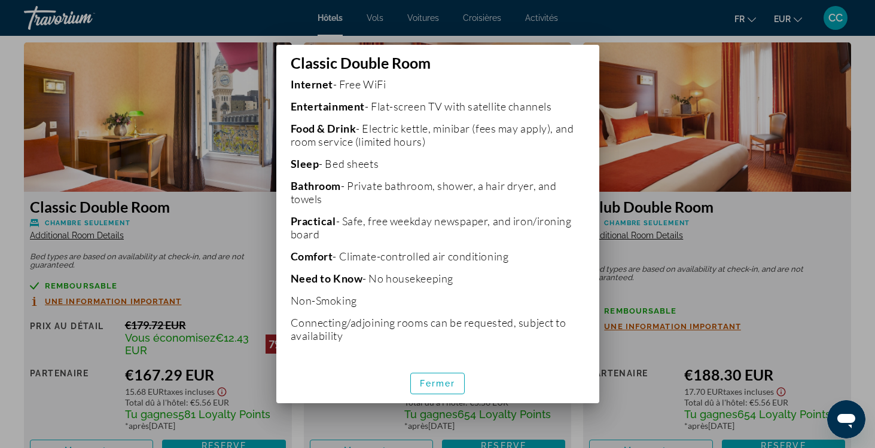
scroll to position [286, 0]
click at [443, 381] on span "Fermer" at bounding box center [438, 384] width 36 height 10
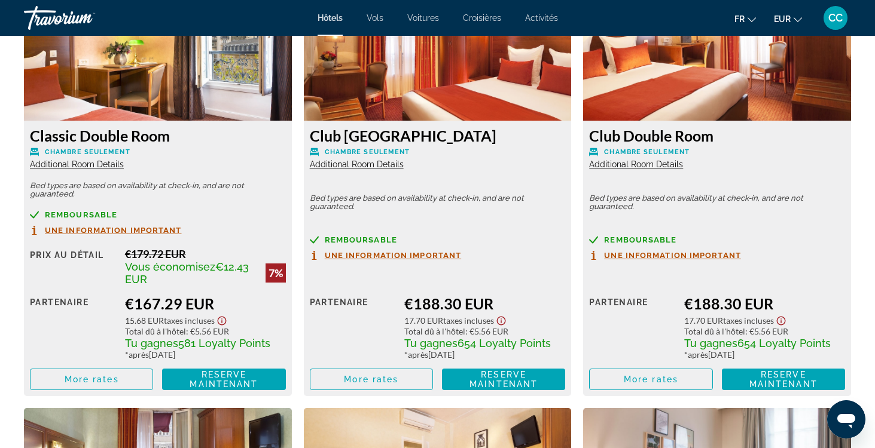
scroll to position [1721, 0]
click at [126, 378] on span "Main content" at bounding box center [91, 379] width 122 height 29
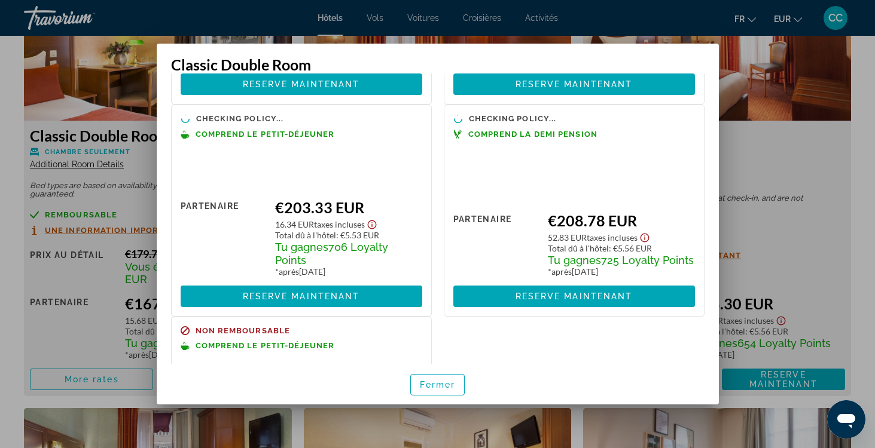
scroll to position [220, 0]
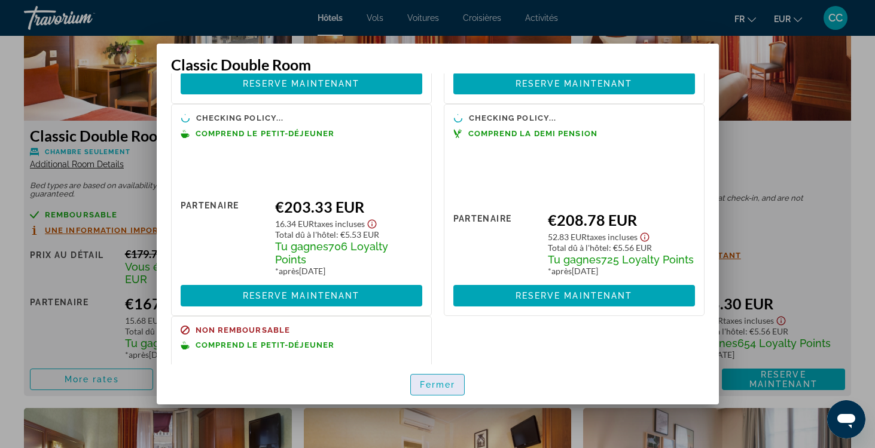
click at [432, 384] on span "Fermer" at bounding box center [438, 385] width 36 height 10
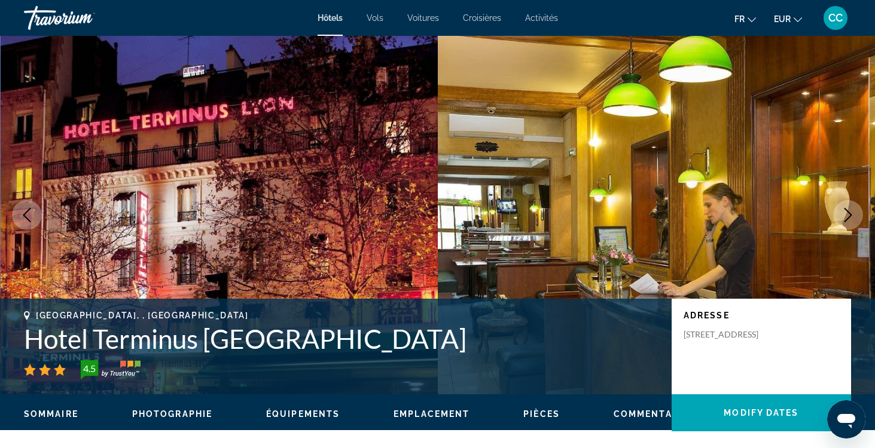
scroll to position [0, 0]
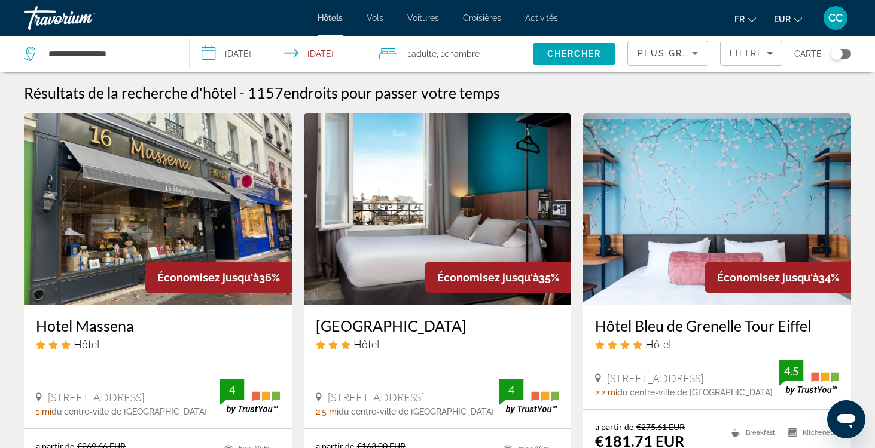
click at [845, 53] on div "Toggle map" at bounding box center [840, 54] width 20 height 10
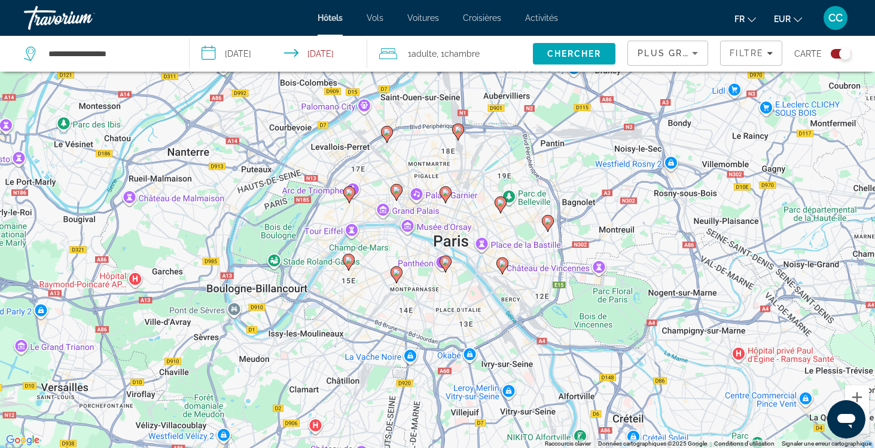
click at [503, 272] on icon "Main content" at bounding box center [502, 266] width 12 height 17
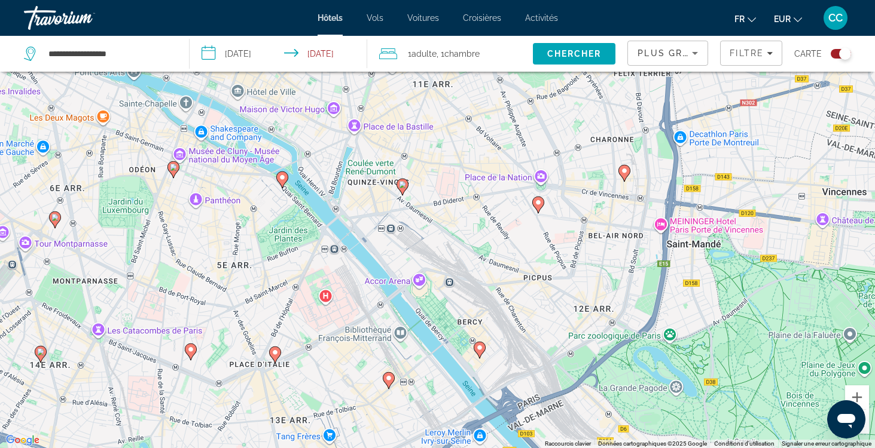
click at [478, 352] on icon "Main content" at bounding box center [479, 351] width 11 height 16
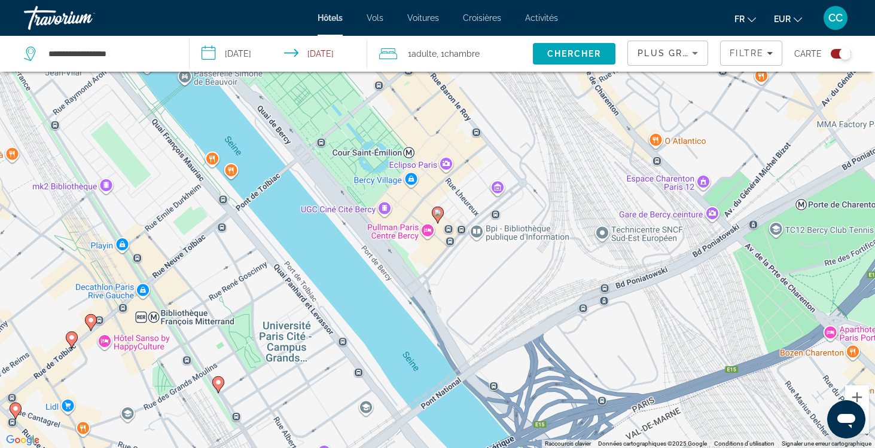
click at [439, 210] on image "Main content" at bounding box center [437, 212] width 7 height 7
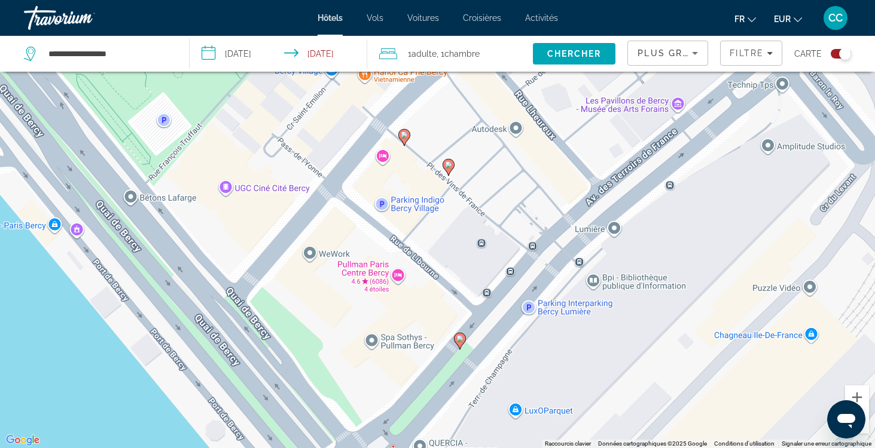
click at [448, 170] on icon "Main content" at bounding box center [447, 168] width 11 height 16
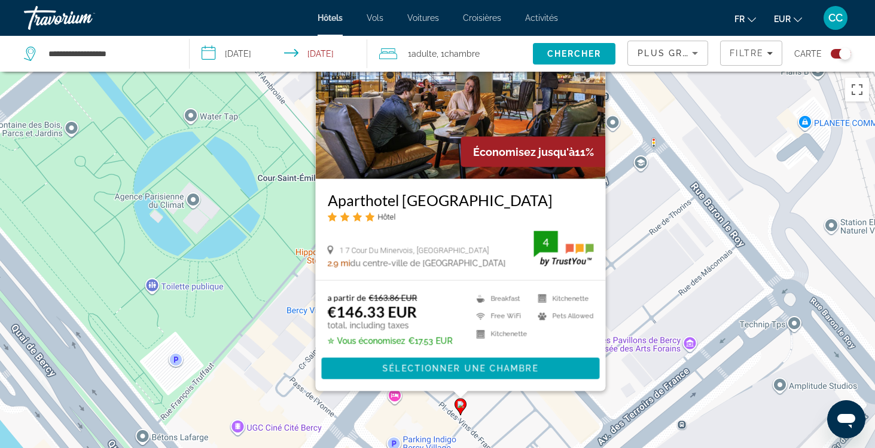
drag, startPoint x: 612, startPoint y: 359, endPoint x: 624, endPoint y: 264, distance: 95.8
click at [624, 264] on div "Pour activer le glissement avec le clavier, appuyez sur Alt+Entrée. Une fois ce…" at bounding box center [437, 296] width 875 height 448
click at [503, 416] on div "Pour activer le glissement avec le clavier, appuyez sur Alt+Entrée. Une fois ce…" at bounding box center [437, 296] width 875 height 448
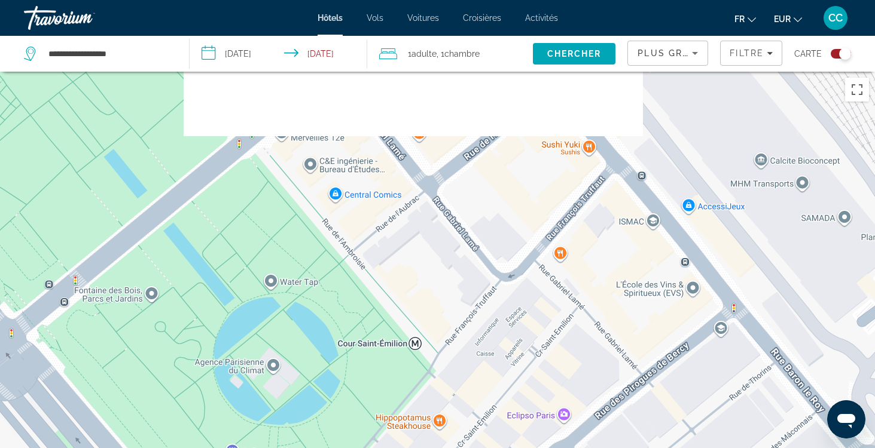
drag, startPoint x: 380, startPoint y: 223, endPoint x: 465, endPoint y: 394, distance: 190.6
click at [465, 394] on div "Pour activer le glissement avec le clavier, appuyez sur Alt+Entrée. Une fois ce…" at bounding box center [437, 296] width 875 height 448
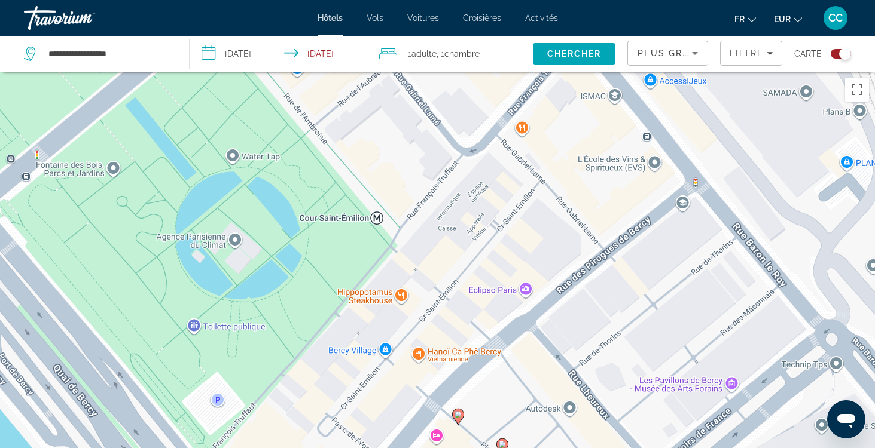
drag, startPoint x: 736, startPoint y: 386, endPoint x: 696, endPoint y: 254, distance: 137.5
click at [696, 253] on div "Pour activer le glissement avec le clavier, appuyez sur Alt+Entrée. Une fois ce…" at bounding box center [437, 296] width 875 height 448
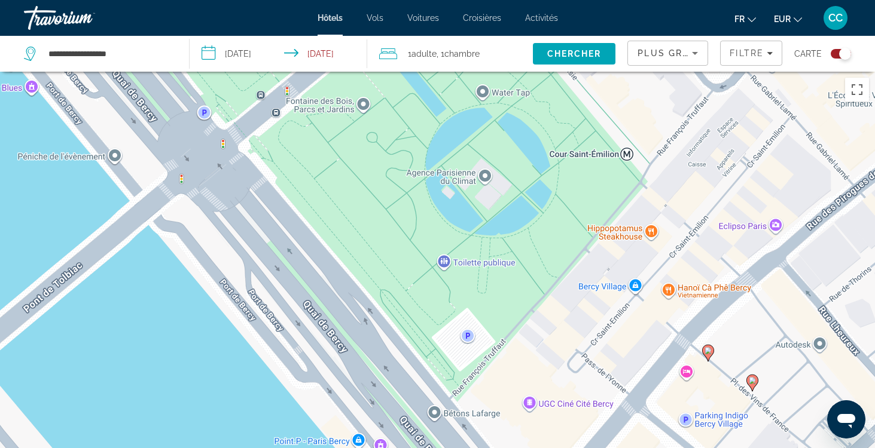
drag, startPoint x: 308, startPoint y: 382, endPoint x: 523, endPoint y: 405, distance: 216.5
click at [523, 405] on div "Pour activer le glissement avec le clavier, appuyez sur Alt+Entrée. Une fois ce…" at bounding box center [437, 296] width 875 height 448
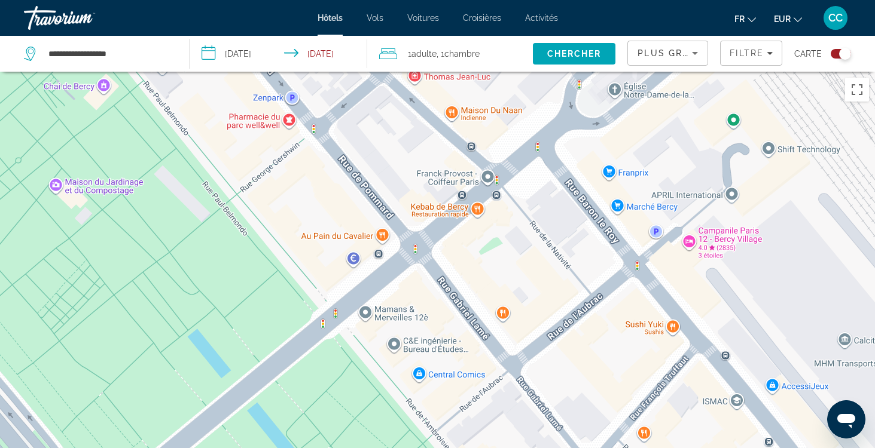
drag, startPoint x: 613, startPoint y: 140, endPoint x: 521, endPoint y: 418, distance: 292.9
click at [522, 419] on div "Pour activer le glissement avec le clavier, appuyez sur Alt+Entrée. Une fois ce…" at bounding box center [437, 296] width 875 height 448
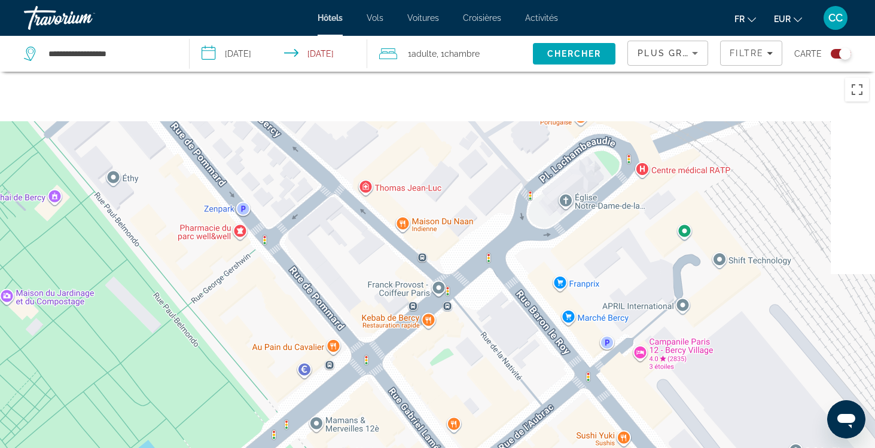
drag, startPoint x: 562, startPoint y: 302, endPoint x: 478, endPoint y: 490, distance: 206.3
click at [478, 448] on html "**********" at bounding box center [437, 224] width 875 height 448
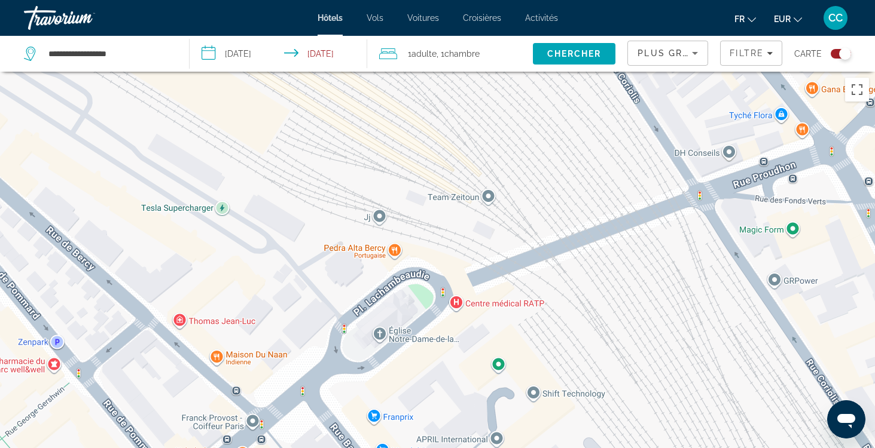
drag, startPoint x: 527, startPoint y: 345, endPoint x: 371, endPoint y: 405, distance: 166.5
click at [370, 405] on div "Pour activer le glissement avec le clavier, appuyez sur Alt+Entrée. Une fois ce…" at bounding box center [437, 296] width 875 height 448
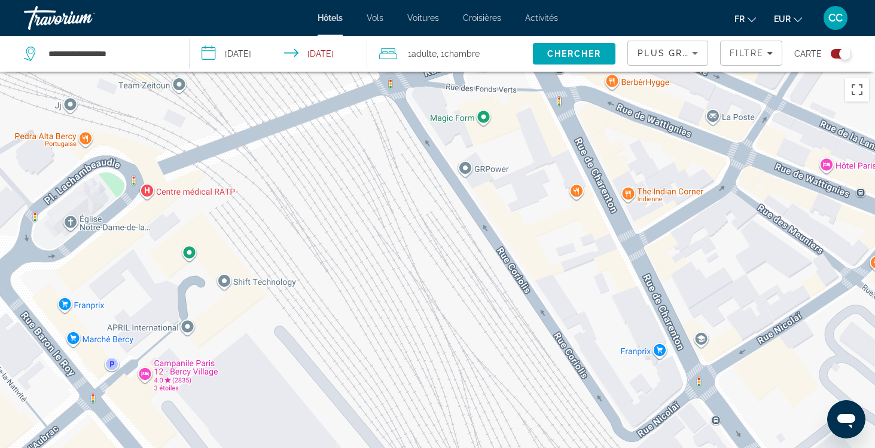
drag, startPoint x: 600, startPoint y: 401, endPoint x: 294, endPoint y: 290, distance: 325.5
click at [293, 290] on div "Pour activer le glissement avec le clavier, appuyez sur Alt+Entrée. Une fois ce…" at bounding box center [437, 296] width 875 height 448
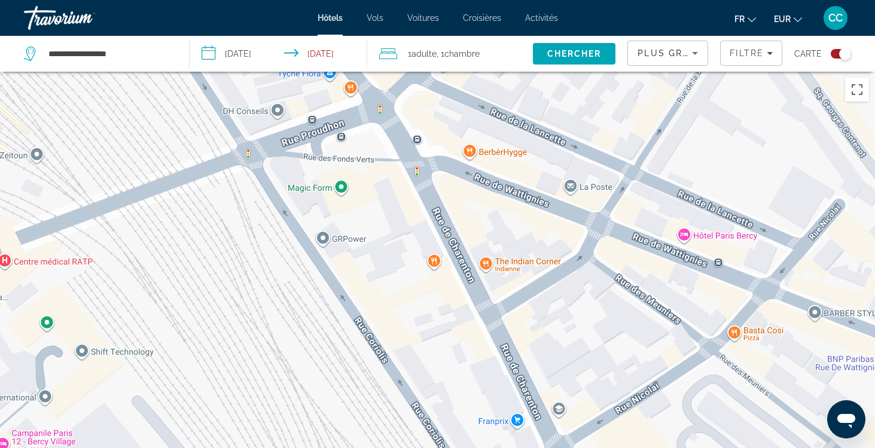
drag, startPoint x: 449, startPoint y: 329, endPoint x: 305, endPoint y: 393, distance: 157.6
click at [305, 395] on div "Main content" at bounding box center [437, 296] width 875 height 448
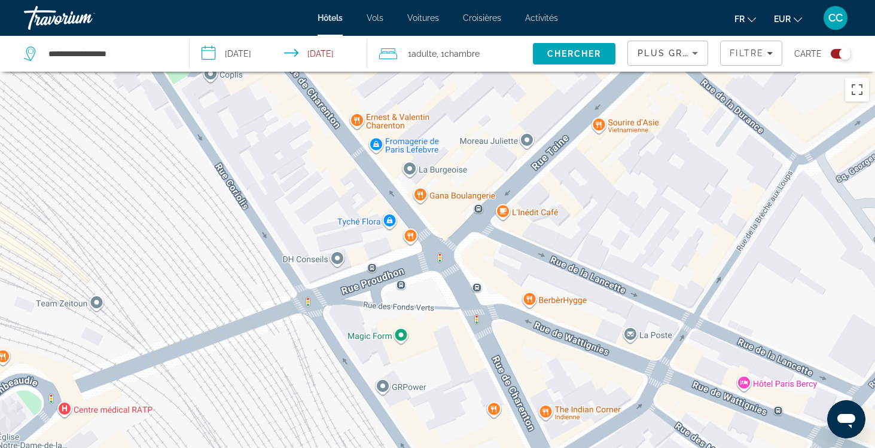
drag, startPoint x: 335, startPoint y: 277, endPoint x: 395, endPoint y: 432, distance: 166.2
click at [395, 432] on div "Main content" at bounding box center [437, 296] width 875 height 448
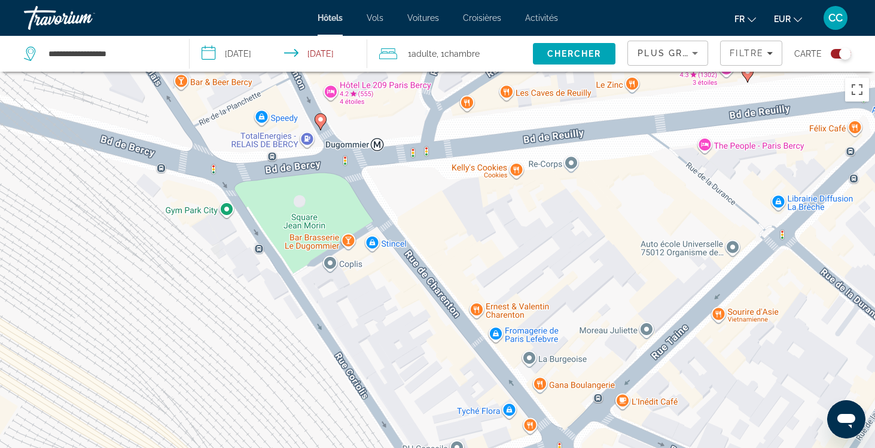
drag, startPoint x: 353, startPoint y: 264, endPoint x: 475, endPoint y: 454, distance: 226.1
click at [475, 448] on html "**********" at bounding box center [437, 224] width 875 height 448
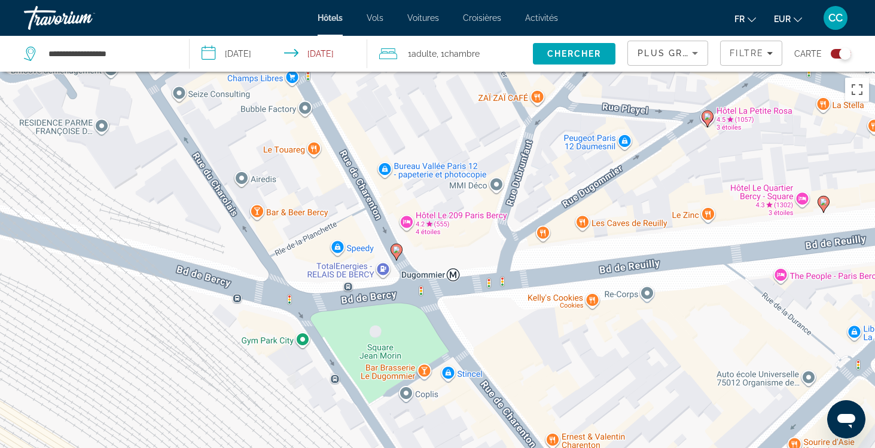
drag, startPoint x: 416, startPoint y: 343, endPoint x: 493, endPoint y: 474, distance: 152.3
click at [493, 448] on html "**********" at bounding box center [437, 224] width 875 height 448
click at [396, 251] on image "Main content" at bounding box center [396, 249] width 7 height 7
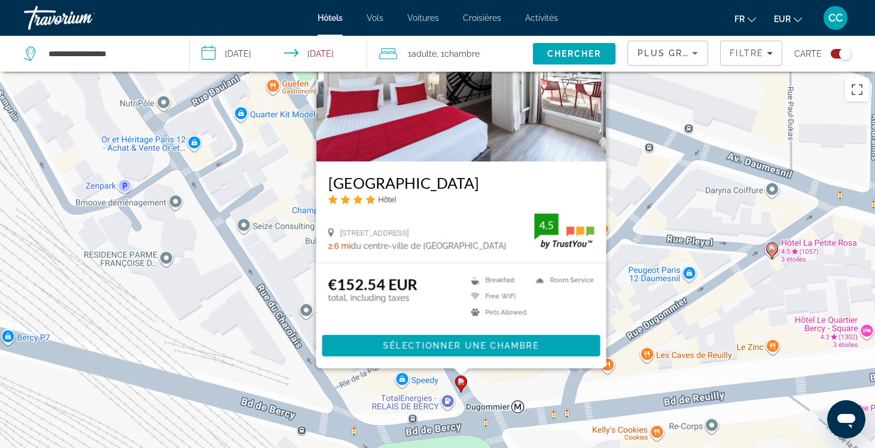
drag, startPoint x: 558, startPoint y: 377, endPoint x: 623, endPoint y: 261, distance: 133.0
click at [623, 261] on div "Pour activer le glissement avec le clavier, appuyez sur Alt+Entrée. Une fois ce…" at bounding box center [437, 296] width 875 height 448
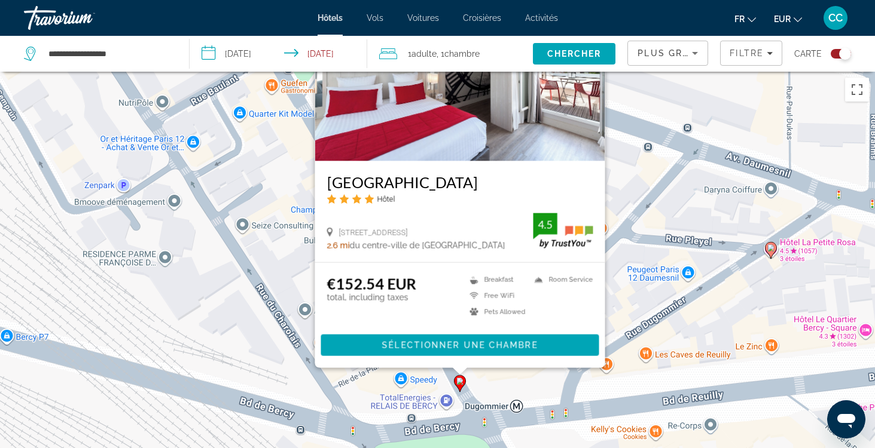
click at [303, 285] on div "Pour activer le glissement avec le clavier, appuyez sur Alt+Entrée. Une fois ce…" at bounding box center [437, 296] width 875 height 448
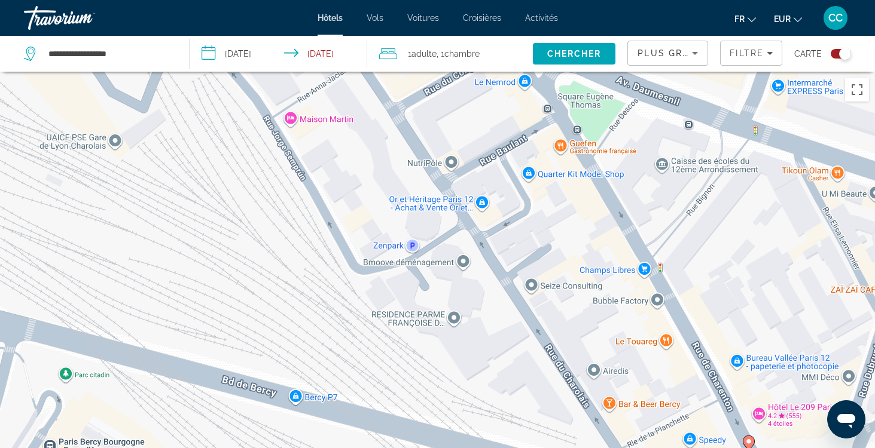
drag, startPoint x: 225, startPoint y: 307, endPoint x: 516, endPoint y: 366, distance: 297.2
click at [516, 367] on div "Pour activer le glissement avec le clavier, appuyez sur Alt+Entrée. Une fois ce…" at bounding box center [437, 296] width 875 height 448
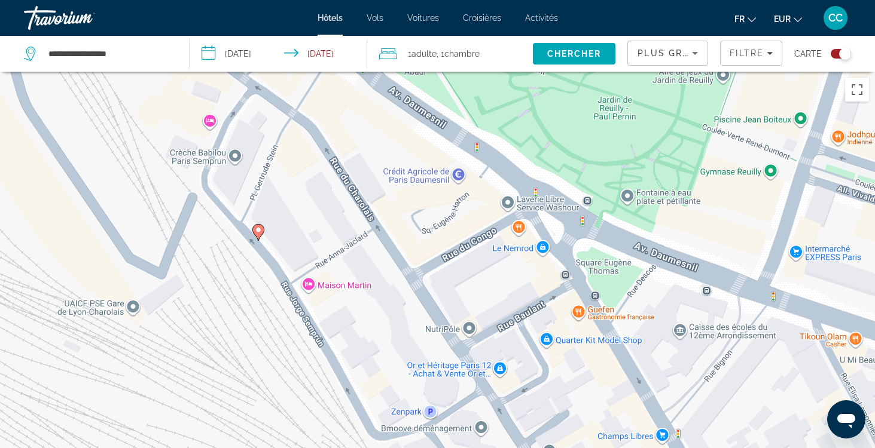
drag, startPoint x: 332, startPoint y: 258, endPoint x: 352, endPoint y: 425, distance: 168.0
click at [352, 426] on div "Pour activer le glissement avec le clavier, appuyez sur Alt+Entrée. Une fois ce…" at bounding box center [437, 296] width 875 height 448
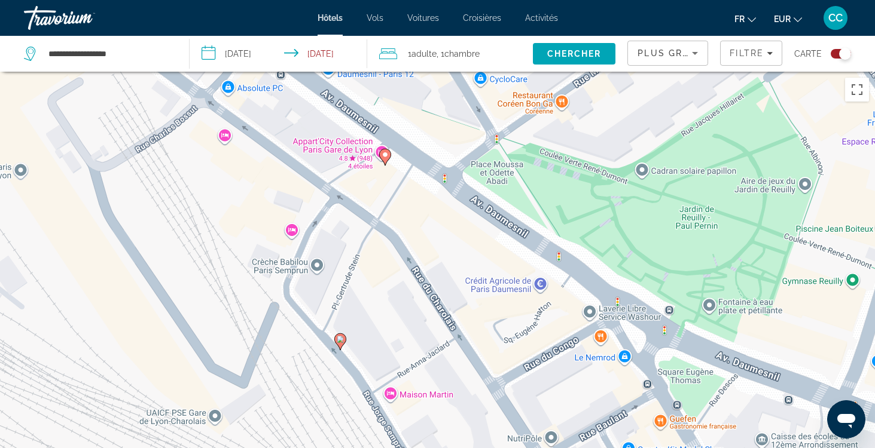
drag, startPoint x: 273, startPoint y: 332, endPoint x: 353, endPoint y: 443, distance: 137.4
click at [353, 444] on div "Pour activer le glissement avec le clavier, appuyez sur Alt+Entrée. Une fois ce…" at bounding box center [437, 296] width 875 height 448
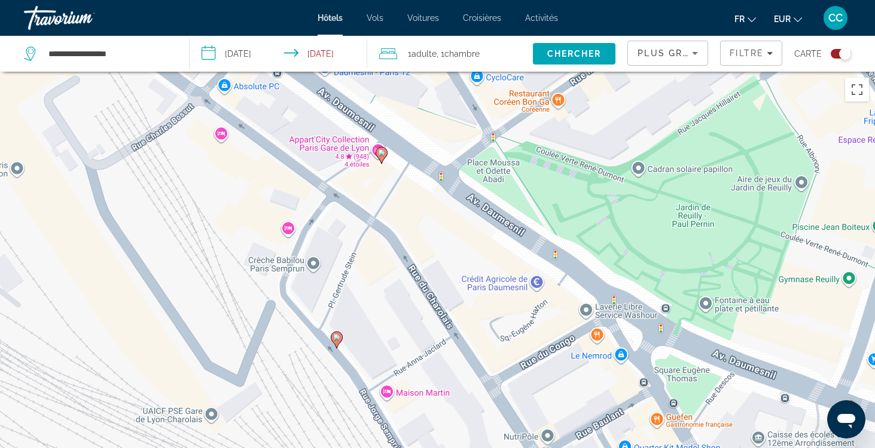
click at [337, 345] on icon "Main content" at bounding box center [336, 340] width 11 height 16
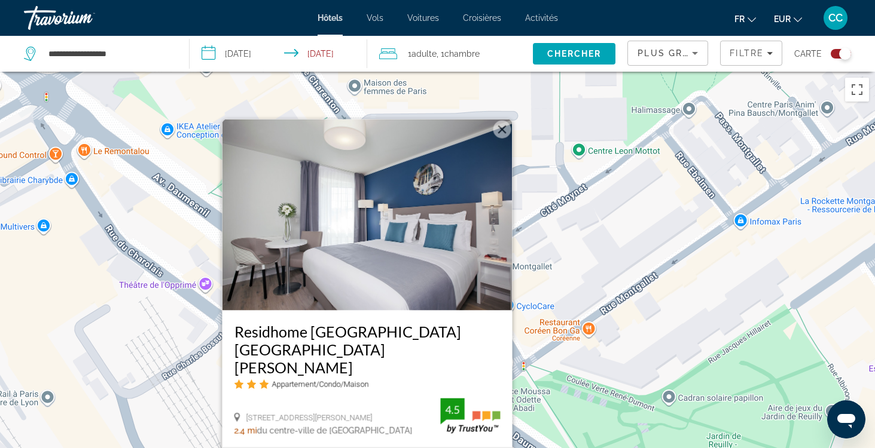
drag, startPoint x: 157, startPoint y: 349, endPoint x: 188, endPoint y: 412, distance: 70.9
click at [188, 412] on div "Pour activer le glissement avec le clavier, appuyez sur Alt+Entrée. Une fois ce…" at bounding box center [437, 296] width 875 height 448
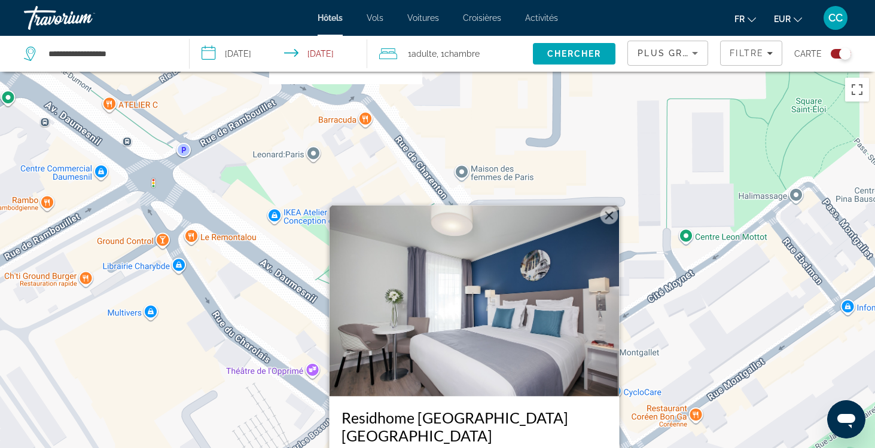
drag, startPoint x: 159, startPoint y: 257, endPoint x: 270, endPoint y: 348, distance: 143.6
click at [270, 348] on div "Pour activer le glissement avec le clavier, appuyez sur Alt+Entrée. Une fois ce…" at bounding box center [437, 296] width 875 height 448
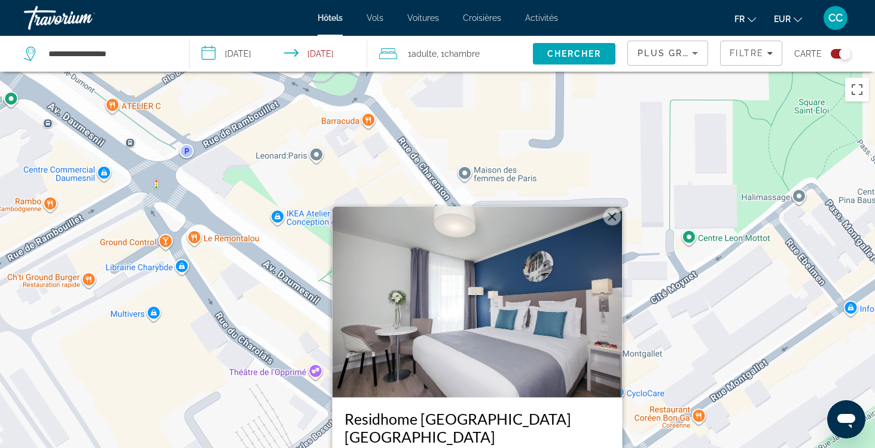
click at [270, 348] on div "Pour activer le glissement avec le clavier, appuyez sur Alt+Entrée. Une fois ce…" at bounding box center [437, 296] width 875 height 448
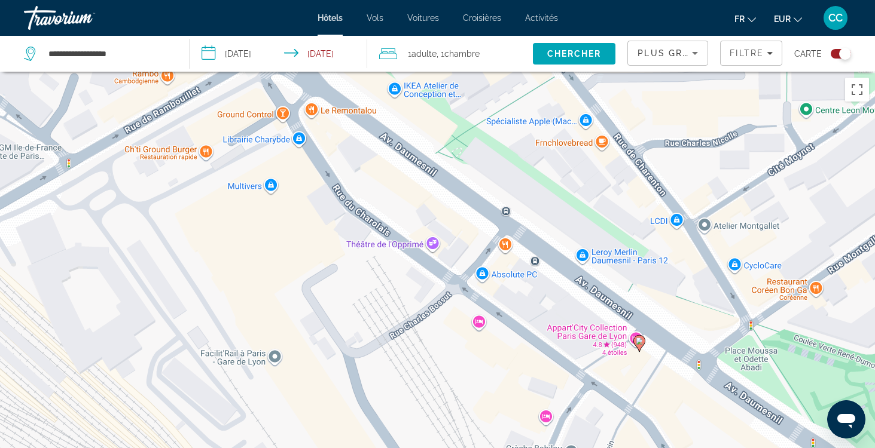
drag, startPoint x: 158, startPoint y: 378, endPoint x: 277, endPoint y: 249, distance: 175.2
click at [277, 249] on div "Pour activer le glissement avec le clavier, appuyez sur Alt+Entrée. Une fois ce…" at bounding box center [437, 296] width 875 height 448
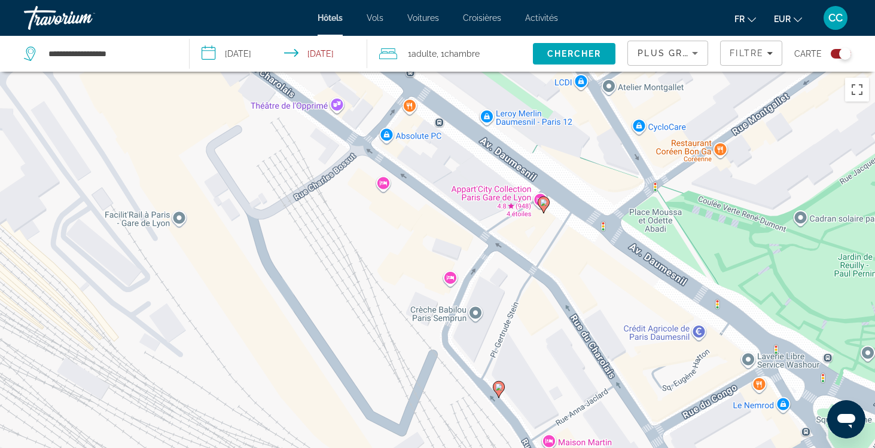
drag, startPoint x: 444, startPoint y: 392, endPoint x: 349, endPoint y: 252, distance: 168.6
click at [349, 252] on div "Pour activer le glissement avec le clavier, appuyez sur Alt+Entrée. Une fois ce…" at bounding box center [437, 296] width 875 height 448
click at [545, 204] on image "Main content" at bounding box center [544, 203] width 7 height 7
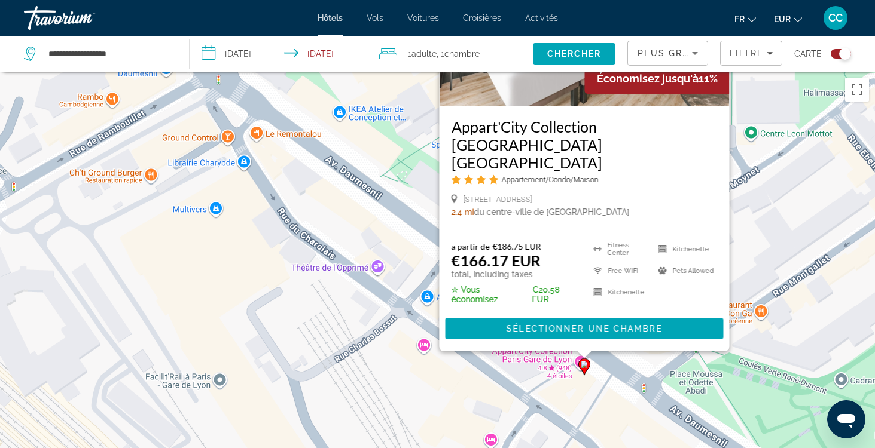
drag, startPoint x: 349, startPoint y: 377, endPoint x: 387, endPoint y: 240, distance: 142.9
click at [387, 239] on div "Pour activer le glissement avec le clavier, appuyez sur Alt+Entrée. Une fois ce…" at bounding box center [437, 296] width 875 height 448
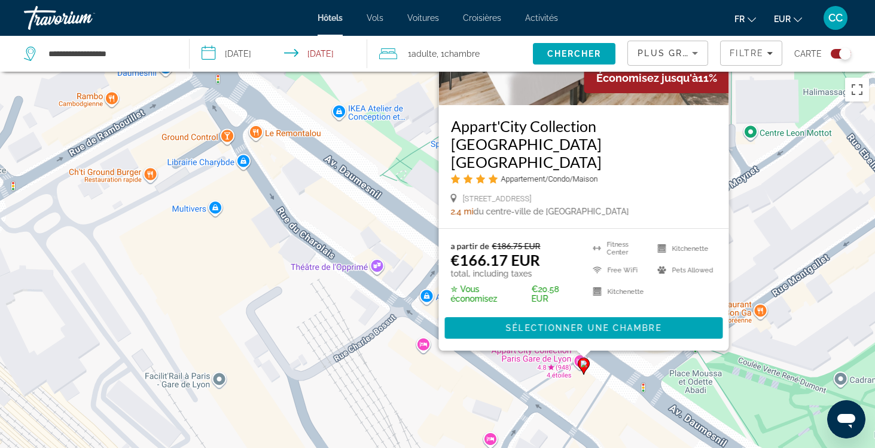
click at [332, 292] on div "Pour activer le glissement avec le clavier, appuyez sur Alt+Entrée. Une fois ce…" at bounding box center [437, 296] width 875 height 448
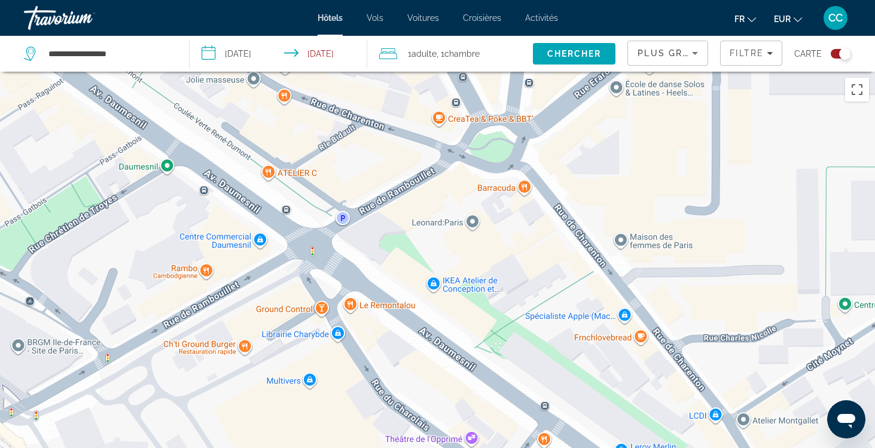
drag, startPoint x: 319, startPoint y: 240, endPoint x: 414, endPoint y: 414, distance: 198.5
click at [414, 414] on div "Pour activer le glissement avec le clavier, appuyez sur Alt+Entrée. Une fois ce…" at bounding box center [437, 296] width 875 height 448
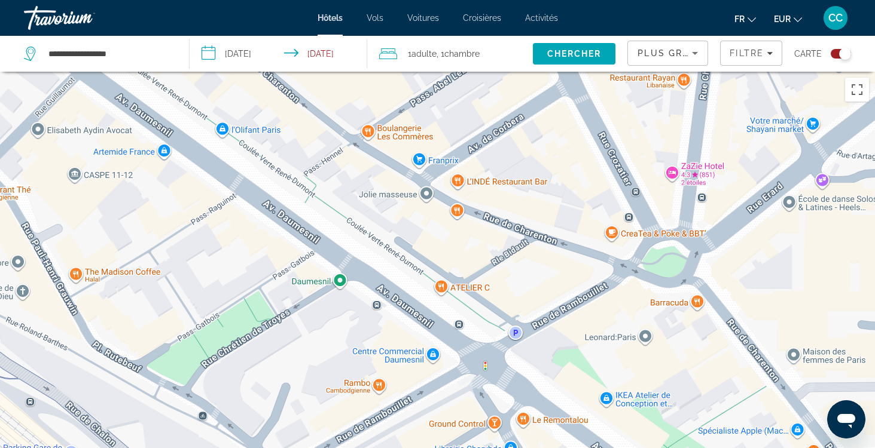
drag, startPoint x: 264, startPoint y: 276, endPoint x: 438, endPoint y: 390, distance: 208.1
click at [438, 390] on div "Pour activer le glissement avec le clavier, appuyez sur Alt+Entrée. Une fois ce…" at bounding box center [437, 296] width 875 height 448
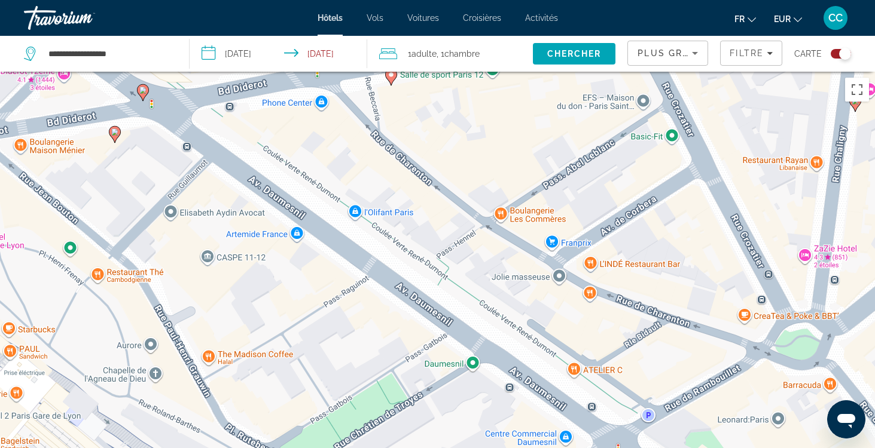
drag, startPoint x: 338, startPoint y: 323, endPoint x: 472, endPoint y: 404, distance: 156.2
click at [472, 404] on div "Pour activer le glissement avec le clavier, appuyez sur Alt+Entrée. Une fois ce…" at bounding box center [437, 296] width 875 height 448
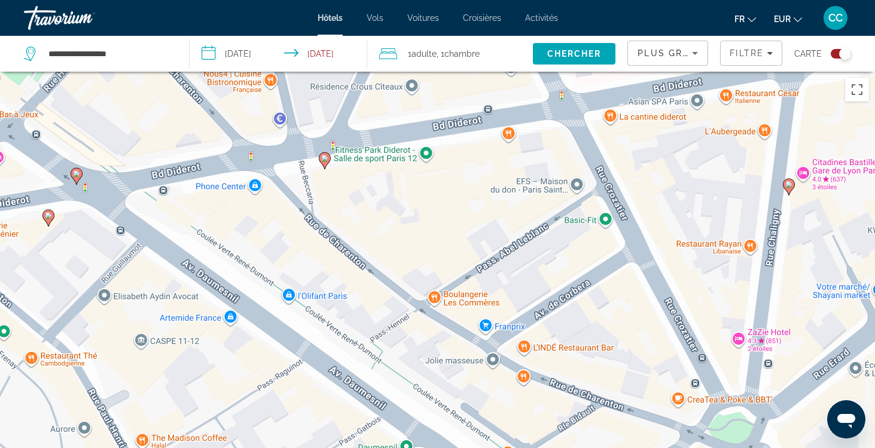
drag, startPoint x: 386, startPoint y: 315, endPoint x: 318, endPoint y: 401, distance: 109.4
click at [318, 401] on div "Pour activer le glissement avec le clavier, appuyez sur Alt+Entrée. Une fois ce…" at bounding box center [437, 296] width 875 height 448
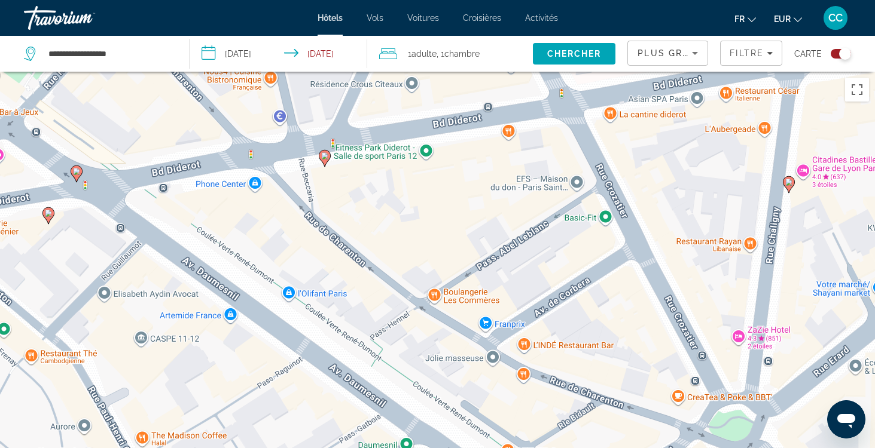
click at [328, 157] on icon "Main content" at bounding box center [324, 159] width 11 height 16
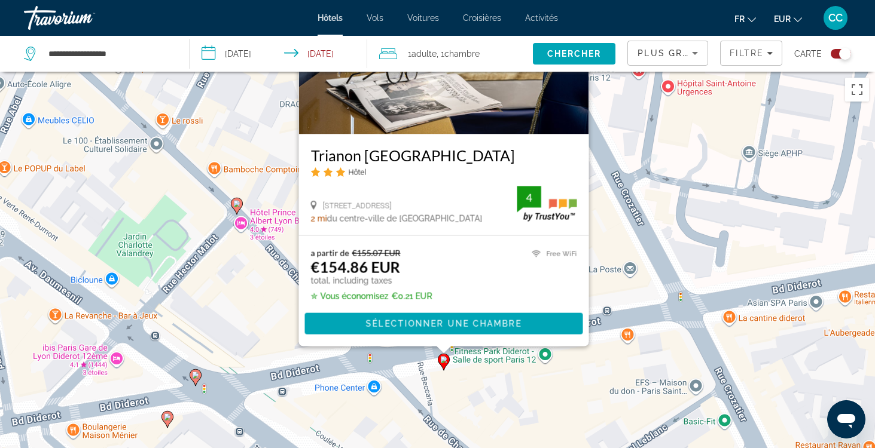
drag, startPoint x: 146, startPoint y: 390, endPoint x: 265, endPoint y: 251, distance: 183.2
click at [265, 251] on div "Pour activer le glissement avec le clavier, appuyez sur Alt+Entrée. Une fois ce…" at bounding box center [437, 296] width 875 height 448
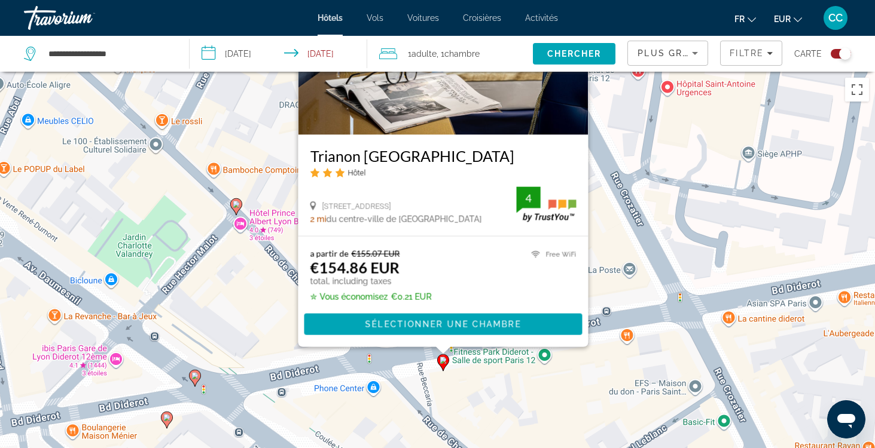
click at [385, 158] on h3 "Trianon [GEOGRAPHIC_DATA]" at bounding box center [443, 156] width 266 height 18
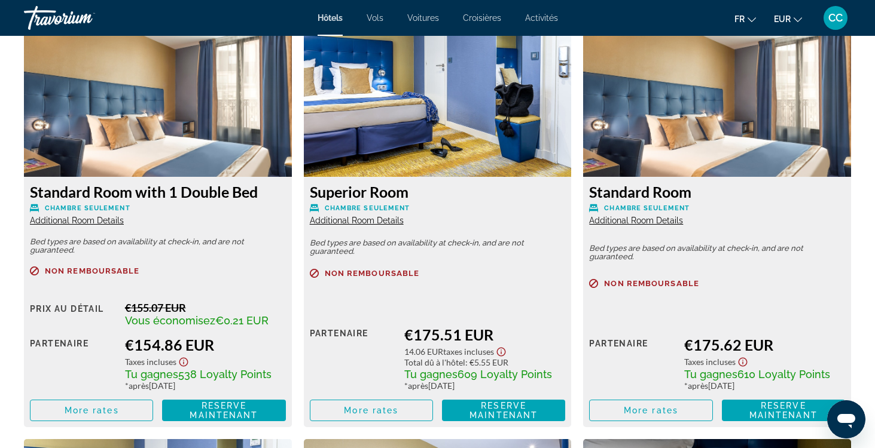
scroll to position [1679, 0]
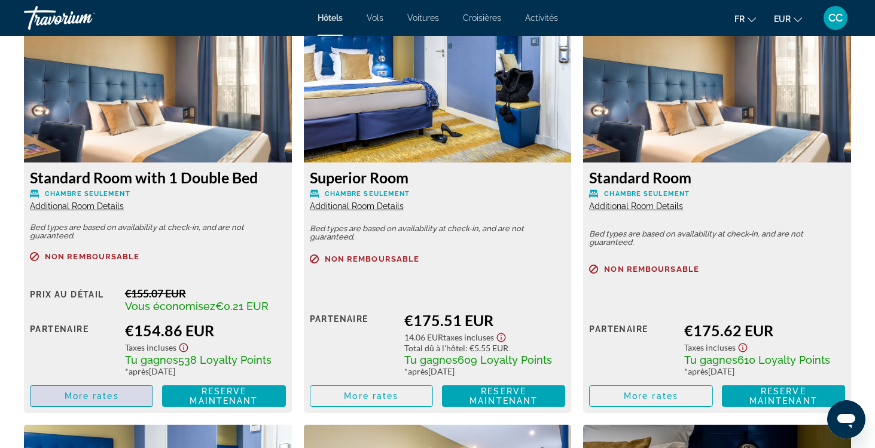
click at [135, 397] on span "Main content" at bounding box center [91, 396] width 122 height 29
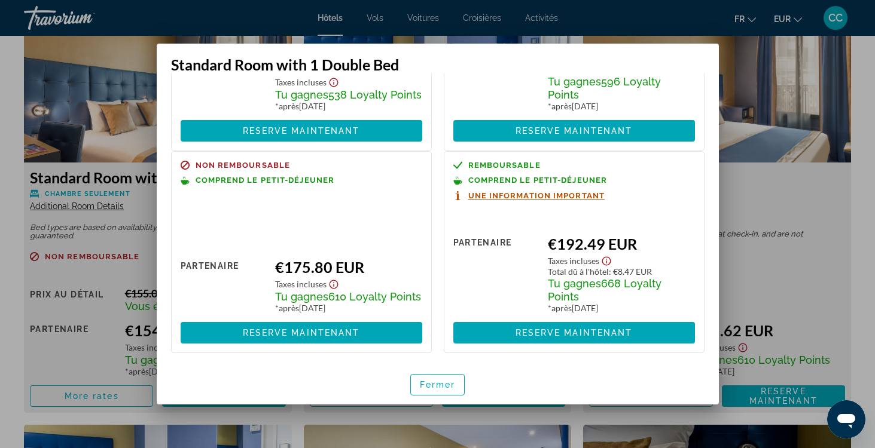
scroll to position [155, 0]
click at [439, 386] on span "Fermer" at bounding box center [438, 385] width 36 height 10
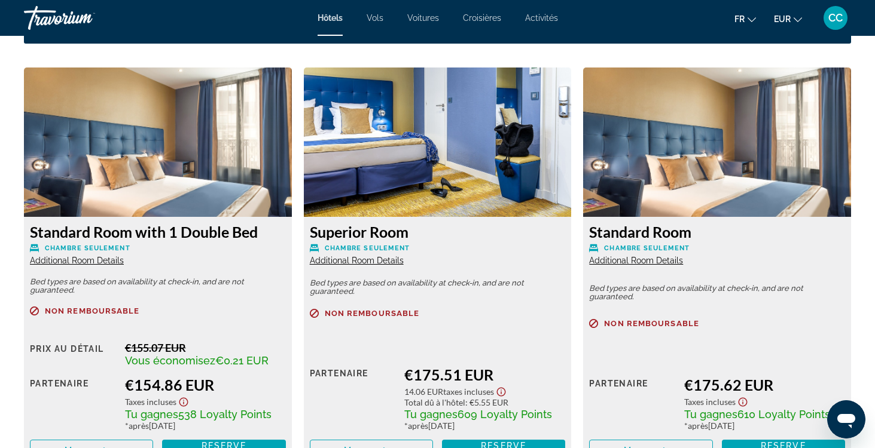
scroll to position [1624, 0]
